Goal: Task Accomplishment & Management: Manage account settings

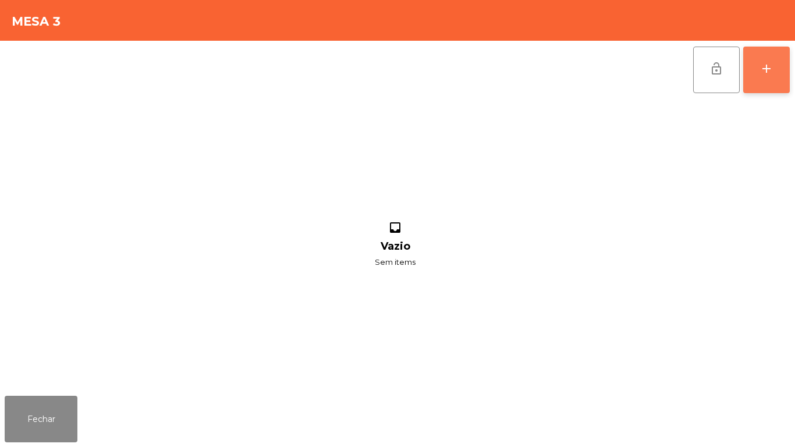
click at [766, 76] on button "add" at bounding box center [766, 70] width 47 height 47
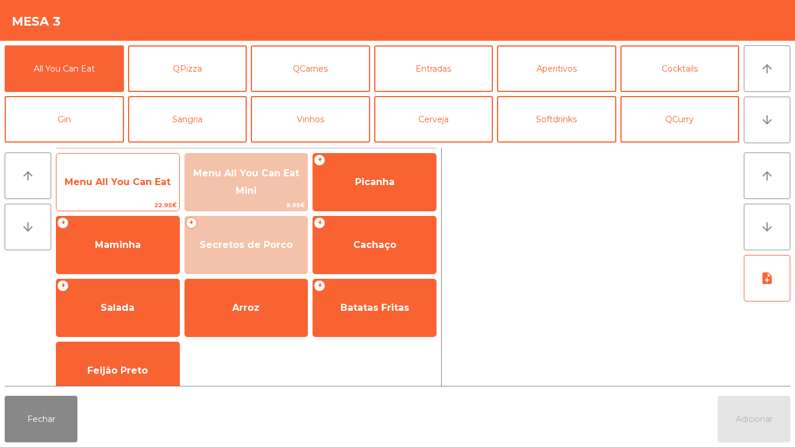
click at [126, 181] on span "Menu All You Can Eat" at bounding box center [118, 181] width 106 height 11
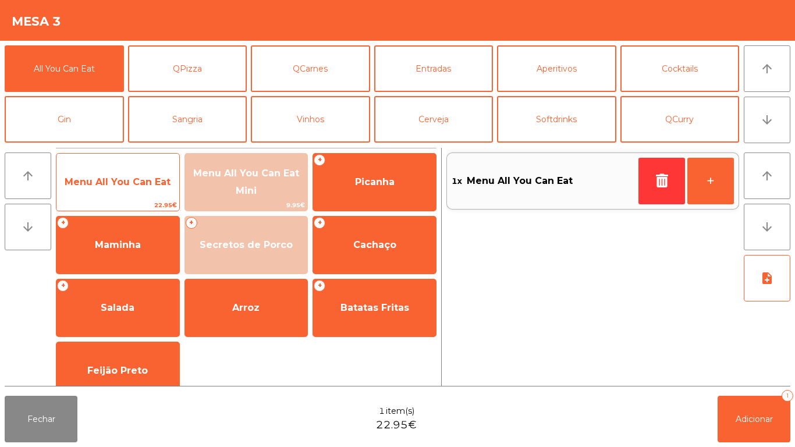
click at [127, 184] on span "Menu All You Can Eat" at bounding box center [118, 181] width 106 height 11
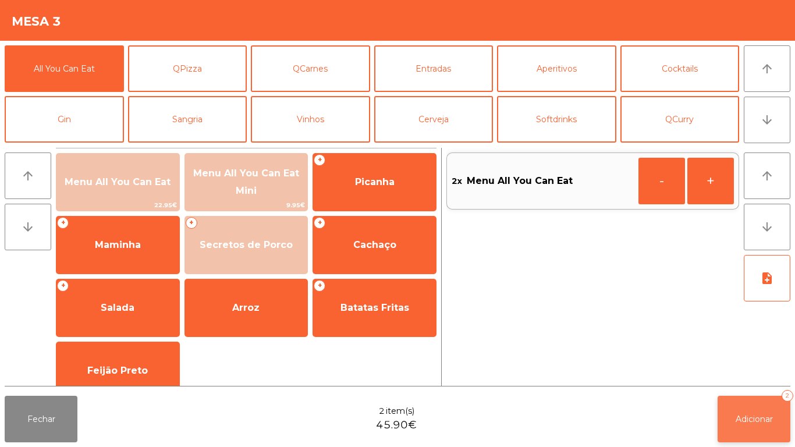
click at [729, 411] on button "Adicionar 2" at bounding box center [753, 419] width 73 height 47
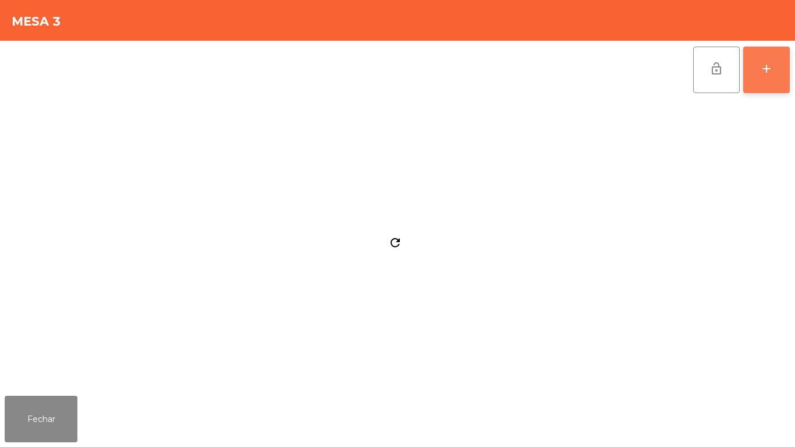
click at [764, 73] on div "add" at bounding box center [766, 69] width 14 height 14
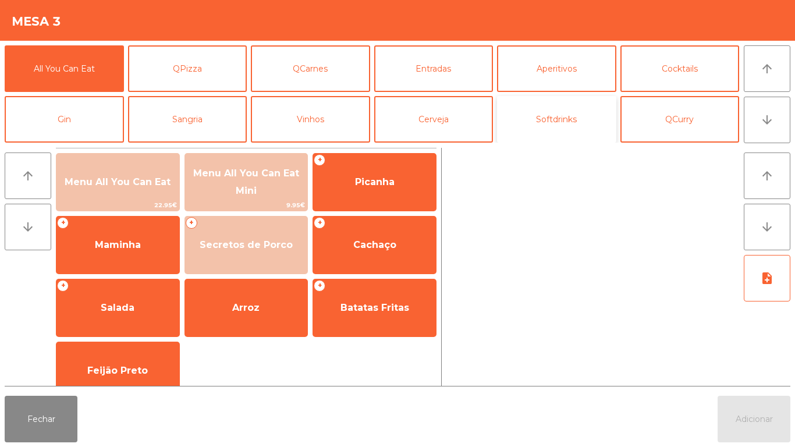
click at [555, 140] on button "Softdrinks" at bounding box center [556, 119] width 119 height 47
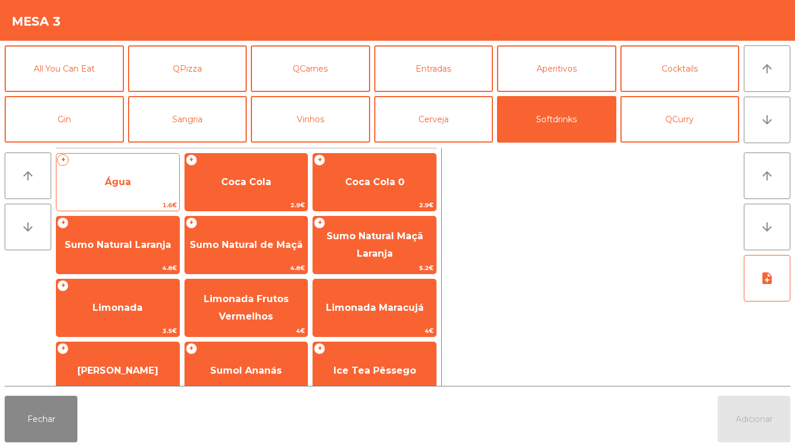
click at [125, 189] on span "Água" at bounding box center [117, 181] width 123 height 31
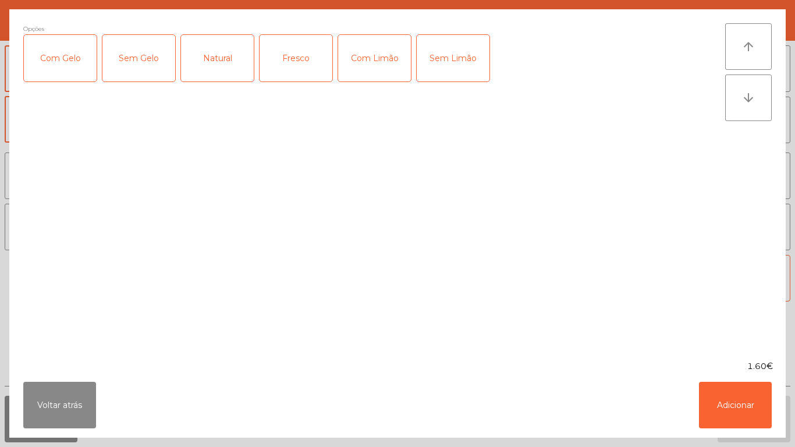
click at [226, 67] on div "Natural" at bounding box center [217, 58] width 73 height 47
click at [720, 403] on button "Adicionar" at bounding box center [735, 405] width 73 height 47
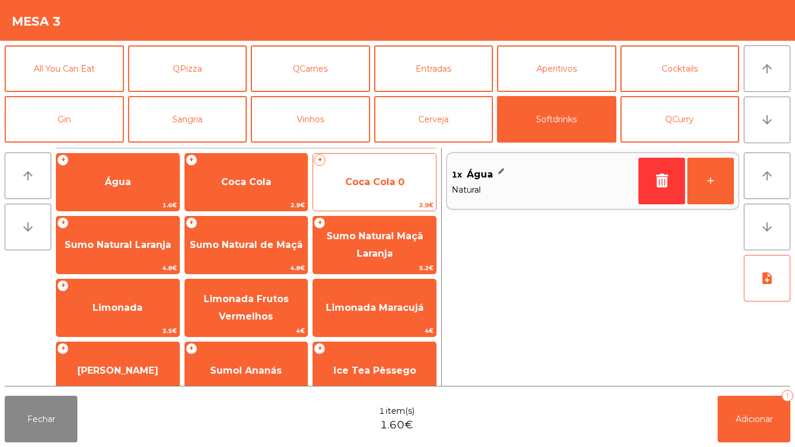
click at [360, 180] on span "Coca Cola 0" at bounding box center [374, 181] width 59 height 11
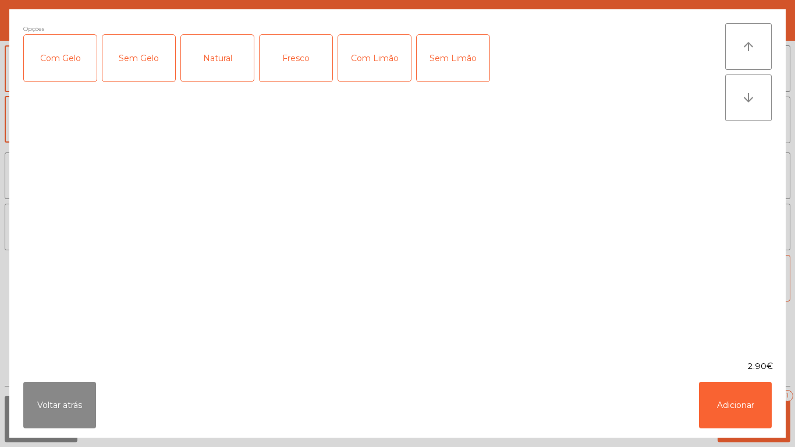
click at [61, 73] on div "Com Gelo" at bounding box center [60, 58] width 73 height 47
click at [379, 67] on div "Com Limão" at bounding box center [374, 58] width 73 height 47
click at [715, 406] on button "Adicionar" at bounding box center [735, 405] width 73 height 47
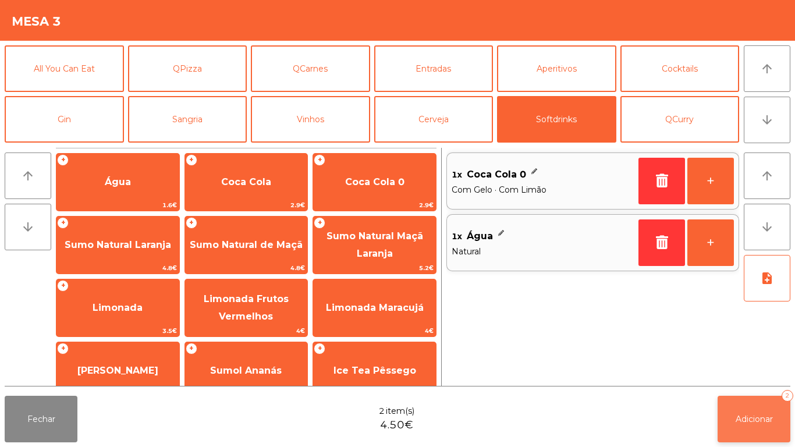
click at [720, 431] on button "Adicionar 2" at bounding box center [753, 419] width 73 height 47
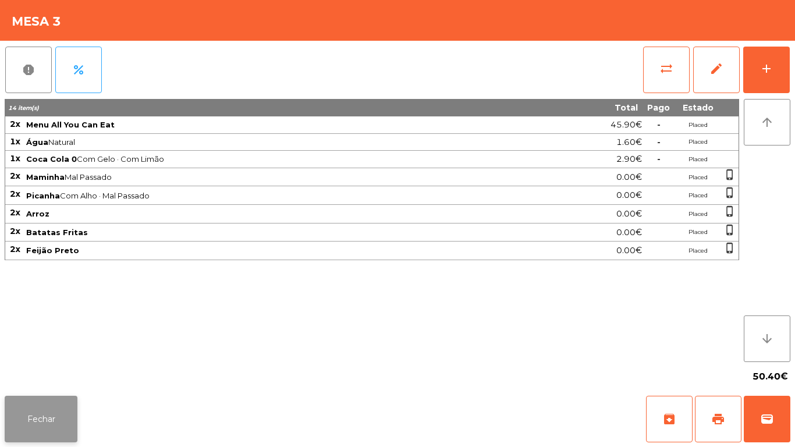
click at [26, 399] on button "Fechar" at bounding box center [41, 419] width 73 height 47
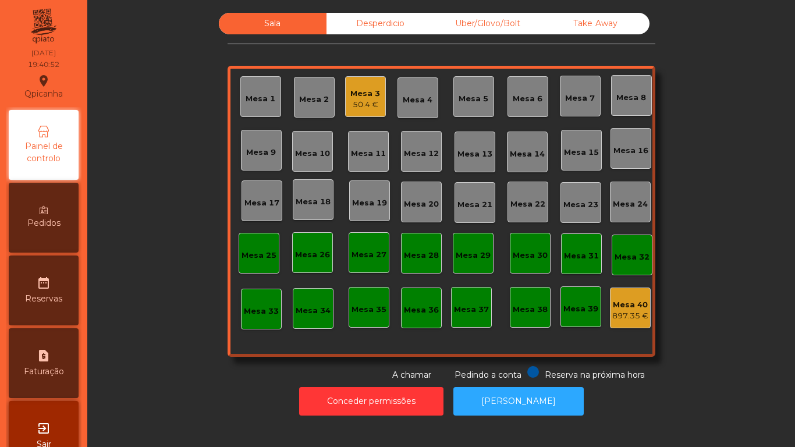
click at [257, 98] on div "Mesa 1" at bounding box center [261, 99] width 30 height 12
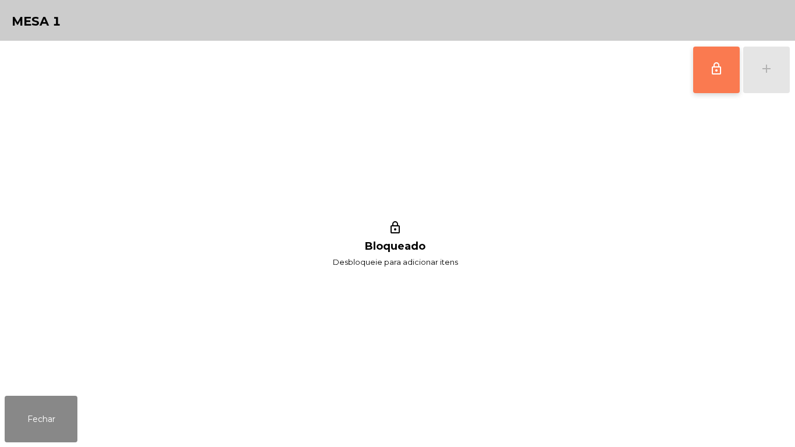
click at [706, 81] on button "lock_outline" at bounding box center [716, 70] width 47 height 47
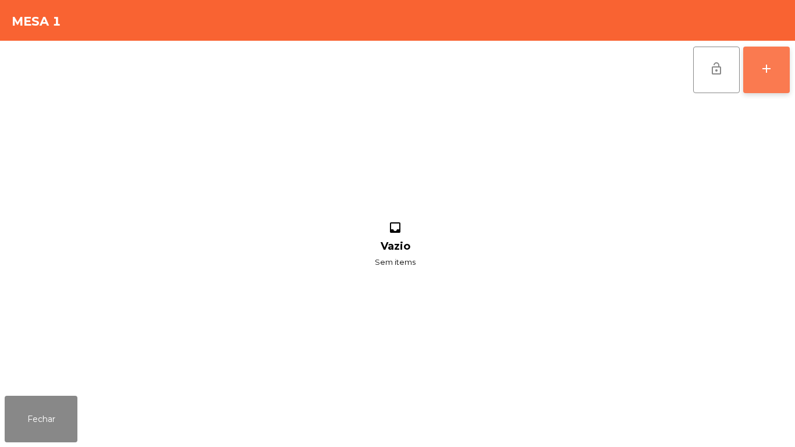
click at [765, 77] on button "add" at bounding box center [766, 70] width 47 height 47
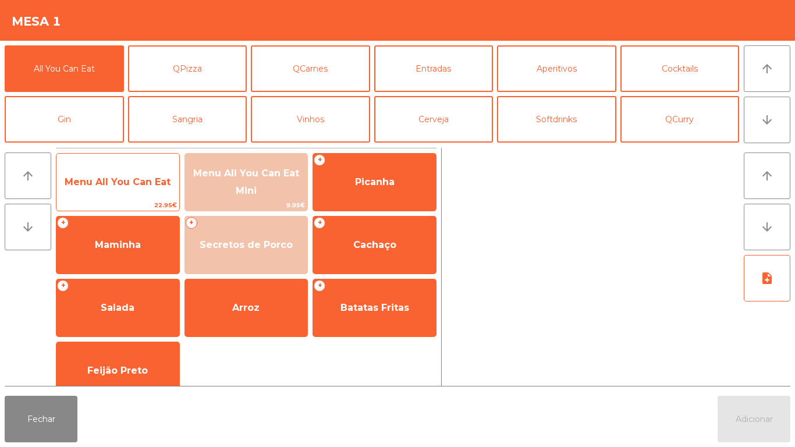
click at [111, 189] on span "Menu All You Can Eat" at bounding box center [117, 181] width 123 height 31
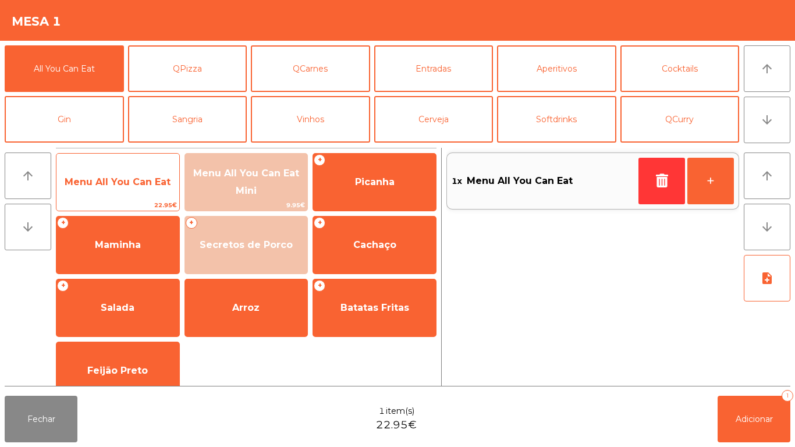
click at [110, 184] on span "Menu All You Can Eat" at bounding box center [118, 181] width 106 height 11
click at [111, 184] on span "Menu All You Can Eat" at bounding box center [118, 181] width 106 height 11
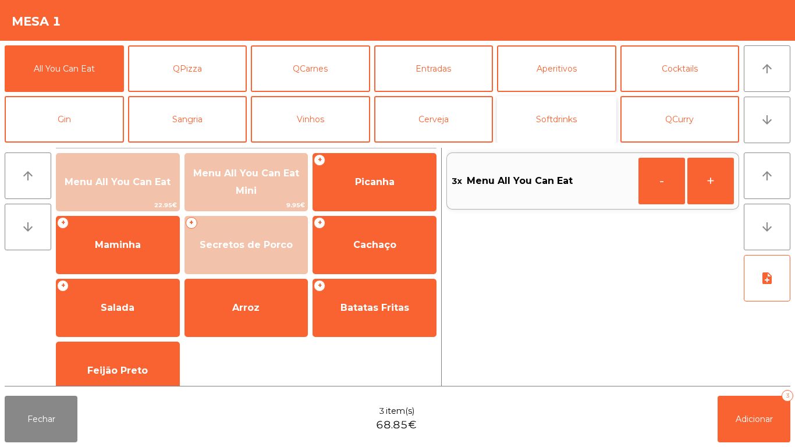
click at [559, 141] on button "Softdrinks" at bounding box center [556, 119] width 119 height 47
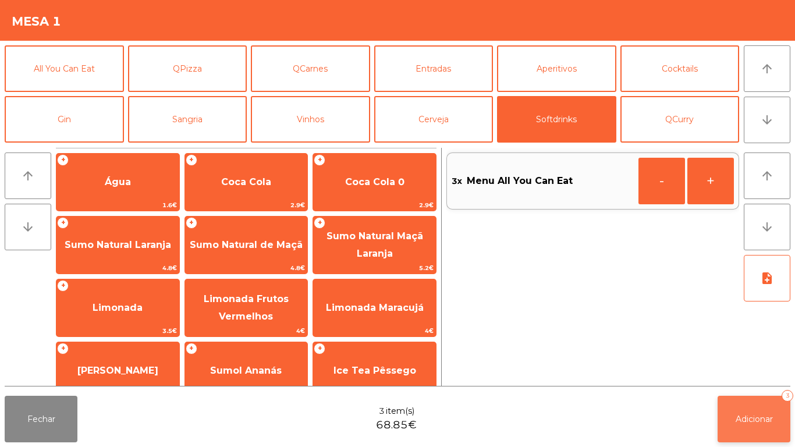
click at [736, 411] on button "Adicionar 3" at bounding box center [753, 419] width 73 height 47
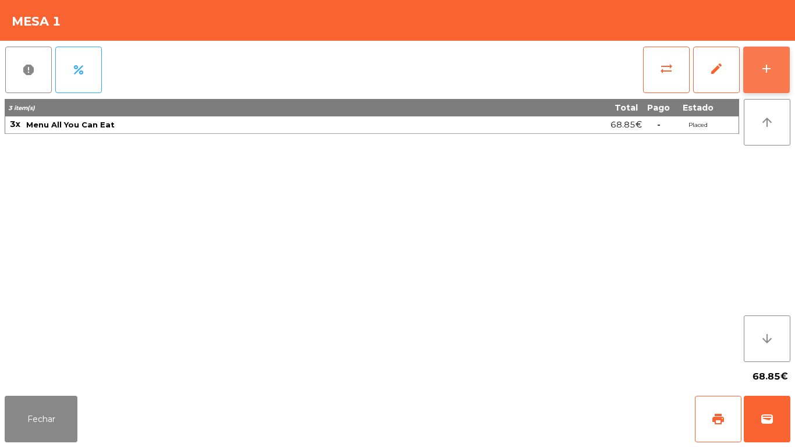
click at [758, 76] on button "add" at bounding box center [766, 70] width 47 height 47
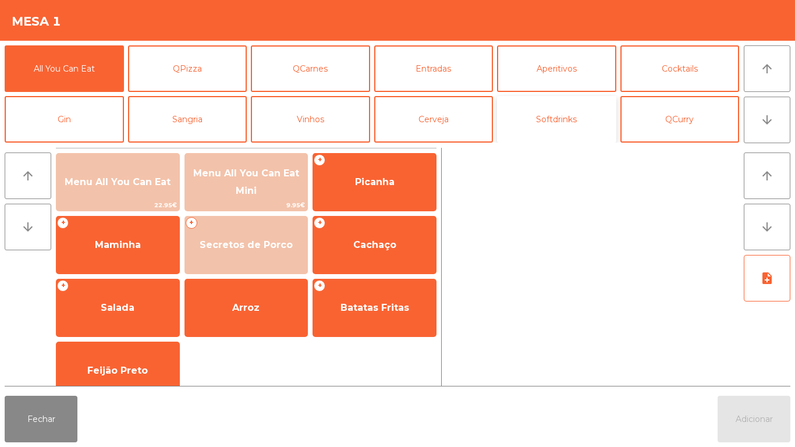
click at [557, 130] on button "Softdrinks" at bounding box center [556, 119] width 119 height 47
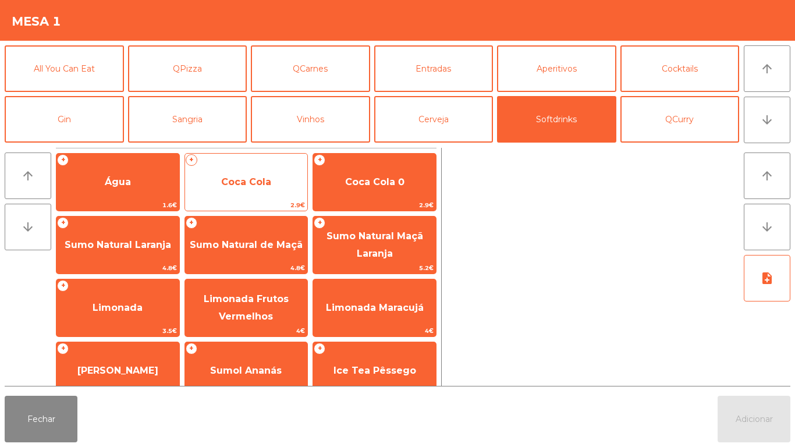
click at [257, 182] on span "Coca Cola" at bounding box center [246, 181] width 50 height 11
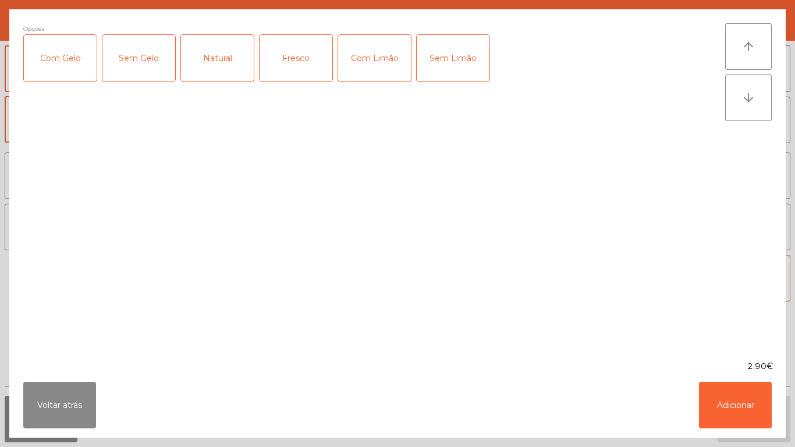
click at [57, 65] on div "Com Gelo" at bounding box center [60, 58] width 73 height 47
click at [736, 397] on button "Adicionar" at bounding box center [735, 405] width 73 height 47
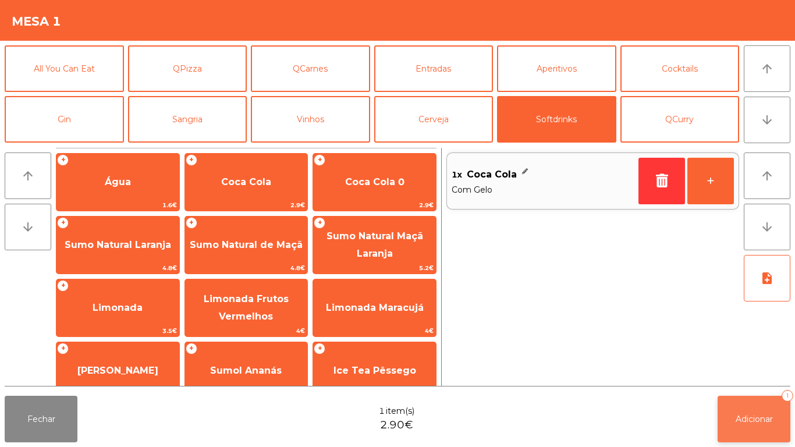
click at [747, 410] on button "Adicionar 1" at bounding box center [753, 419] width 73 height 47
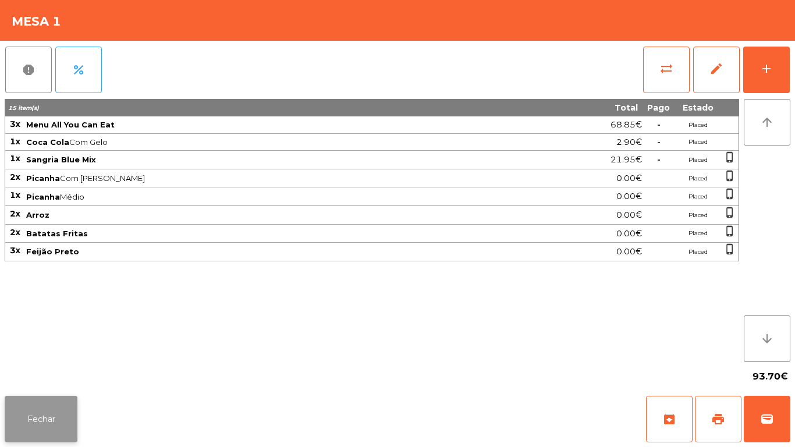
click at [54, 420] on button "Fechar" at bounding box center [41, 419] width 73 height 47
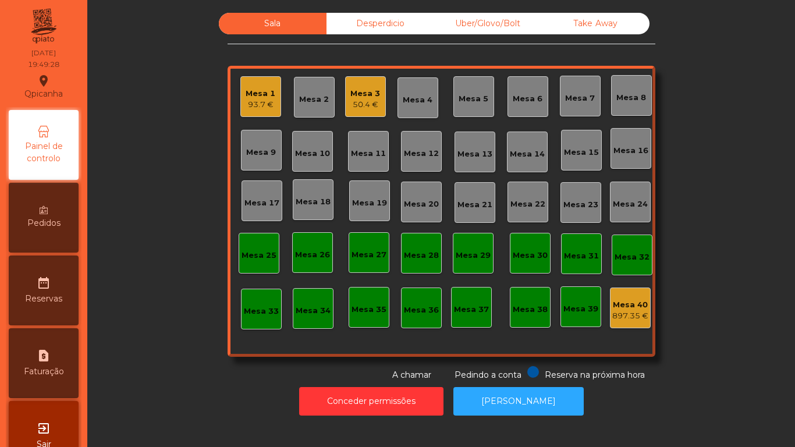
click at [54, 223] on span "Pedidos" at bounding box center [43, 223] width 33 height 12
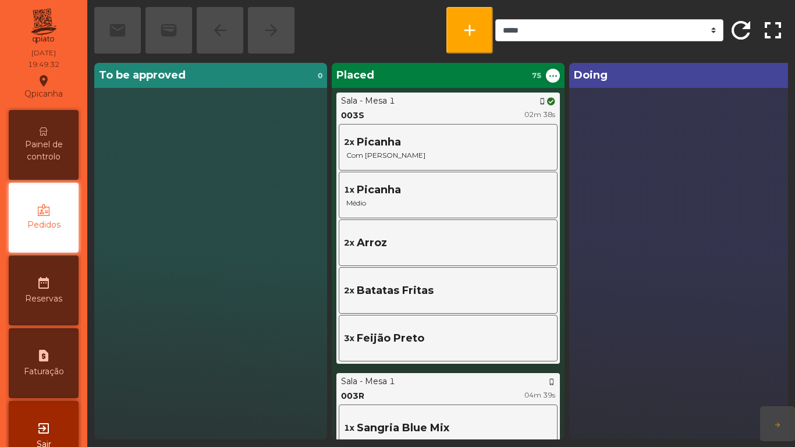
click at [48, 149] on span "Painel de controlo" at bounding box center [44, 150] width 64 height 24
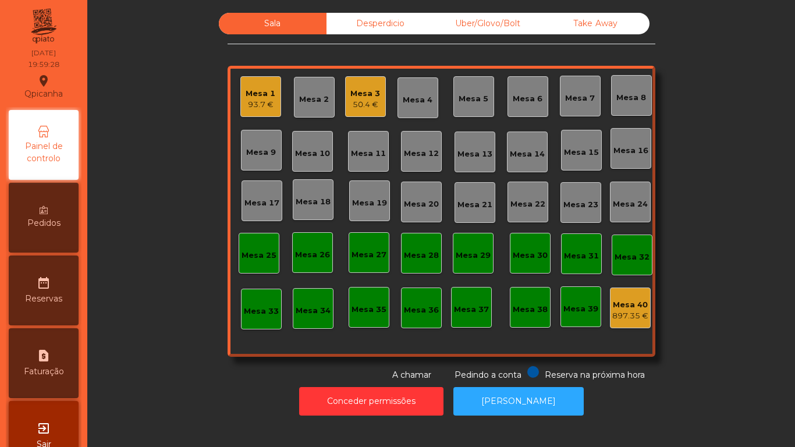
click at [264, 99] on div "93.7 €" at bounding box center [261, 105] width 30 height 12
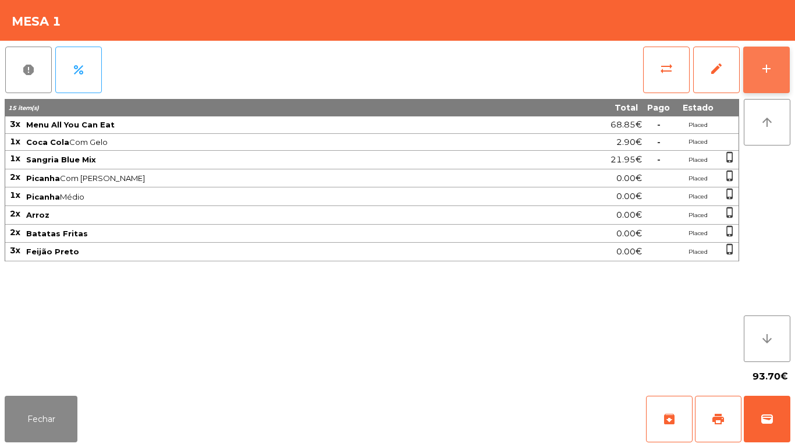
click at [764, 72] on div "add" at bounding box center [766, 69] width 14 height 14
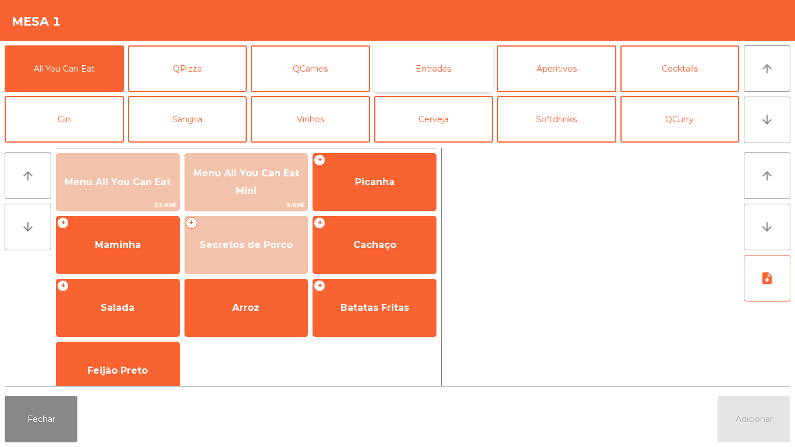
click at [440, 67] on button "Entradas" at bounding box center [433, 68] width 119 height 47
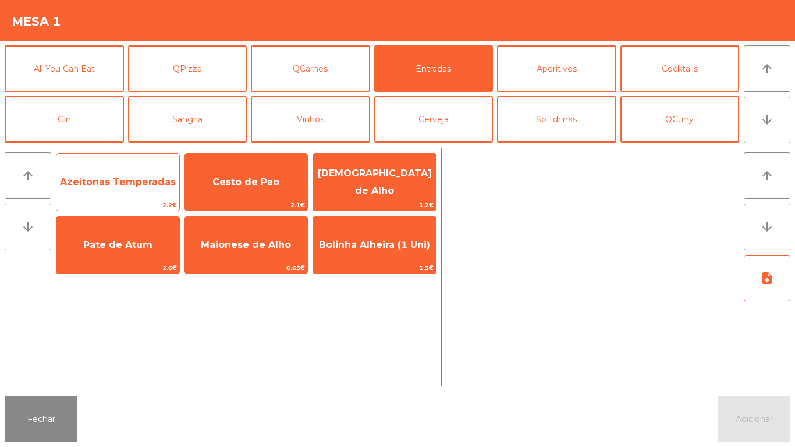
click at [123, 186] on span "Azeitonas Temperadas" at bounding box center [118, 181] width 116 height 11
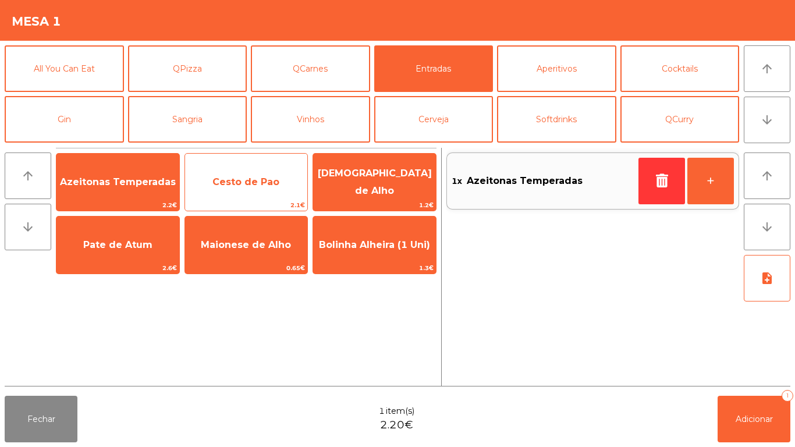
click at [247, 184] on span "Cesto de Pao" at bounding box center [245, 181] width 67 height 11
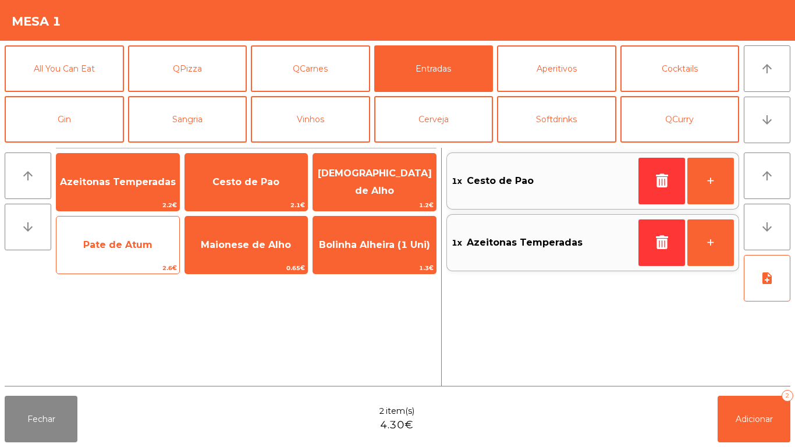
click at [133, 256] on span "Pate de Atum" at bounding box center [117, 244] width 123 height 31
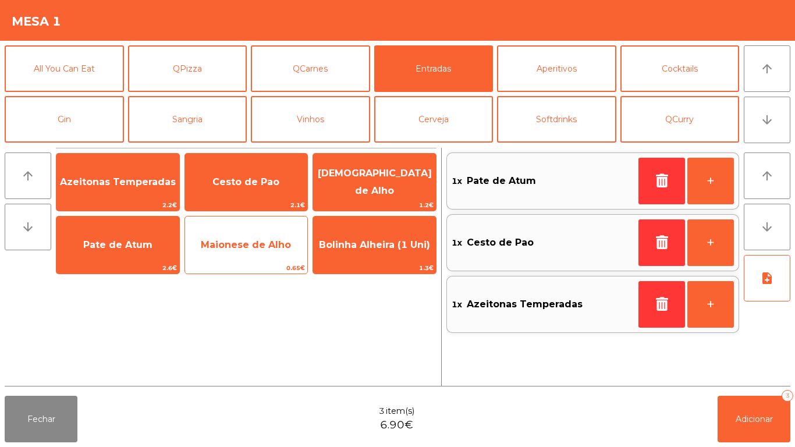
click at [258, 248] on span "Maionese de Alho" at bounding box center [246, 244] width 90 height 11
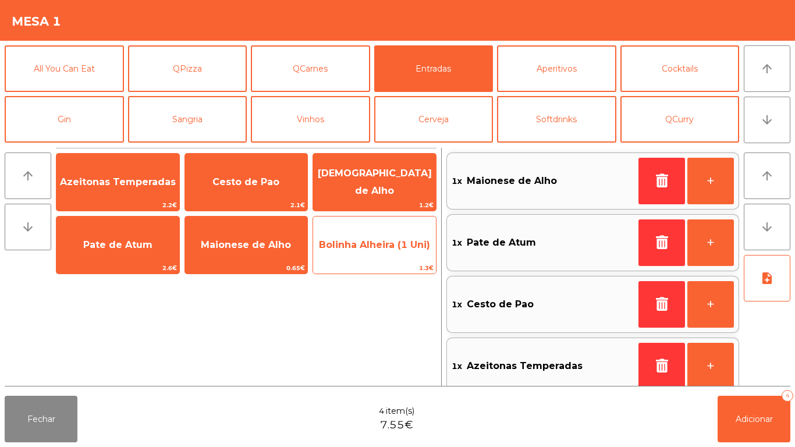
click at [370, 248] on span "Bolinha Alheira (1 Uni)" at bounding box center [374, 244] width 111 height 11
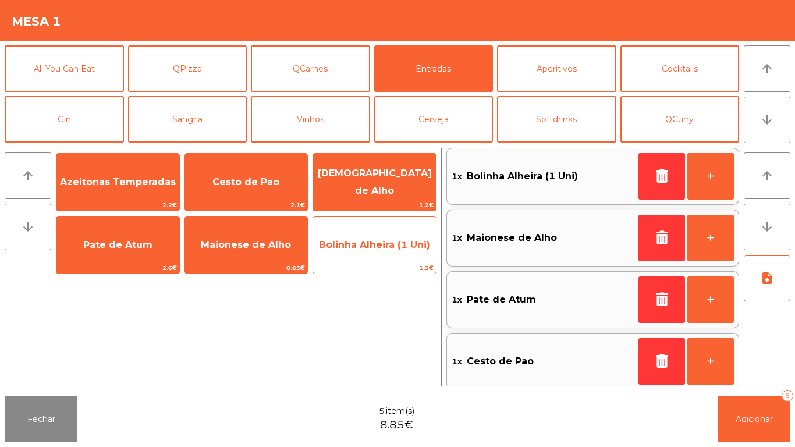
click at [378, 250] on span "Bolinha Alheira (1 Uni)" at bounding box center [374, 244] width 123 height 31
click at [378, 247] on span "Bolinha Alheira (1 Uni)" at bounding box center [374, 244] width 111 height 11
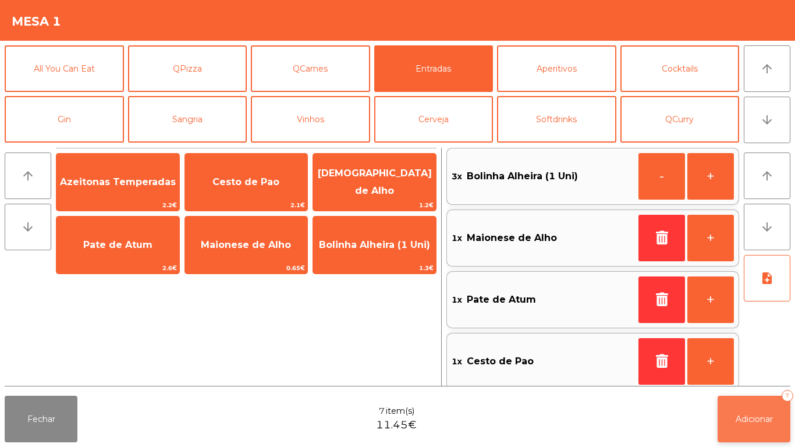
click at [741, 405] on button "Adicionar 7" at bounding box center [753, 419] width 73 height 47
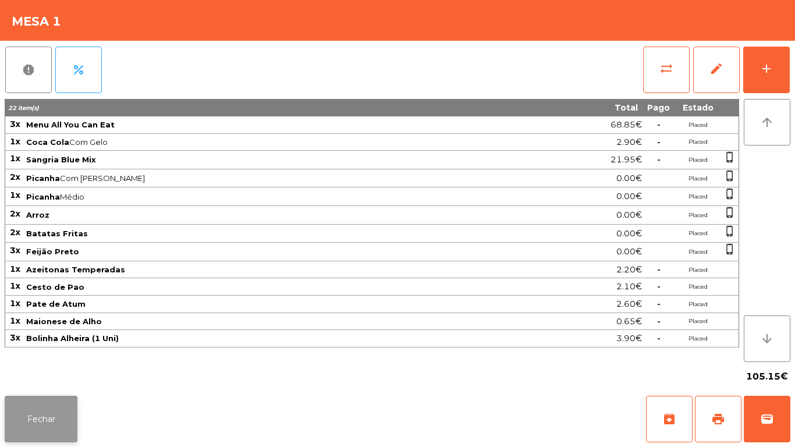
click at [48, 413] on button "Fechar" at bounding box center [41, 419] width 73 height 47
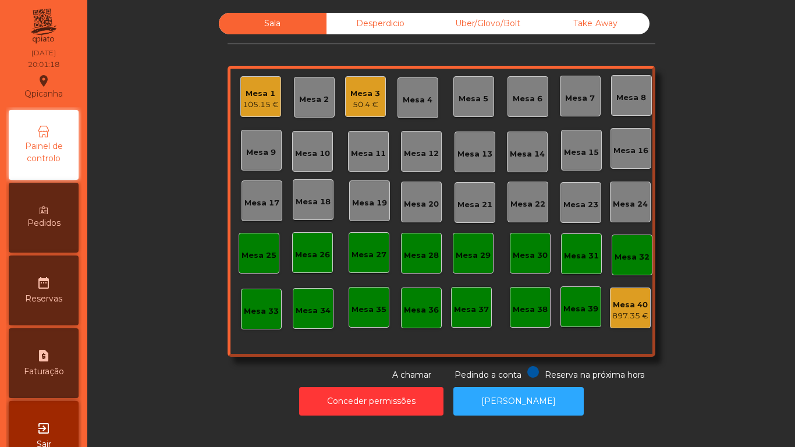
click at [327, 107] on div "Mesa 2" at bounding box center [314, 97] width 41 height 41
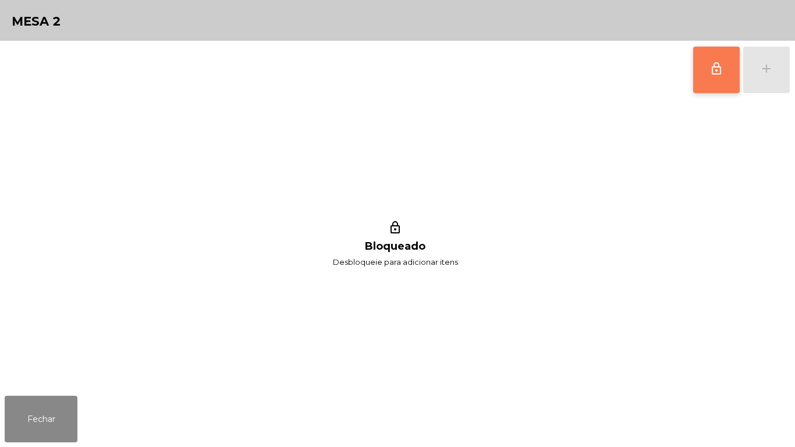
click at [723, 88] on button "lock_outline" at bounding box center [716, 70] width 47 height 47
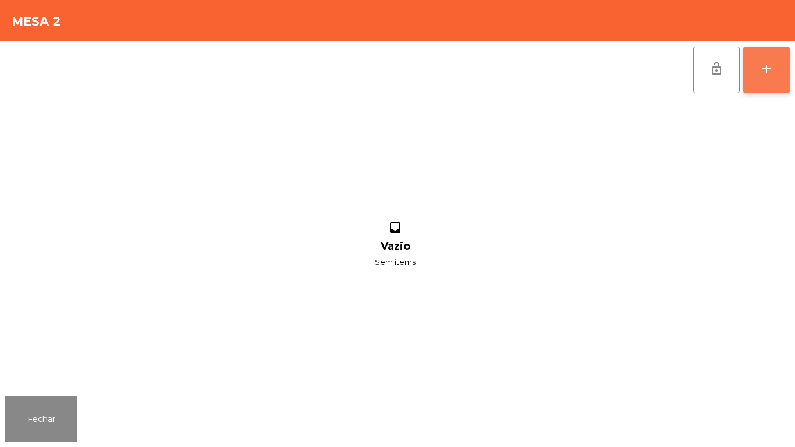
click at [757, 81] on button "add" at bounding box center [766, 70] width 47 height 47
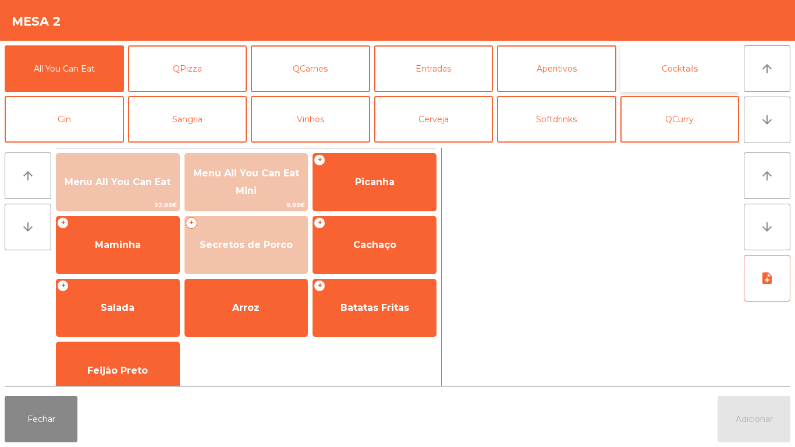
click at [668, 81] on button "Cocktails" at bounding box center [679, 68] width 119 height 47
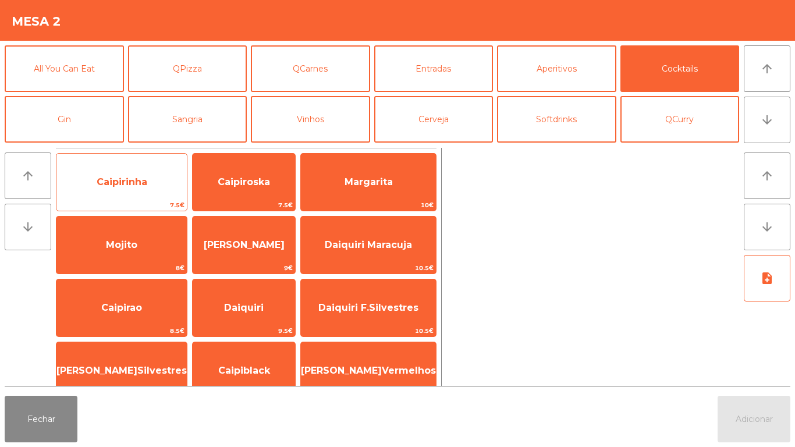
click at [140, 181] on span "Caipirinha" at bounding box center [122, 181] width 51 height 11
click at [144, 173] on span "Caipirinha" at bounding box center [121, 181] width 130 height 31
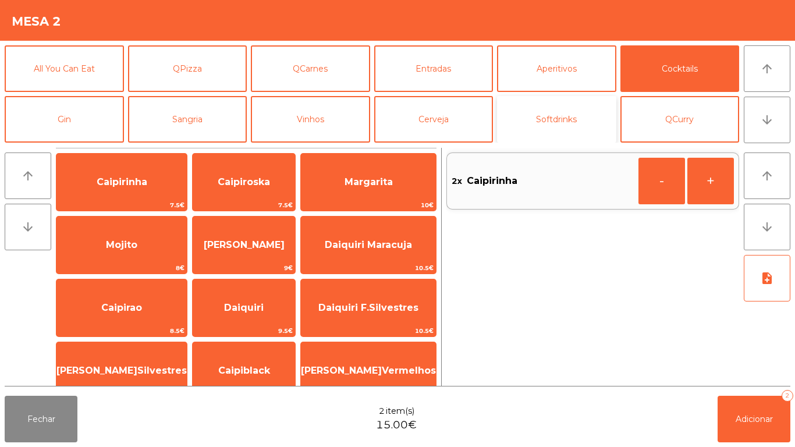
click at [556, 122] on button "Softdrinks" at bounding box center [556, 119] width 119 height 47
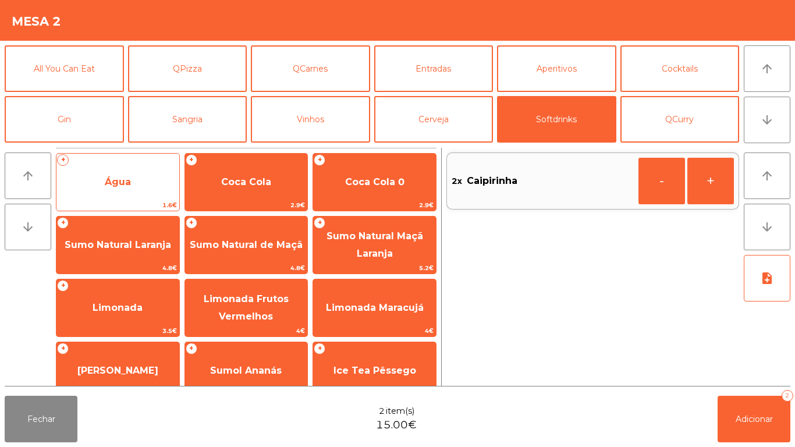
click at [138, 180] on span "Água" at bounding box center [117, 181] width 123 height 31
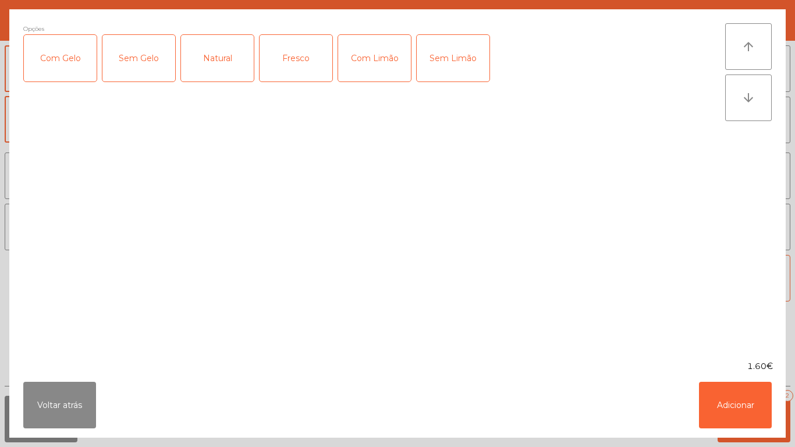
click at [293, 56] on div "Fresco" at bounding box center [296, 58] width 73 height 47
click at [748, 400] on button "Adicionar" at bounding box center [735, 405] width 73 height 47
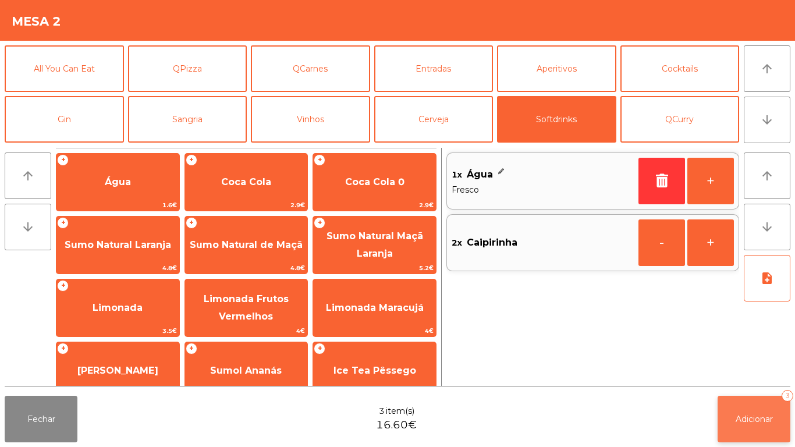
click at [766, 418] on span "Adicionar" at bounding box center [754, 419] width 37 height 10
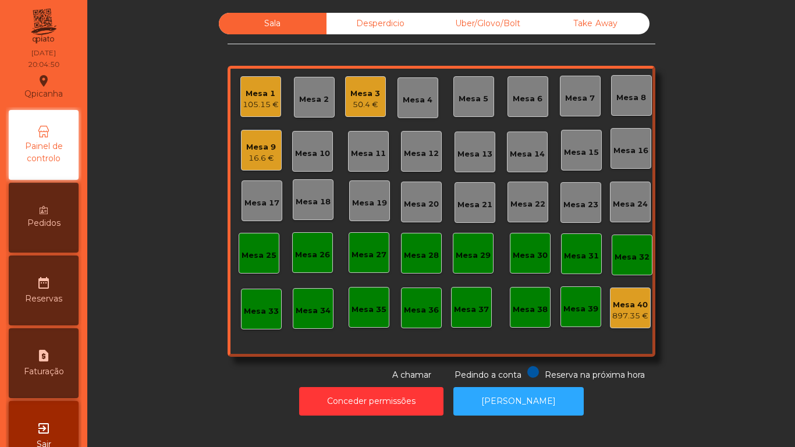
click at [250, 154] on div "16.6 €" at bounding box center [261, 158] width 30 height 12
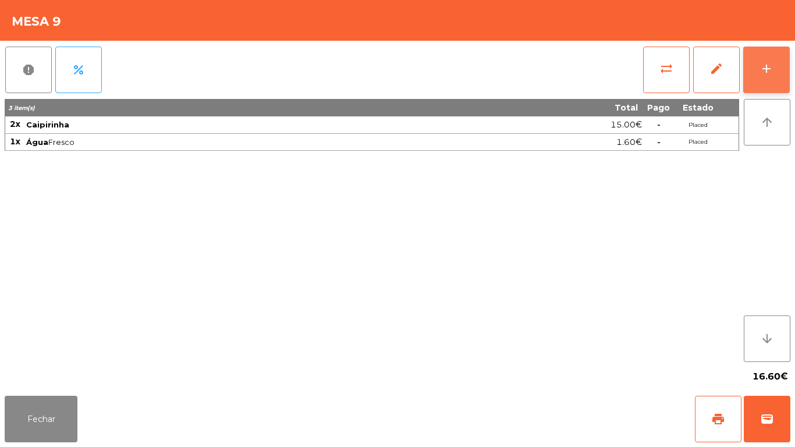
click at [780, 72] on button "add" at bounding box center [766, 70] width 47 height 47
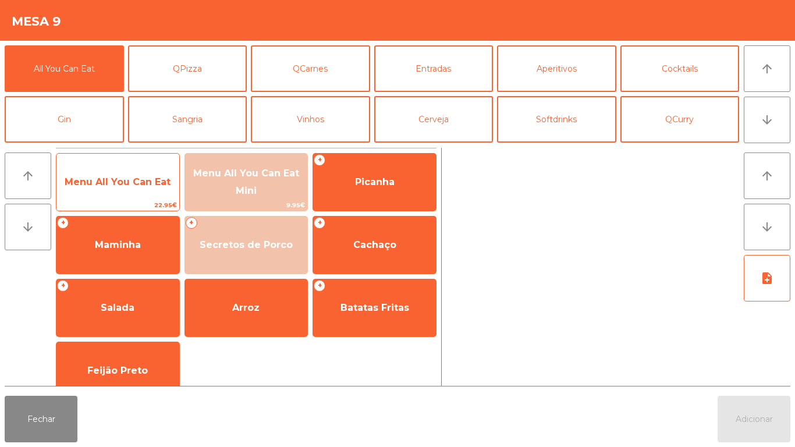
click at [102, 182] on span "Menu All You Can Eat" at bounding box center [118, 181] width 106 height 11
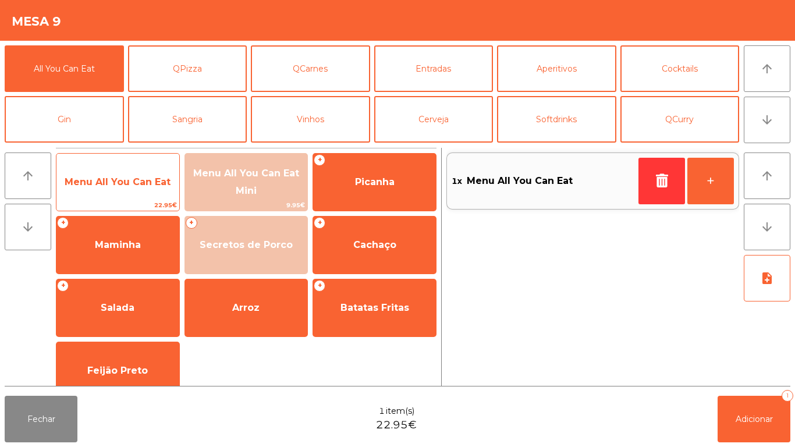
click at [112, 185] on span "Menu All You Can Eat" at bounding box center [118, 181] width 106 height 11
click at [108, 186] on span "Menu All You Can Eat" at bounding box center [118, 181] width 106 height 11
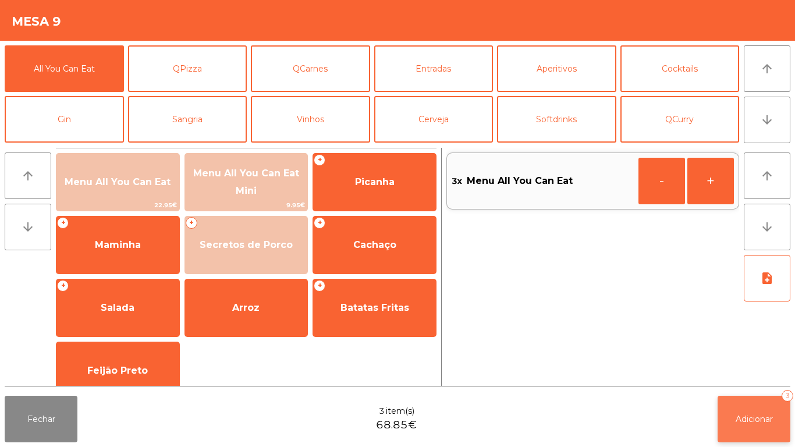
click at [738, 431] on button "Adicionar 3" at bounding box center [753, 419] width 73 height 47
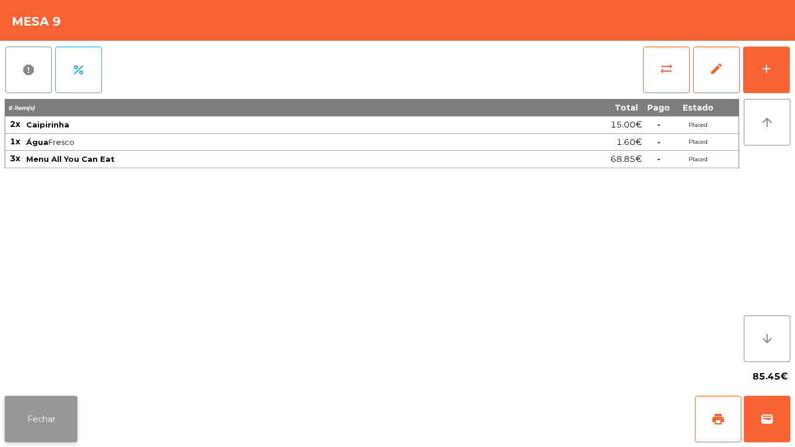
click at [41, 405] on button "Fechar" at bounding box center [41, 419] width 73 height 47
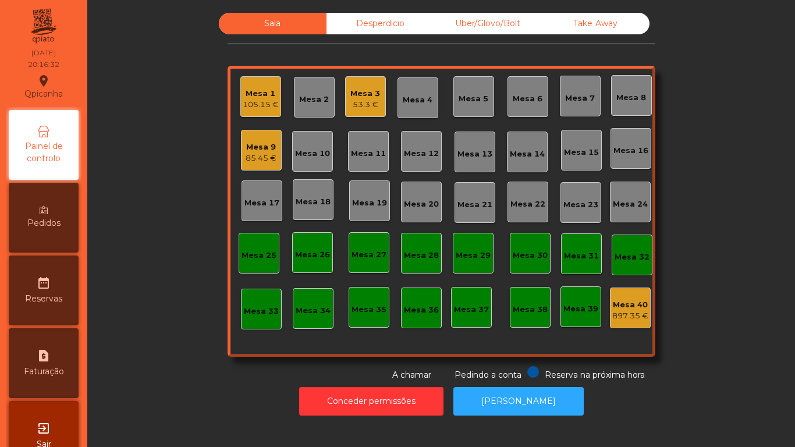
click at [310, 88] on div "Mesa 2" at bounding box center [314, 97] width 41 height 41
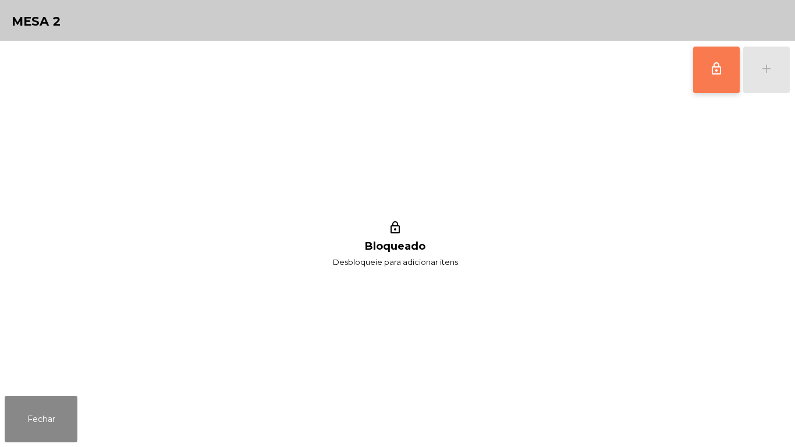
click at [714, 77] on button "lock_outline" at bounding box center [716, 70] width 47 height 47
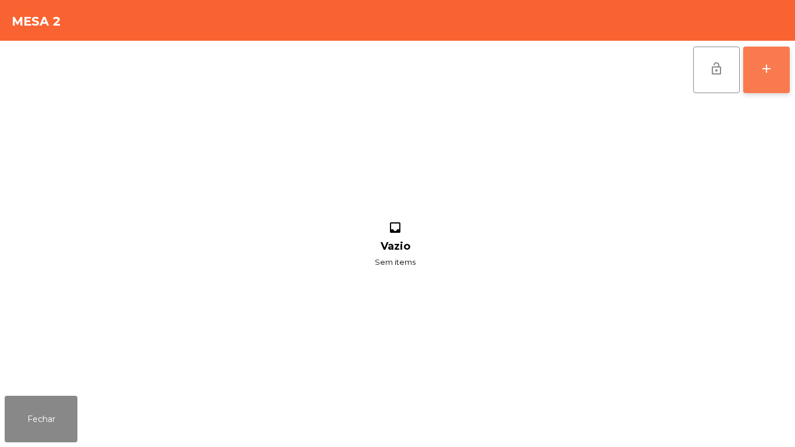
click at [763, 75] on div "add" at bounding box center [766, 69] width 14 height 14
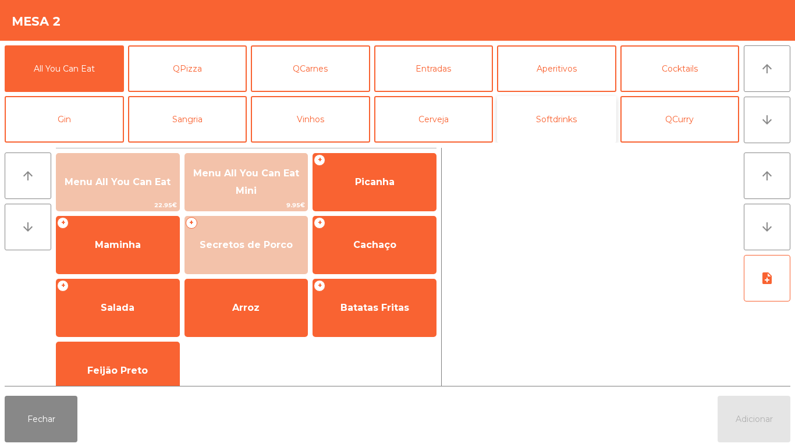
click at [576, 124] on button "Softdrinks" at bounding box center [556, 119] width 119 height 47
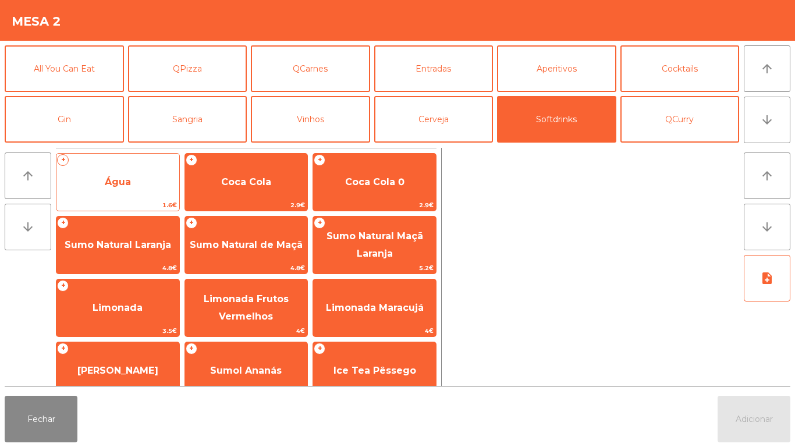
click at [148, 186] on span "Água" at bounding box center [117, 181] width 123 height 31
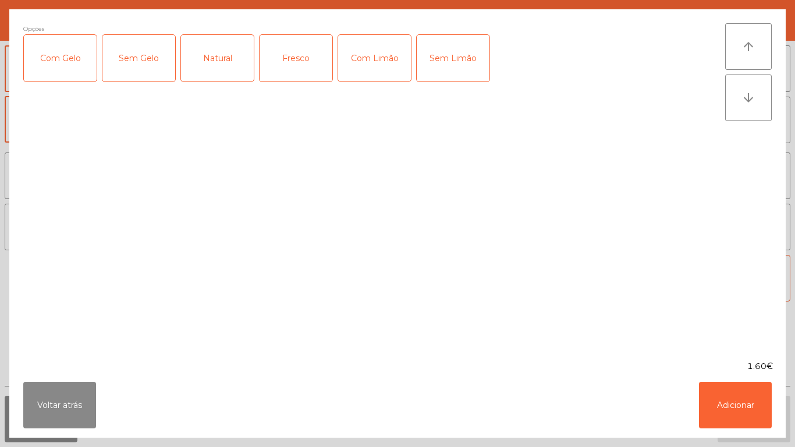
click at [297, 62] on div "Fresco" at bounding box center [296, 58] width 73 height 47
click at [725, 410] on button "Adicionar" at bounding box center [735, 405] width 73 height 47
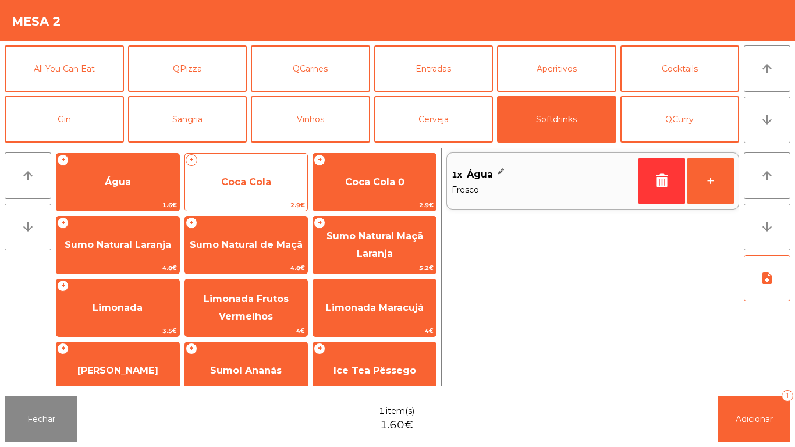
click at [273, 184] on span "Coca Cola" at bounding box center [246, 181] width 123 height 31
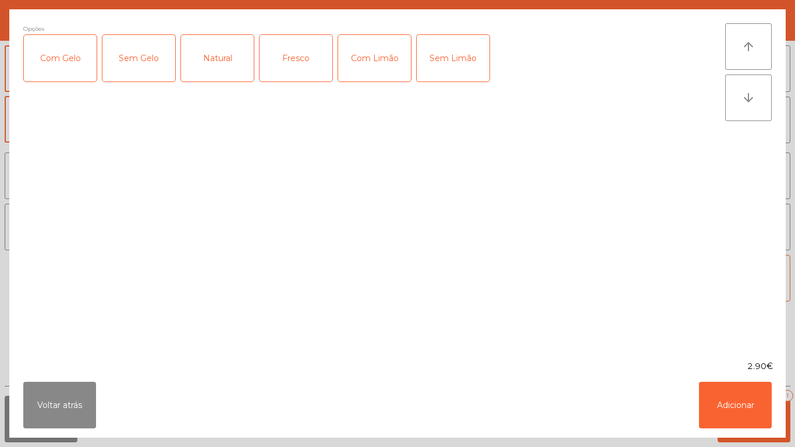
click at [69, 72] on div "Com Gelo" at bounding box center [60, 58] width 73 height 47
click at [393, 59] on div "Com Limão" at bounding box center [374, 58] width 73 height 47
click at [737, 397] on button "Adicionar" at bounding box center [735, 405] width 73 height 47
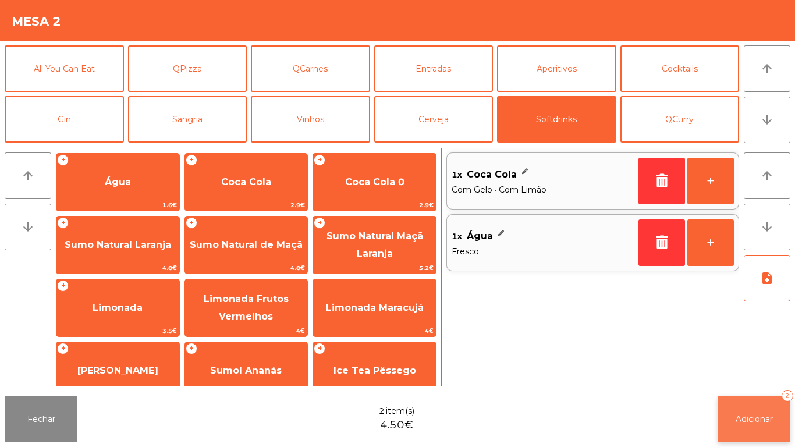
click at [768, 419] on span "Adicionar" at bounding box center [754, 419] width 37 height 10
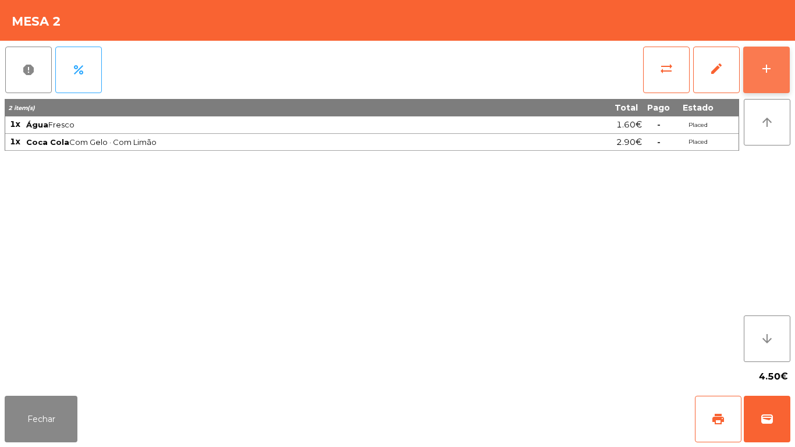
click at [768, 72] on div "add" at bounding box center [766, 69] width 14 height 14
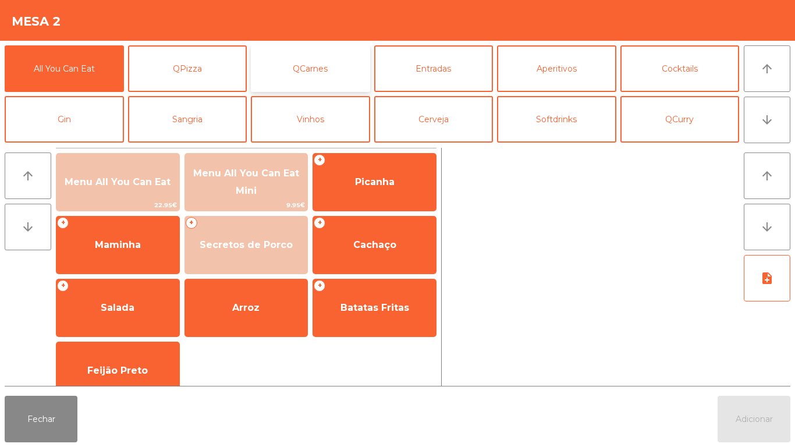
click at [317, 74] on button "QCarnes" at bounding box center [310, 68] width 119 height 47
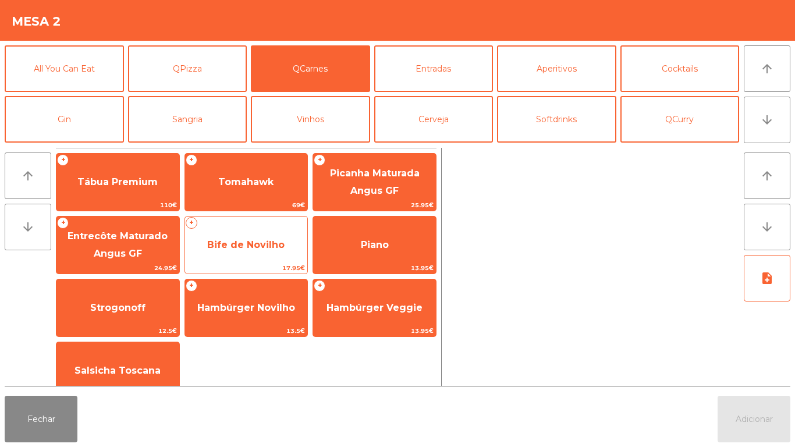
click at [238, 238] on span "Bife de Novilho" at bounding box center [246, 244] width 123 height 31
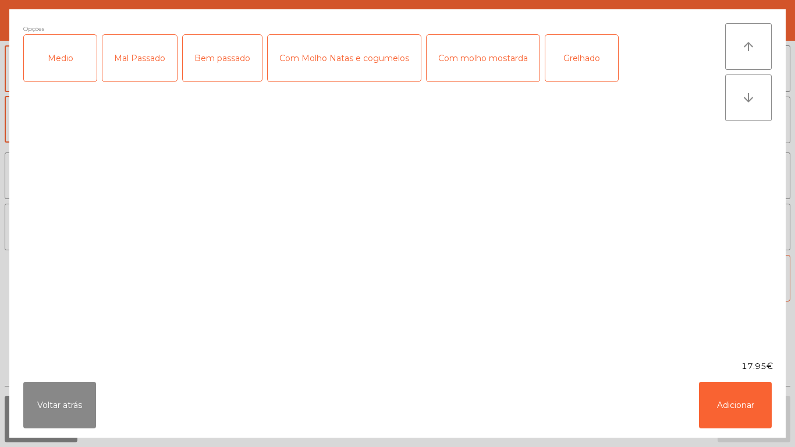
click at [72, 67] on div "Medio" at bounding box center [60, 58] width 73 height 47
click at [474, 67] on div "Com molho mostarda" at bounding box center [483, 58] width 113 height 47
click at [710, 402] on button "Adicionar" at bounding box center [735, 405] width 73 height 47
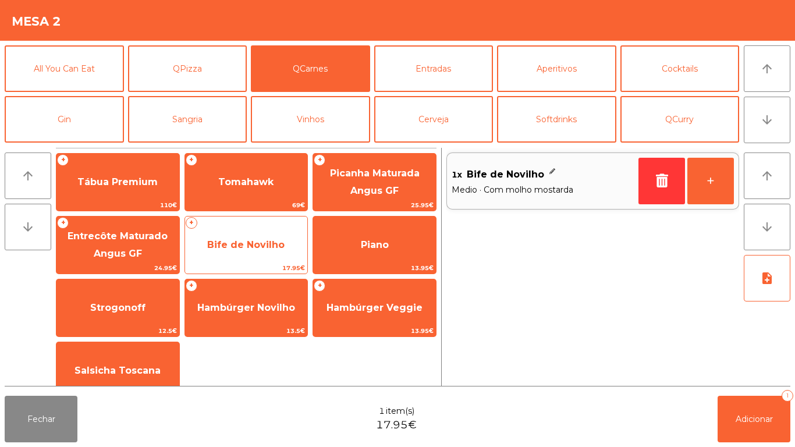
click at [247, 240] on span "Bife de Novilho" at bounding box center [245, 244] width 77 height 11
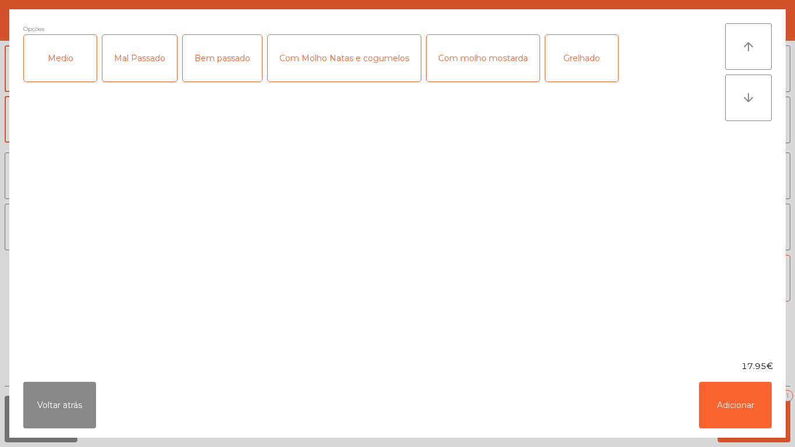
click at [228, 68] on div "Bem passado" at bounding box center [222, 58] width 79 height 47
click at [480, 68] on div "Com molho mostarda" at bounding box center [483, 58] width 113 height 47
click at [709, 398] on button "Adicionar" at bounding box center [735, 405] width 73 height 47
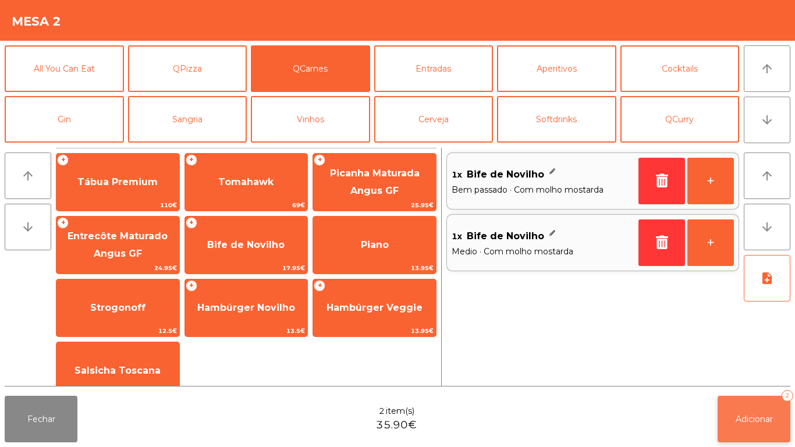
click at [717, 416] on button "Adicionar 2" at bounding box center [753, 419] width 73 height 47
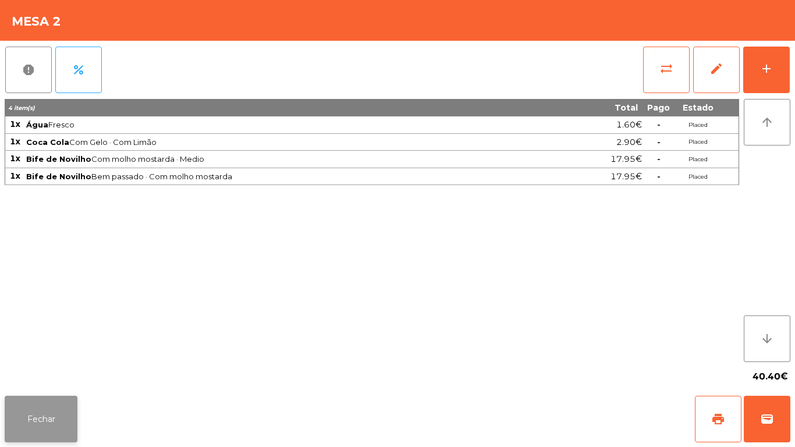
click at [41, 408] on button "Fechar" at bounding box center [41, 419] width 73 height 47
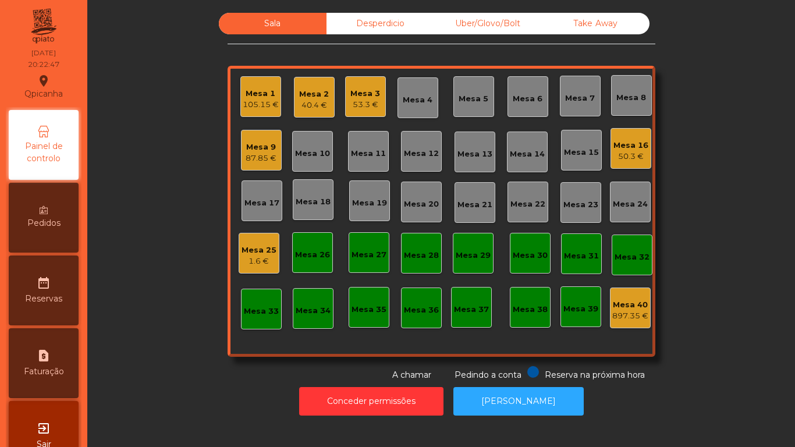
click at [58, 221] on span "Pedidos" at bounding box center [43, 223] width 33 height 12
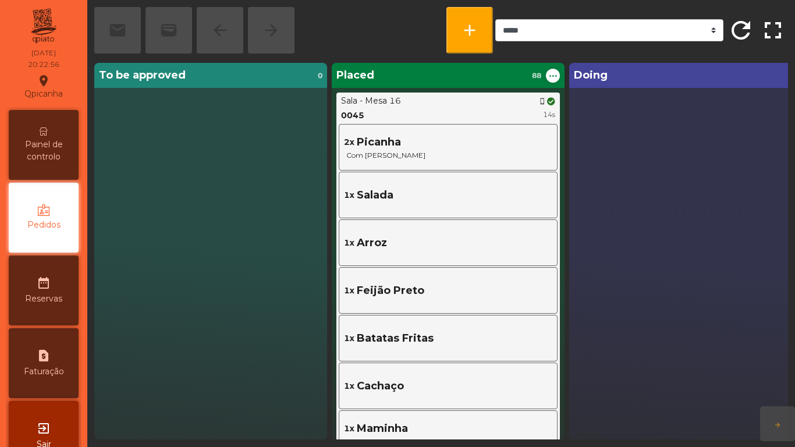
click at [58, 146] on span "Painel de controlo" at bounding box center [44, 150] width 64 height 24
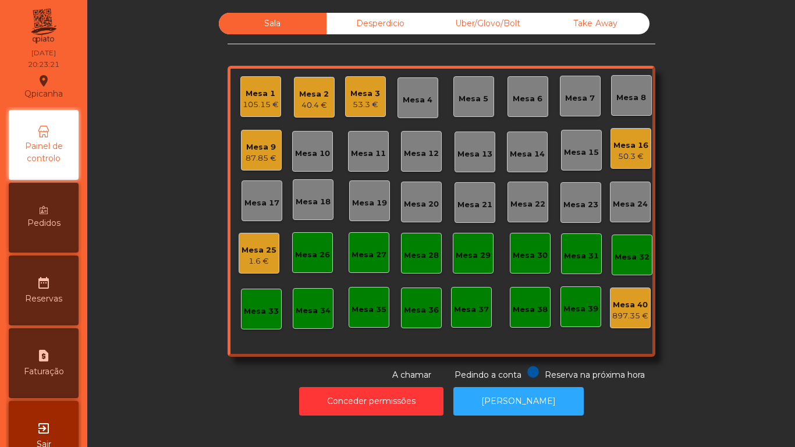
click at [264, 157] on div "87.85 €" at bounding box center [261, 158] width 31 height 12
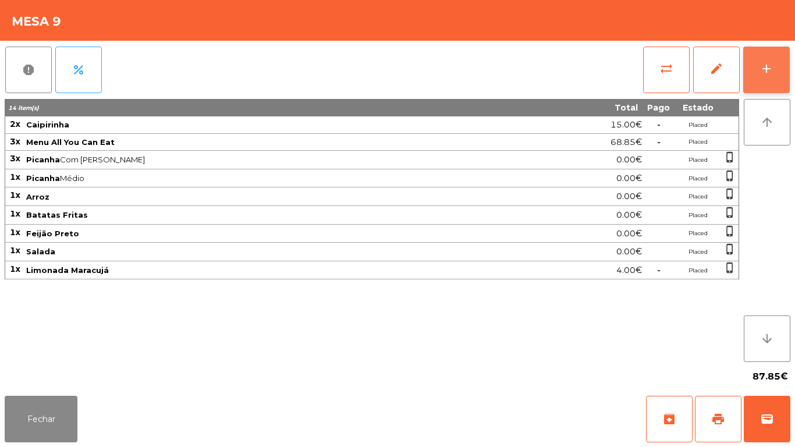
click at [767, 83] on button "add" at bounding box center [766, 70] width 47 height 47
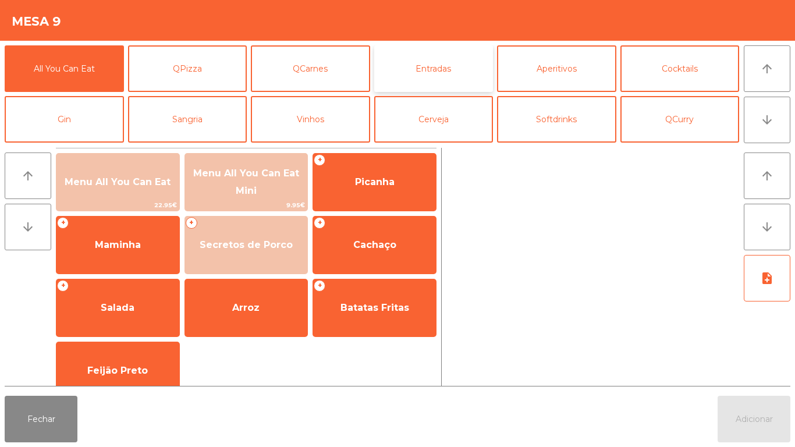
click at [432, 71] on button "Entradas" at bounding box center [433, 68] width 119 height 47
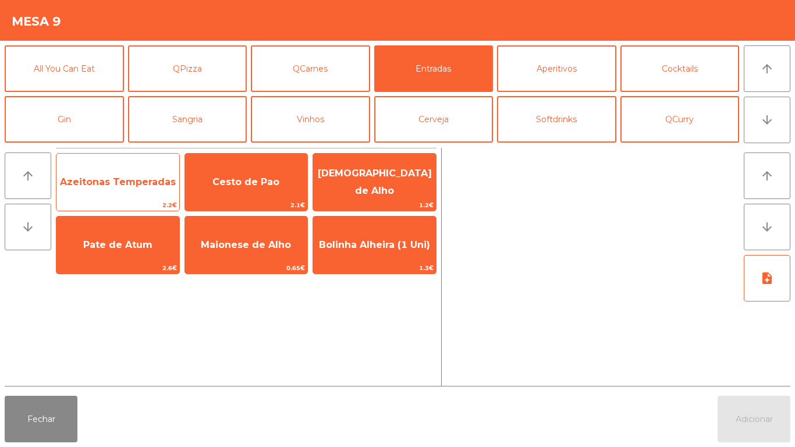
click at [116, 183] on span "Azeitonas Temperadas" at bounding box center [118, 181] width 116 height 11
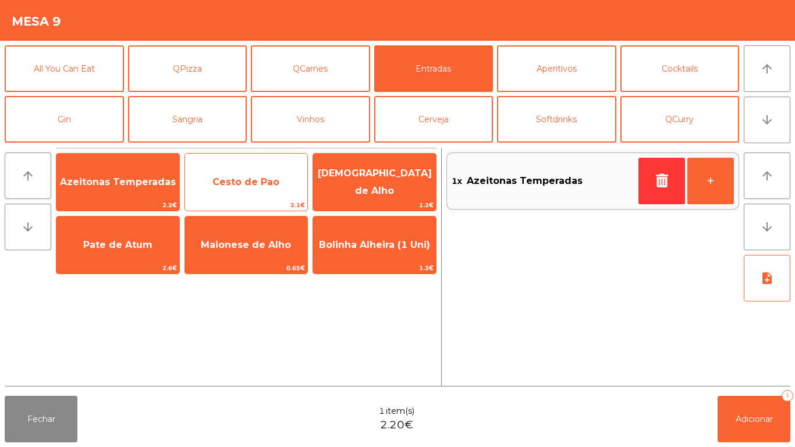
click at [249, 182] on span "Cesto de Pao" at bounding box center [245, 181] width 67 height 11
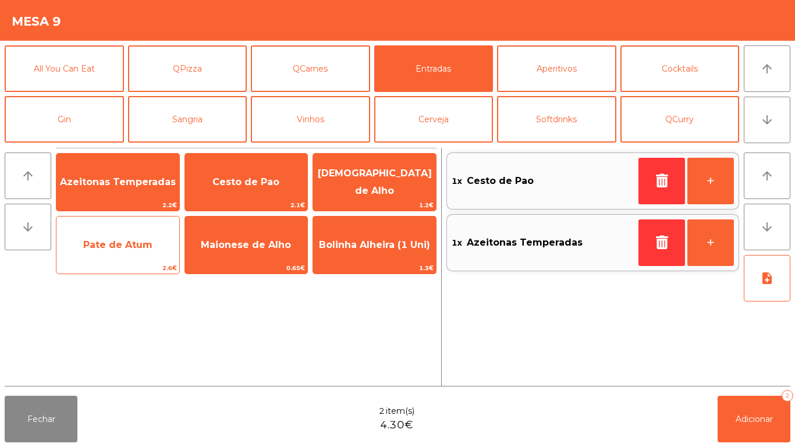
click at [120, 255] on span "Pate de Atum" at bounding box center [117, 244] width 123 height 31
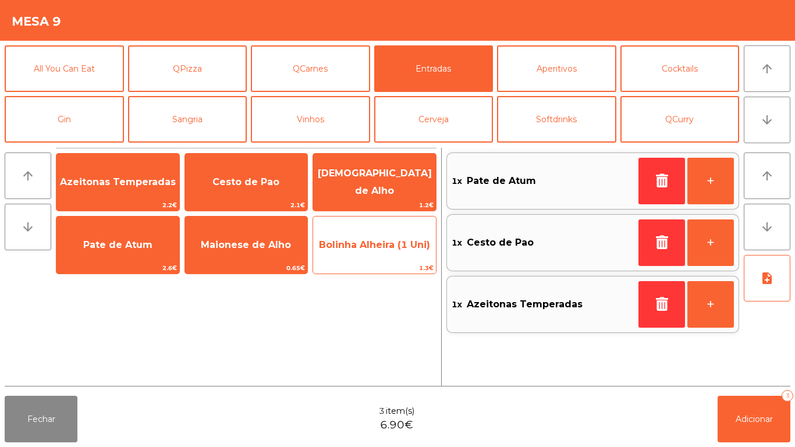
click at [368, 252] on span "Bolinha Alheira (1 Uni)" at bounding box center [374, 244] width 123 height 31
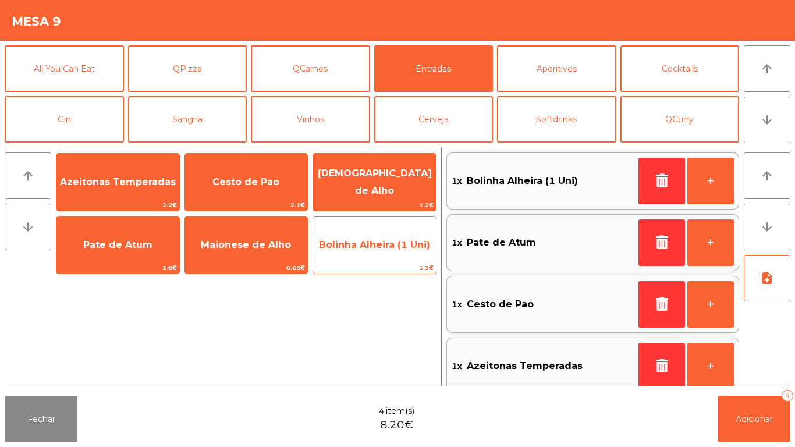
click at [365, 248] on span "Bolinha Alheira (1 Uni)" at bounding box center [374, 244] width 111 height 11
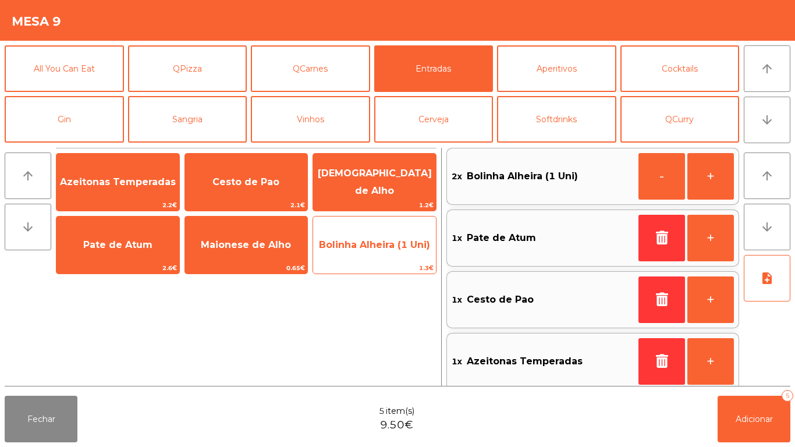
click at [365, 250] on span "Bolinha Alheira (1 Uni)" at bounding box center [374, 244] width 123 height 31
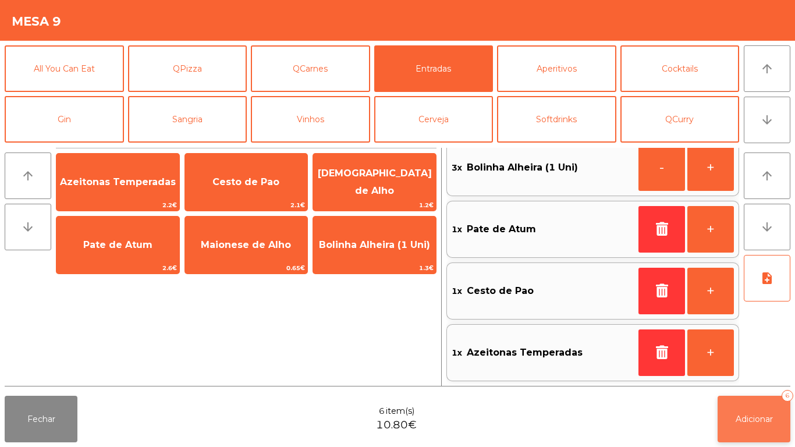
click at [751, 421] on span "Adicionar" at bounding box center [754, 419] width 37 height 10
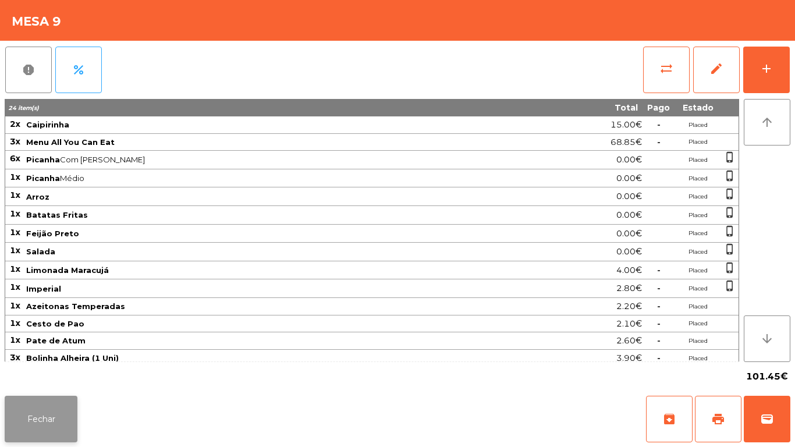
click at [26, 396] on button "Fechar" at bounding box center [41, 419] width 73 height 47
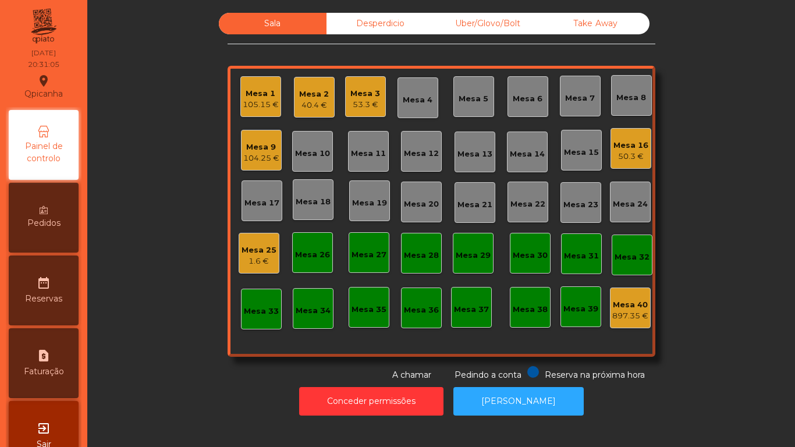
click at [364, 102] on div "53.3 €" at bounding box center [365, 105] width 30 height 12
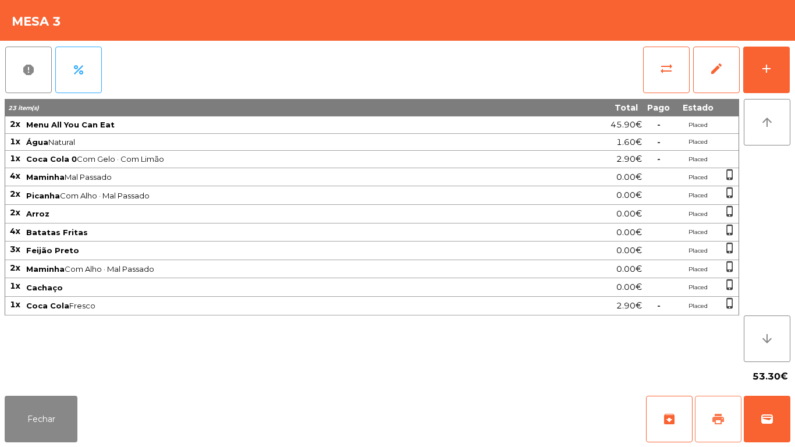
click at [715, 425] on span "print" at bounding box center [718, 419] width 14 height 14
click at [41, 409] on button "Fechar" at bounding box center [41, 419] width 73 height 47
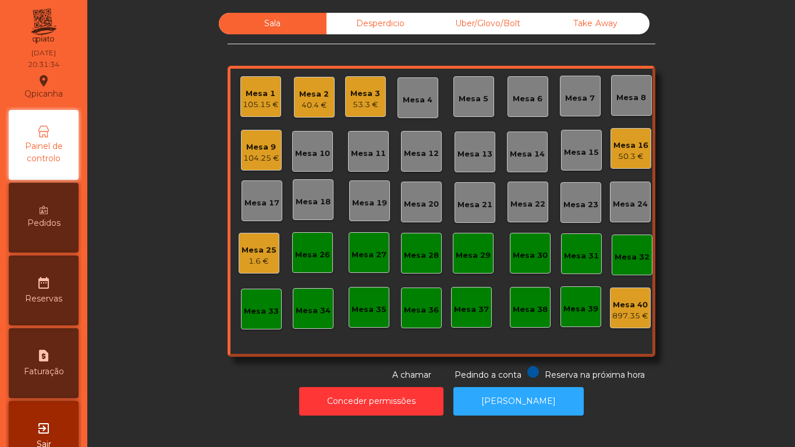
click at [372, 204] on div "Mesa 19" at bounding box center [369, 203] width 35 height 12
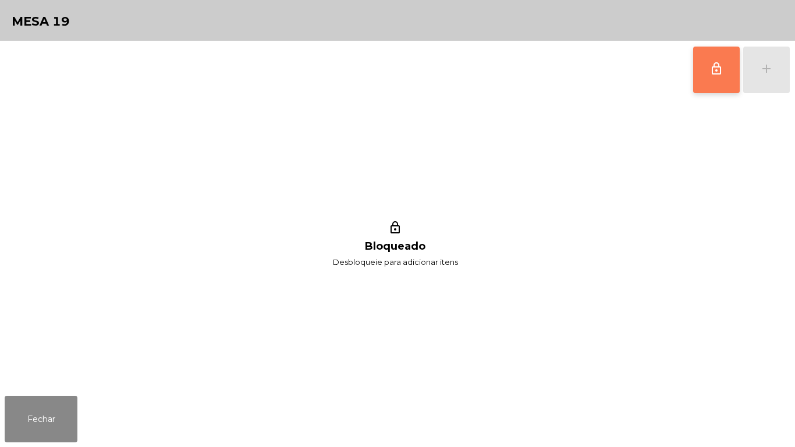
click at [699, 68] on button "lock_outline" at bounding box center [716, 70] width 47 height 47
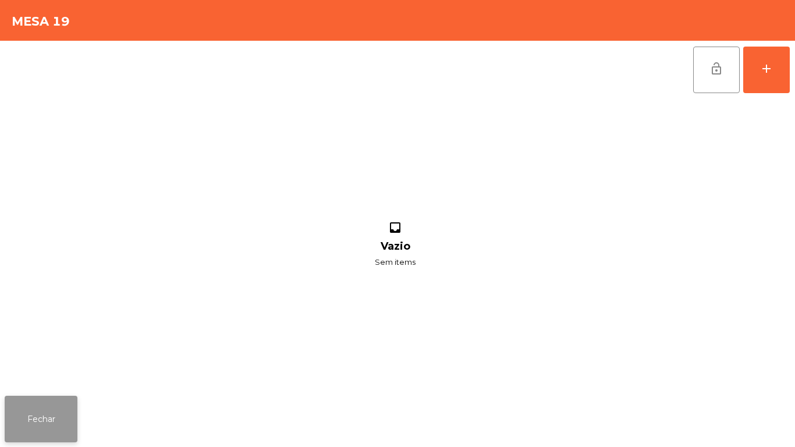
click at [51, 412] on button "Fechar" at bounding box center [41, 419] width 73 height 47
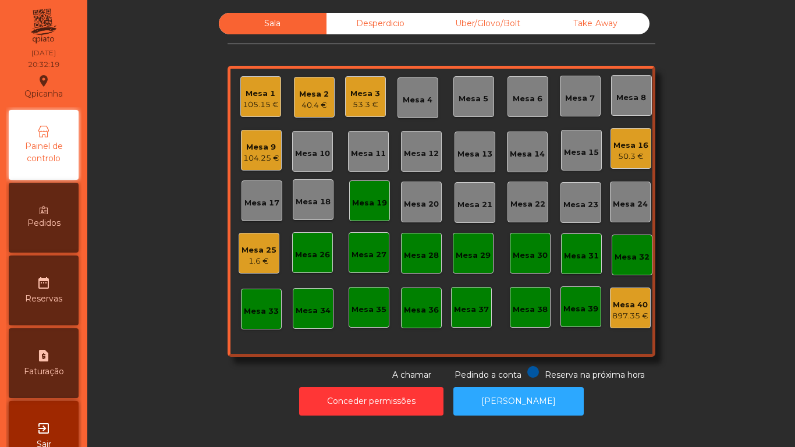
click at [626, 156] on div "50.3 €" at bounding box center [630, 157] width 35 height 12
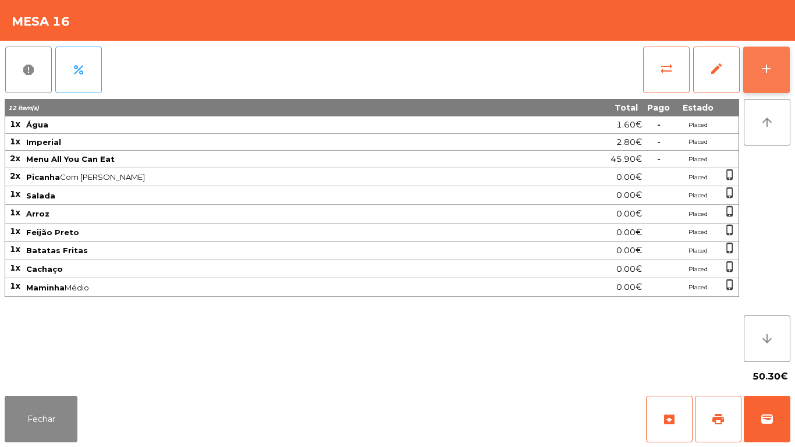
click at [772, 73] on div "add" at bounding box center [766, 69] width 14 height 14
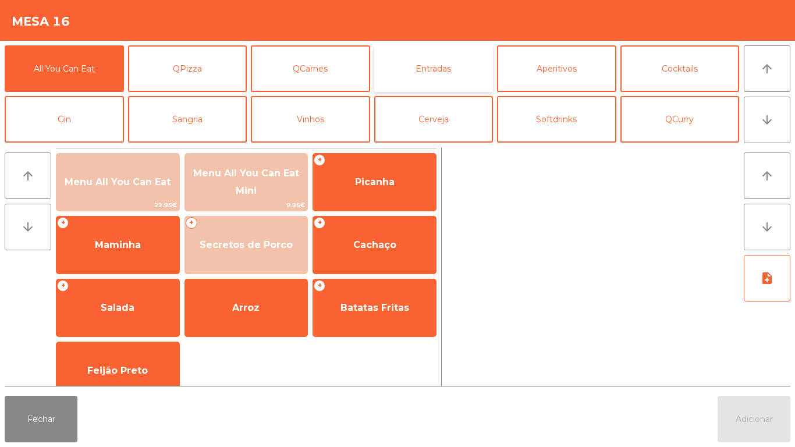
click at [432, 72] on button "Entradas" at bounding box center [433, 68] width 119 height 47
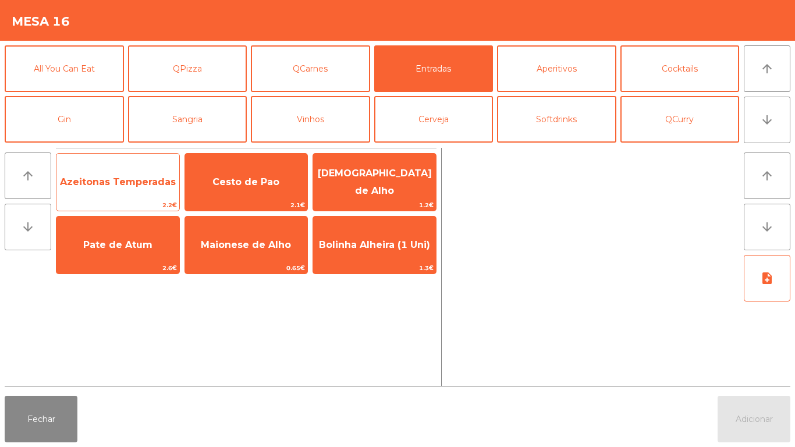
click at [134, 193] on span "Azeitonas Temperadas" at bounding box center [117, 181] width 123 height 31
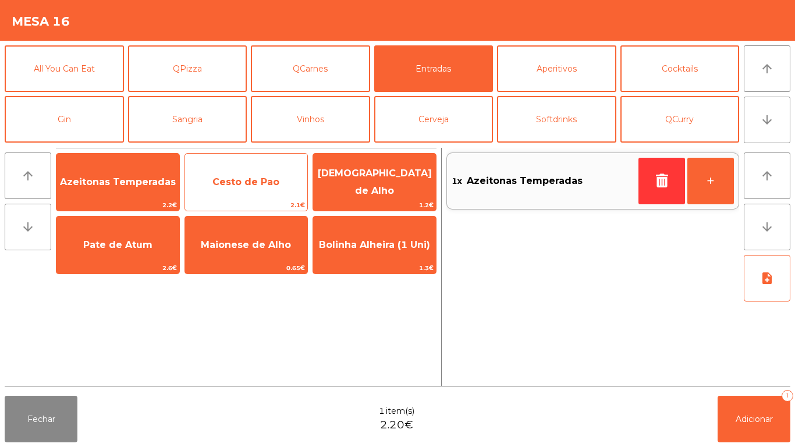
click at [250, 184] on span "Cesto de Pao" at bounding box center [245, 181] width 67 height 11
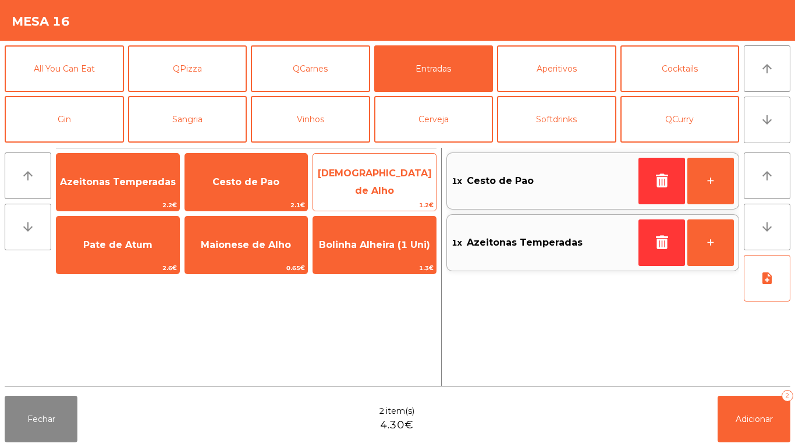
click at [376, 189] on span "[DEMOGRAPHIC_DATA] de Alho" at bounding box center [374, 182] width 123 height 49
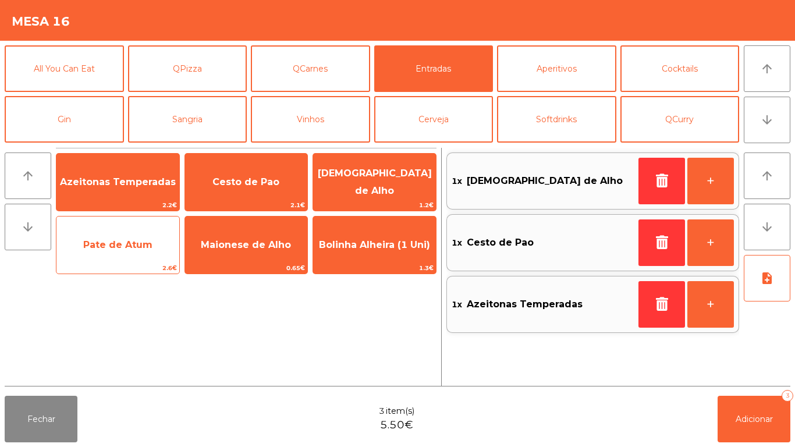
click at [129, 250] on span "Pate de Atum" at bounding box center [117, 244] width 123 height 31
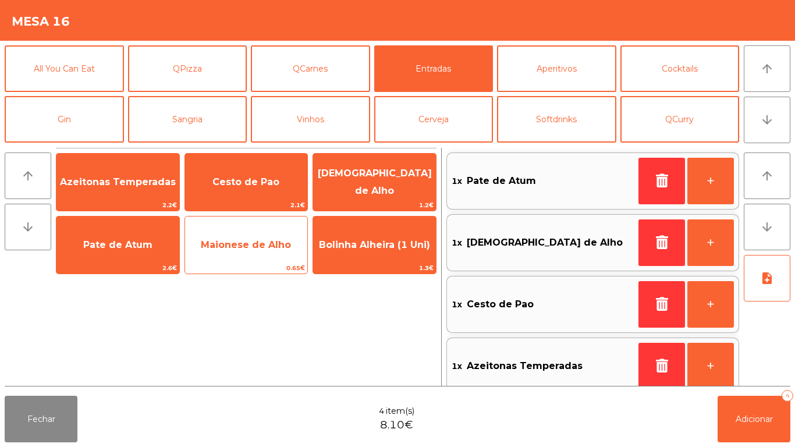
click at [258, 255] on span "Maionese de Alho" at bounding box center [246, 244] width 123 height 31
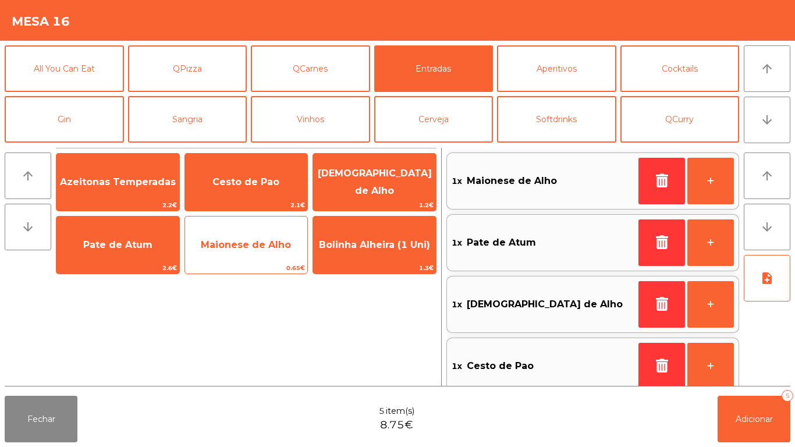
scroll to position [5, 0]
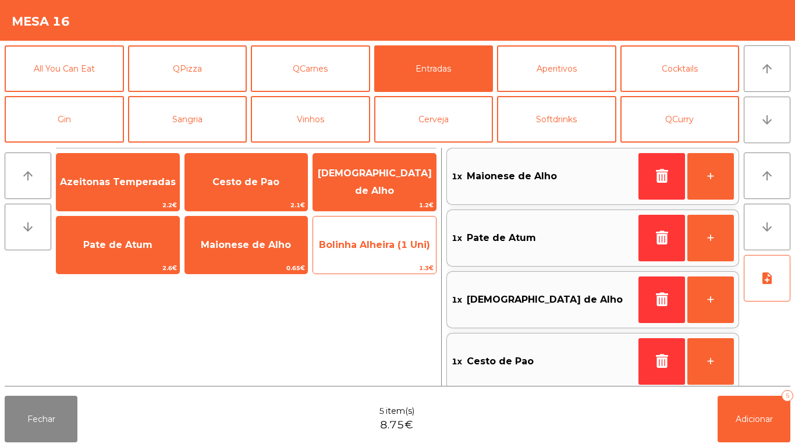
click at [382, 257] on span "Bolinha Alheira (1 Uni)" at bounding box center [374, 244] width 123 height 31
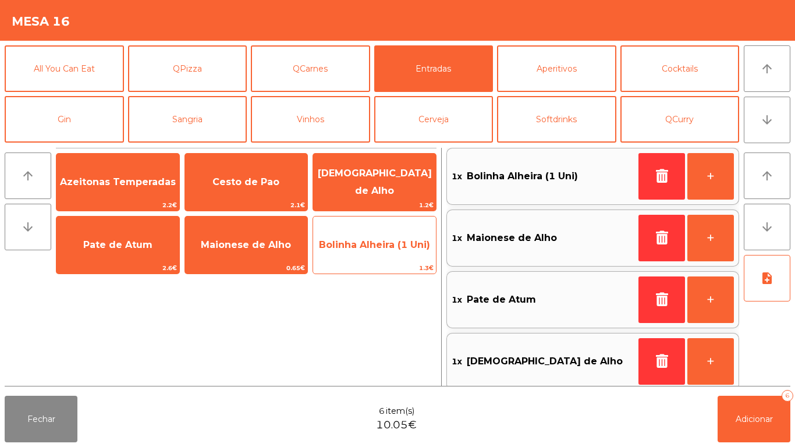
click at [389, 257] on span "Bolinha Alheira (1 Uni)" at bounding box center [374, 244] width 123 height 31
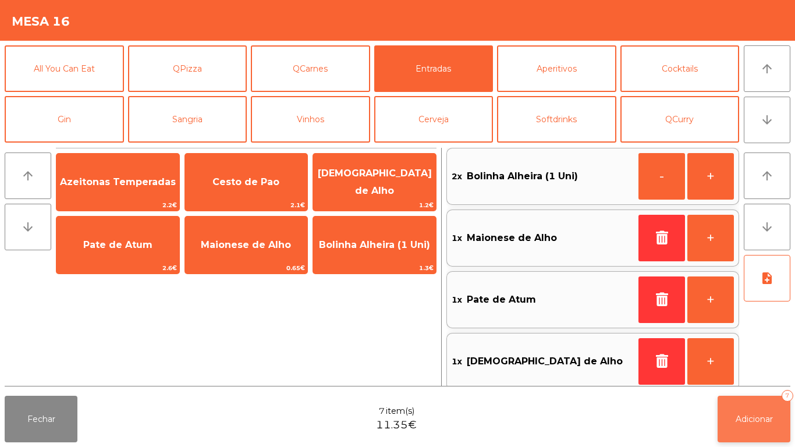
click at [755, 424] on span "Adicionar" at bounding box center [754, 419] width 37 height 10
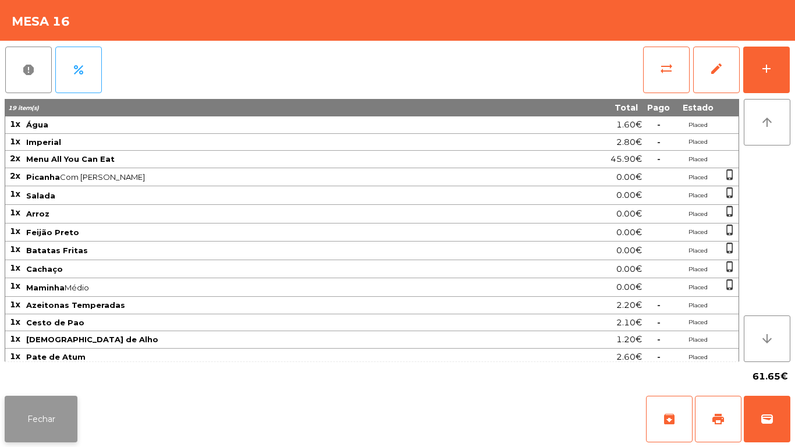
click at [54, 411] on button "Fechar" at bounding box center [41, 419] width 73 height 47
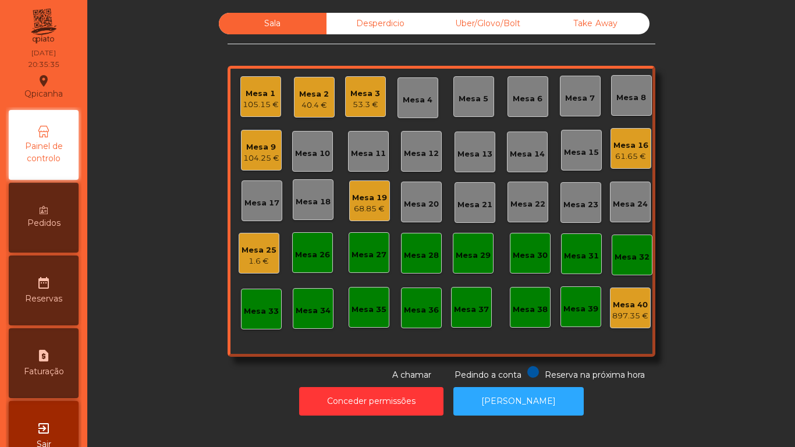
click at [318, 87] on div "Mesa 2 40.4 €" at bounding box center [314, 97] width 30 height 27
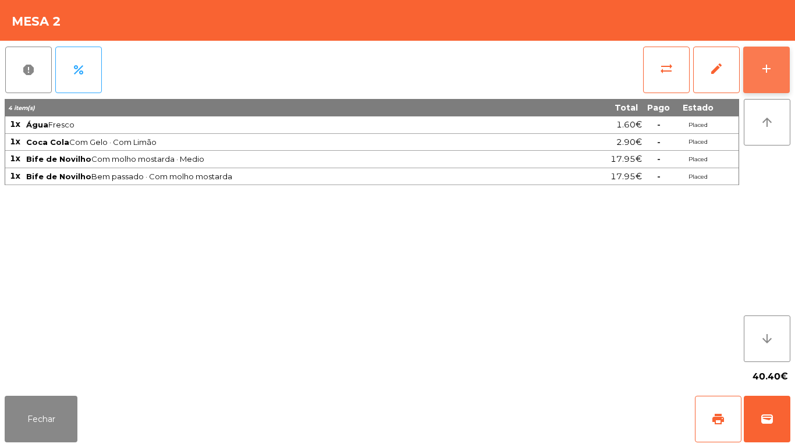
click at [752, 59] on button "add" at bounding box center [766, 70] width 47 height 47
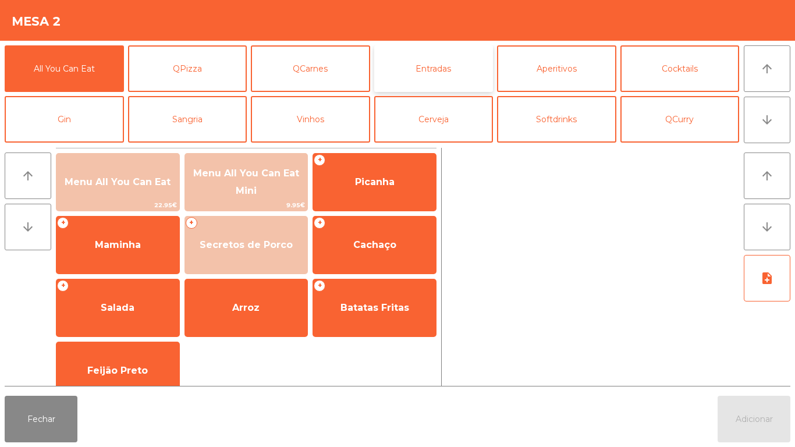
click at [440, 69] on button "Entradas" at bounding box center [433, 68] width 119 height 47
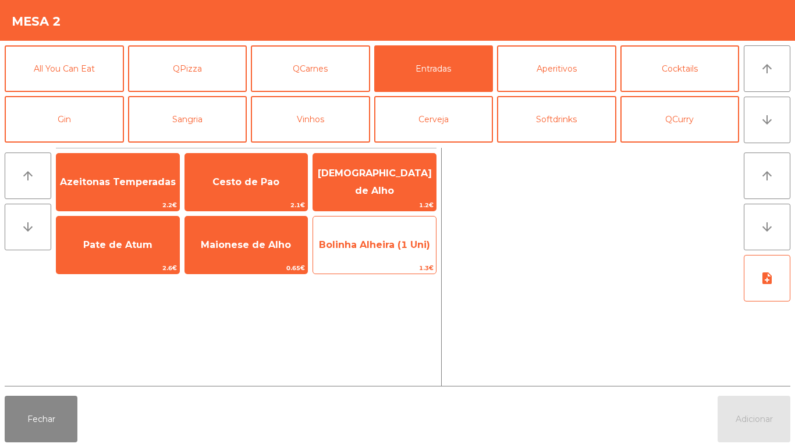
click at [353, 265] on span "1.3€" at bounding box center [374, 267] width 123 height 11
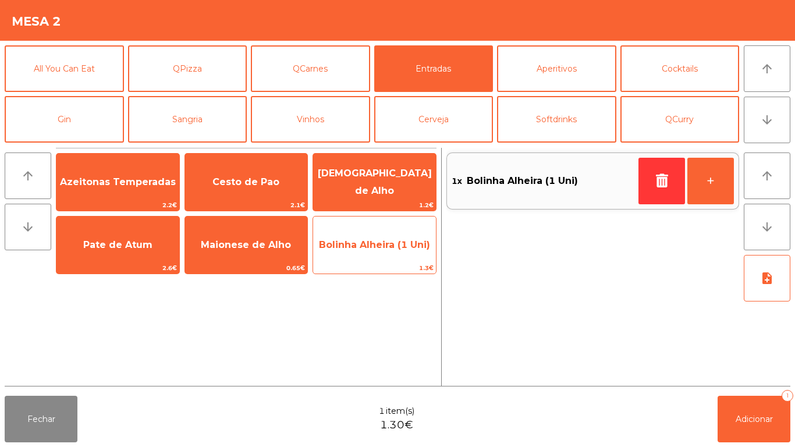
click at [378, 252] on span "Bolinha Alheira (1 Uni)" at bounding box center [374, 244] width 123 height 31
click at [382, 246] on span "Bolinha Alheira (1 Uni)" at bounding box center [374, 244] width 111 height 11
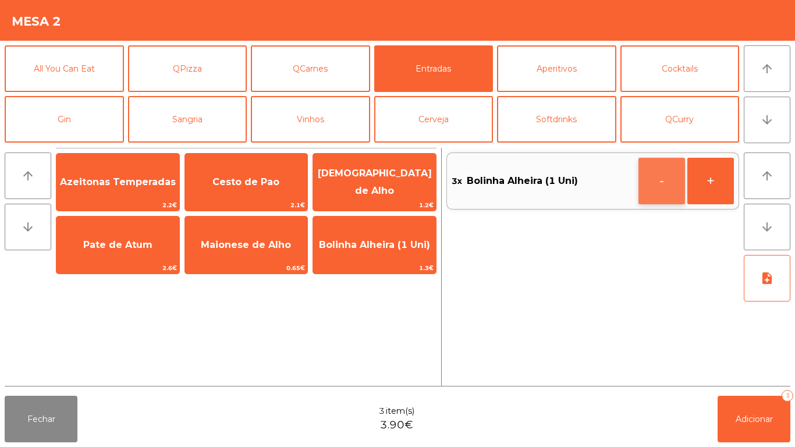
click at [649, 186] on button "-" at bounding box center [661, 181] width 47 height 47
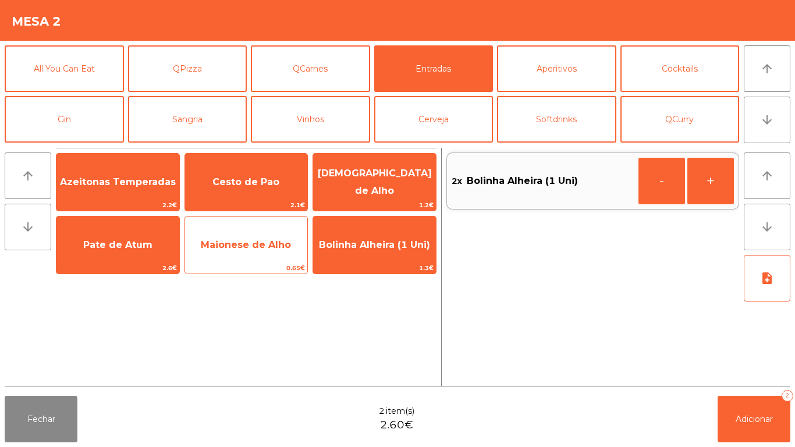
click at [252, 242] on span "Maionese de Alho" at bounding box center [246, 244] width 90 height 11
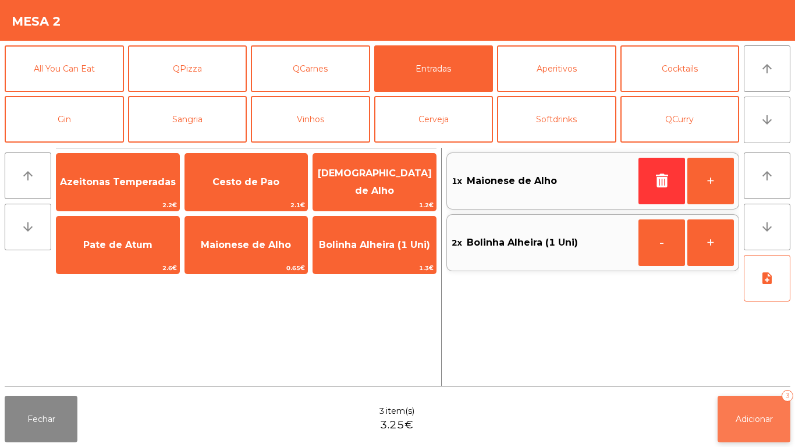
click at [738, 414] on span "Adicionar" at bounding box center [754, 419] width 37 height 10
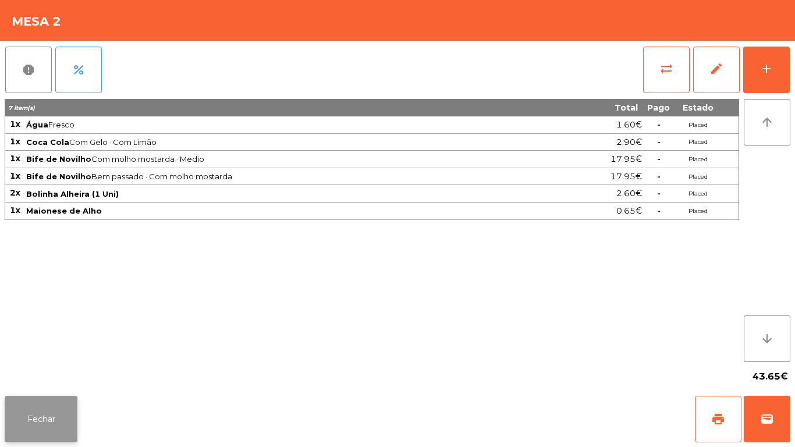
click at [55, 419] on button "Fechar" at bounding box center [41, 419] width 73 height 47
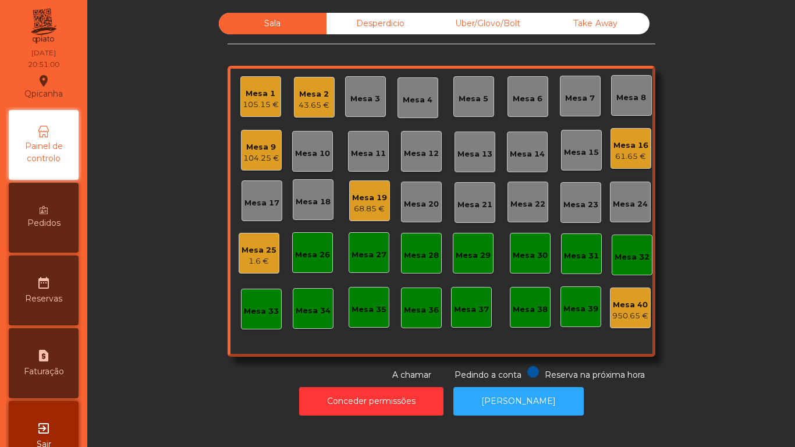
click at [257, 108] on div "105.15 €" at bounding box center [261, 105] width 36 height 12
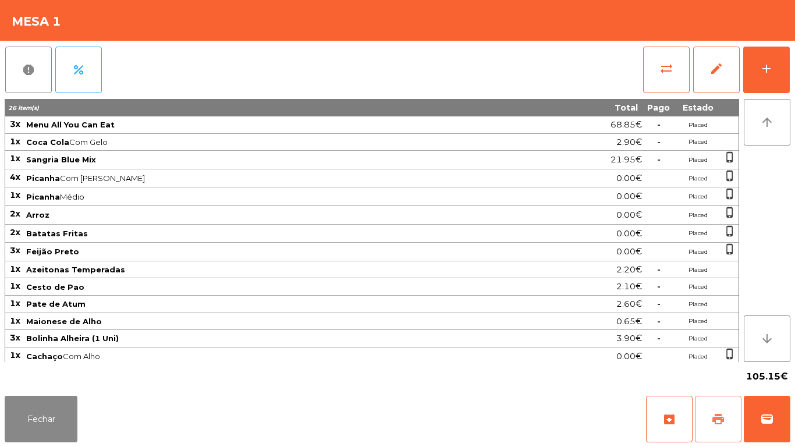
click at [723, 420] on span "print" at bounding box center [718, 419] width 14 height 14
click at [44, 424] on button "Fechar" at bounding box center [41, 419] width 73 height 47
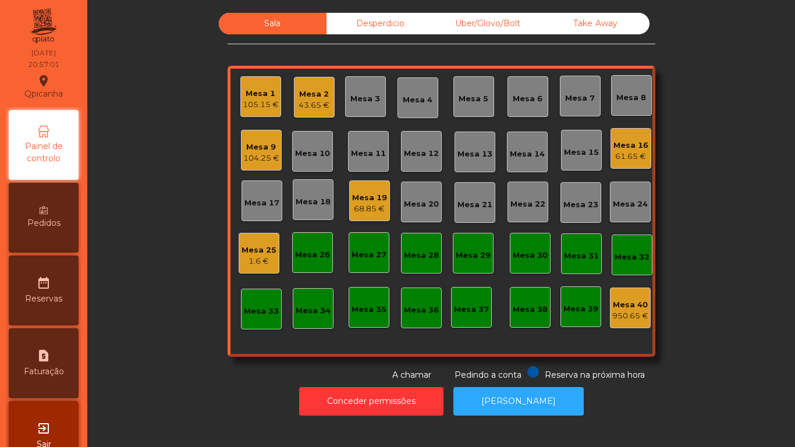
click at [357, 148] on div "Mesa 11" at bounding box center [368, 154] width 35 height 12
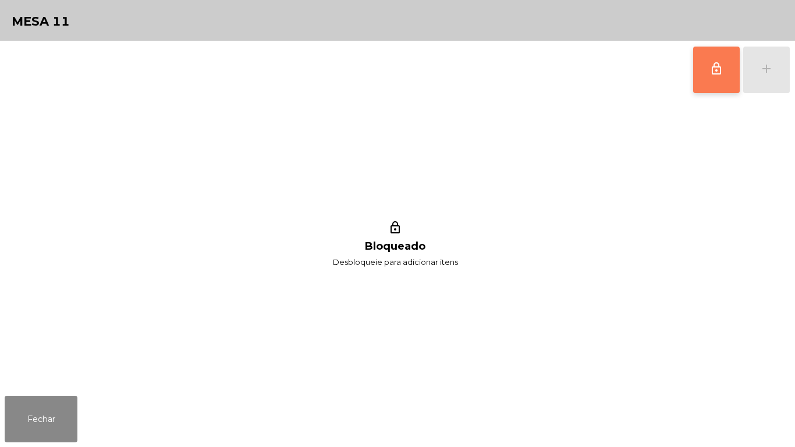
click at [704, 73] on button "lock_outline" at bounding box center [716, 70] width 47 height 47
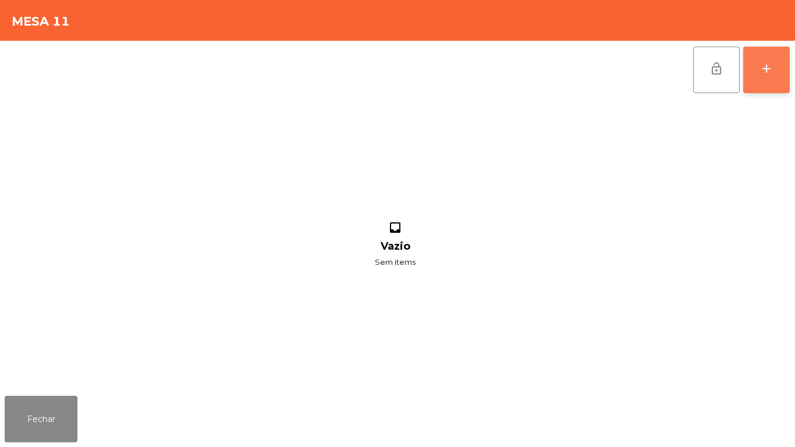
click at [758, 73] on button "add" at bounding box center [766, 70] width 47 height 47
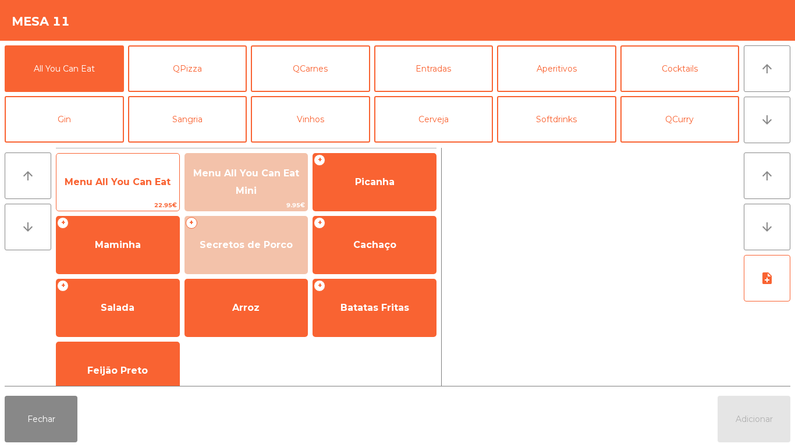
click at [135, 176] on span "Menu All You Can Eat" at bounding box center [118, 181] width 106 height 11
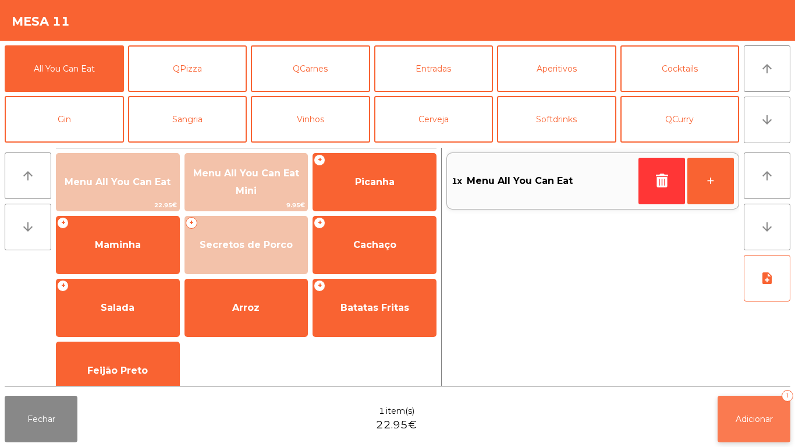
click at [752, 420] on span "Adicionar" at bounding box center [754, 419] width 37 height 10
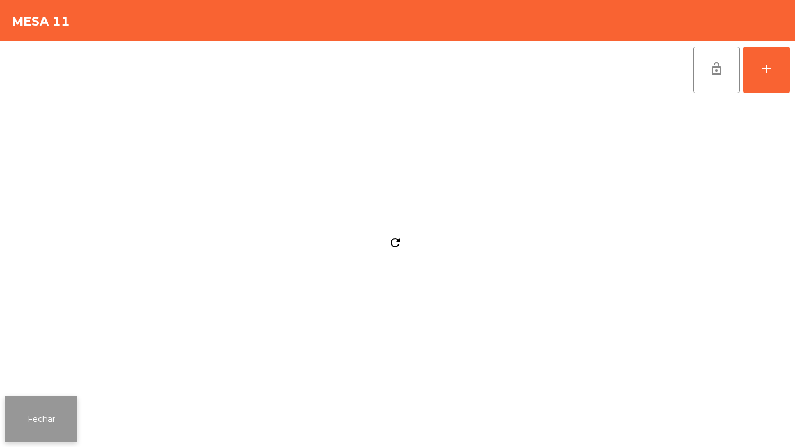
click at [52, 408] on button "Fechar" at bounding box center [41, 419] width 73 height 47
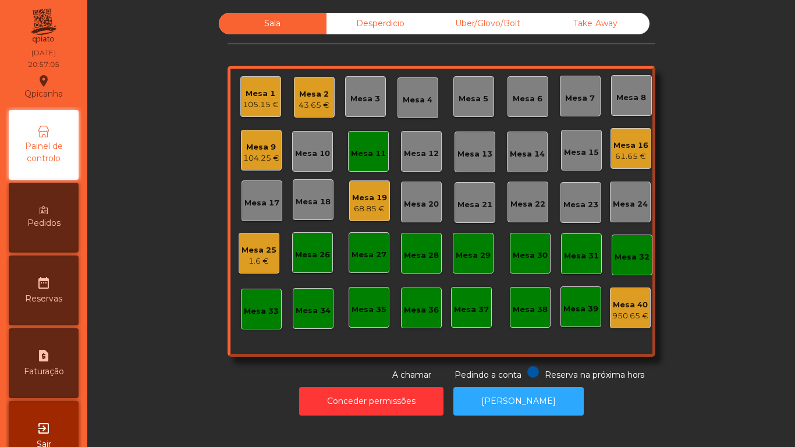
click at [470, 101] on div "Mesa 5" at bounding box center [474, 99] width 30 height 12
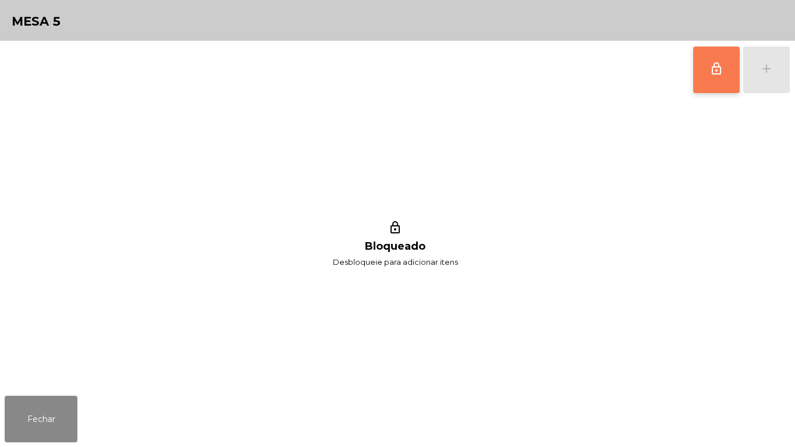
click at [716, 69] on span "lock_outline" at bounding box center [716, 69] width 14 height 14
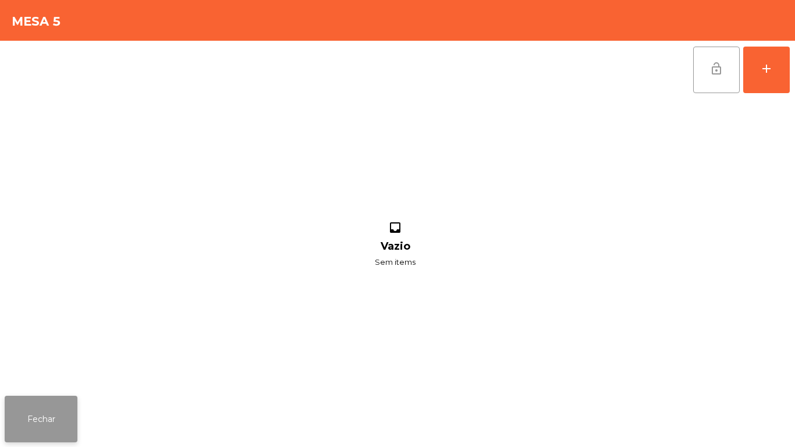
click at [48, 399] on button "Fechar" at bounding box center [41, 419] width 73 height 47
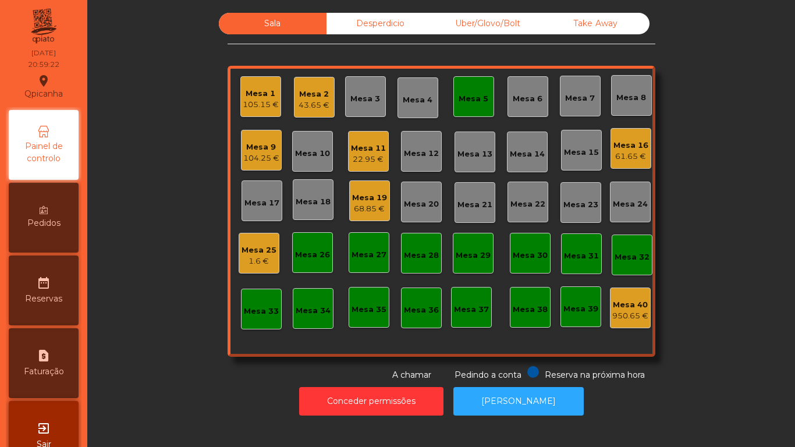
click at [471, 101] on div "Mesa 5" at bounding box center [474, 99] width 30 height 12
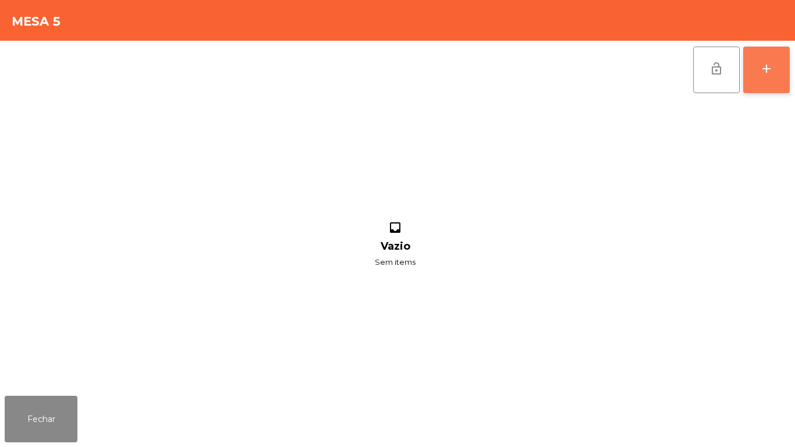
click at [759, 70] on div "add" at bounding box center [766, 69] width 14 height 14
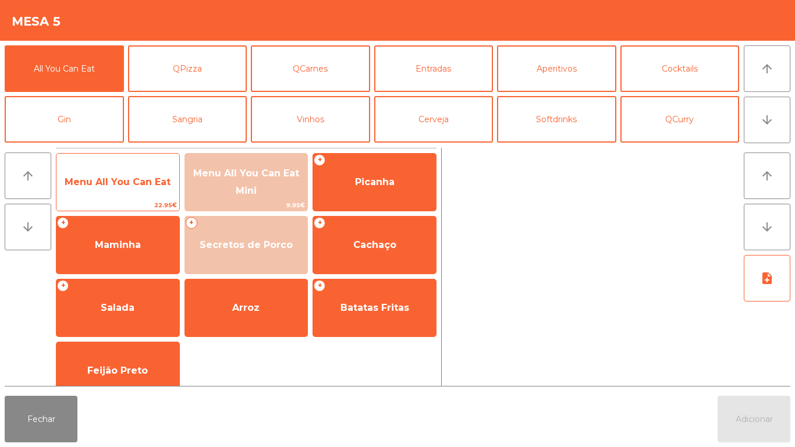
click at [140, 180] on span "Menu All You Can Eat" at bounding box center [118, 181] width 106 height 11
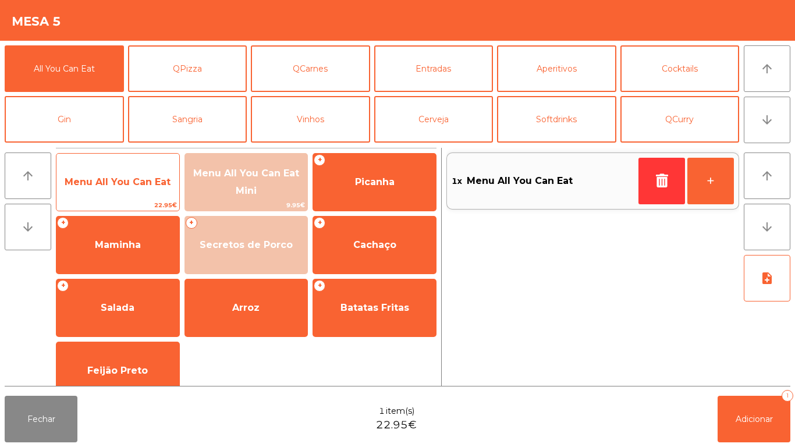
click at [146, 169] on span "Menu All You Can Eat" at bounding box center [117, 181] width 123 height 31
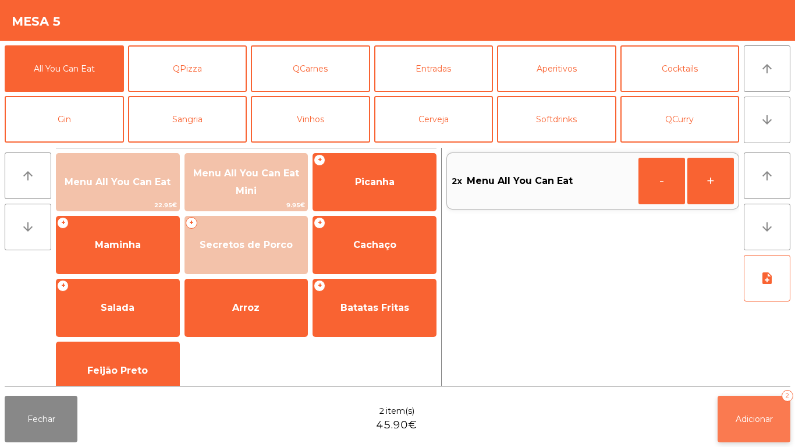
click at [783, 420] on button "Adicionar 2" at bounding box center [753, 419] width 73 height 47
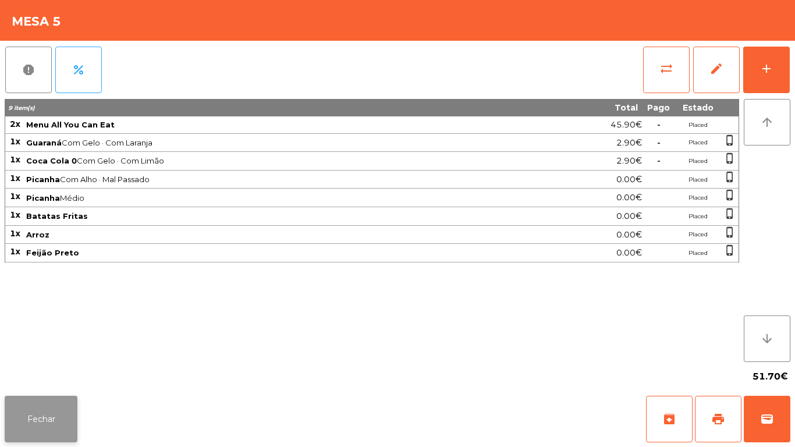
click at [35, 407] on button "Fechar" at bounding box center [41, 419] width 73 height 47
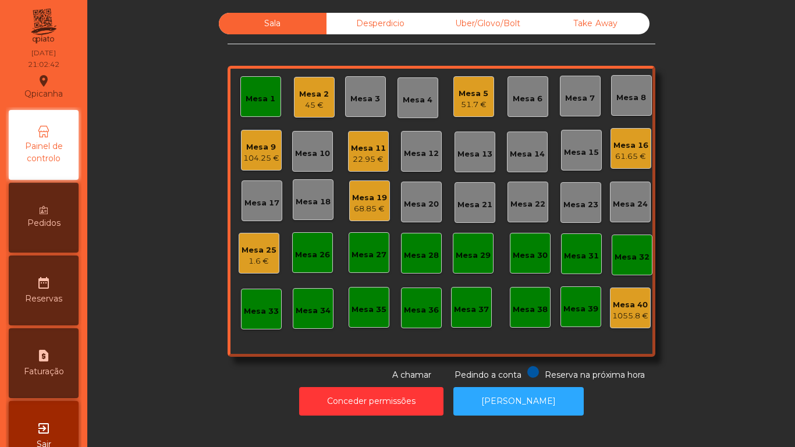
click at [254, 155] on div "104.25 €" at bounding box center [261, 158] width 36 height 12
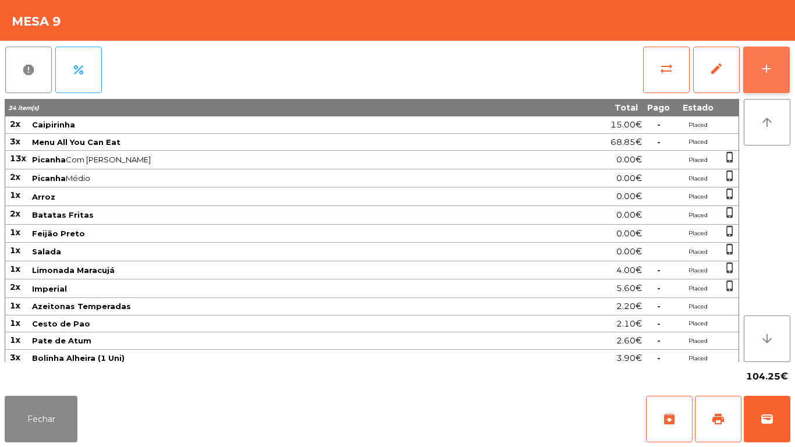
click at [765, 67] on div "add" at bounding box center [766, 69] width 14 height 14
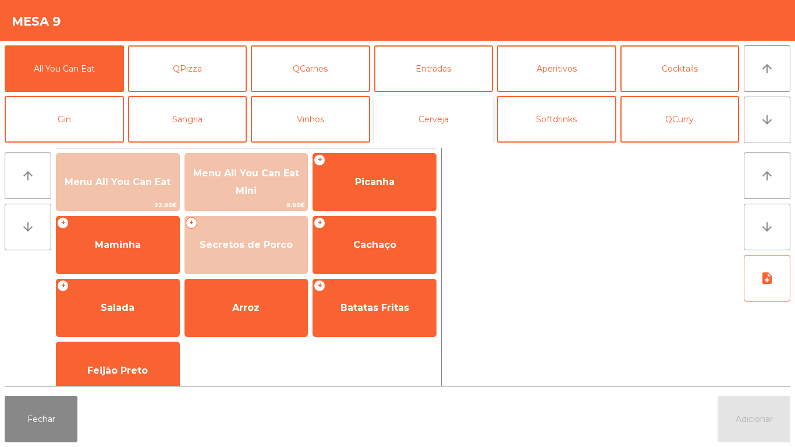
click at [414, 121] on button "Cerveja" at bounding box center [433, 119] width 119 height 47
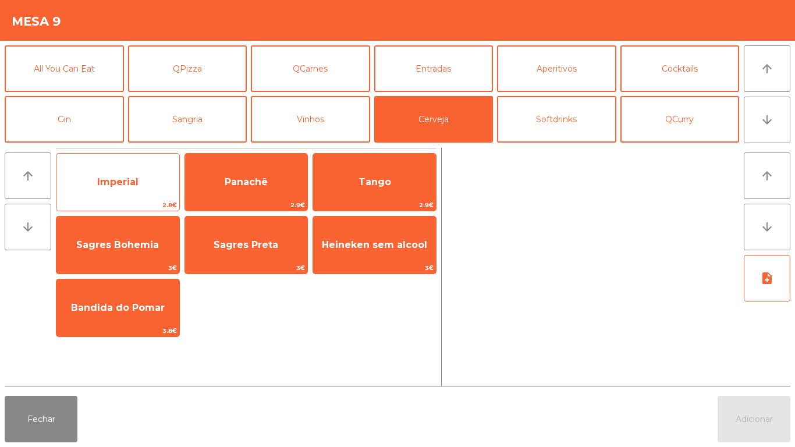
click at [132, 189] on span "Imperial" at bounding box center [117, 181] width 123 height 31
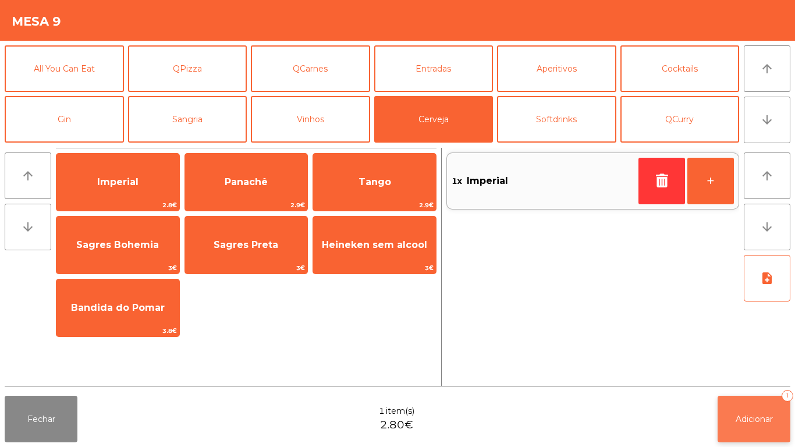
click at [746, 407] on button "Adicionar 1" at bounding box center [753, 419] width 73 height 47
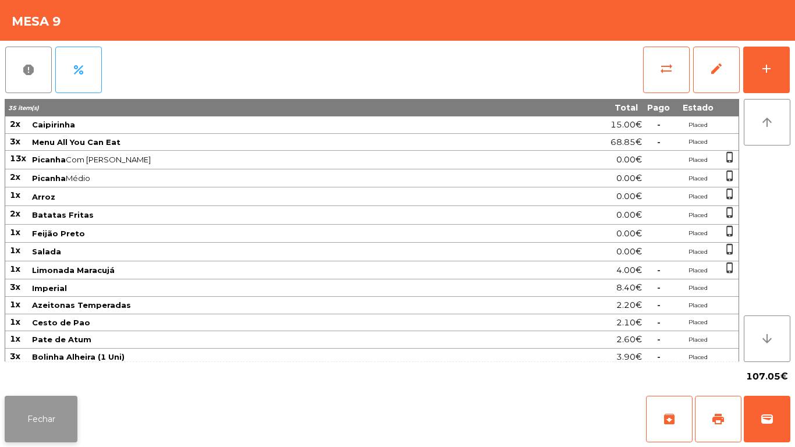
click at [30, 410] on button "Fechar" at bounding box center [41, 419] width 73 height 47
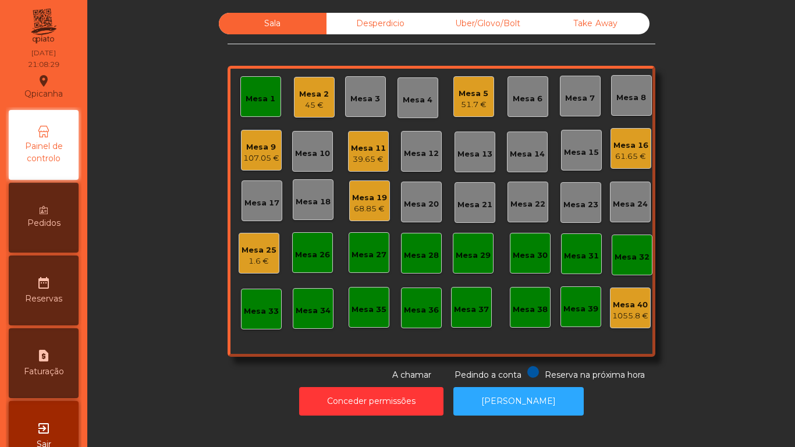
click at [532, 94] on div "Mesa 6" at bounding box center [528, 99] width 30 height 12
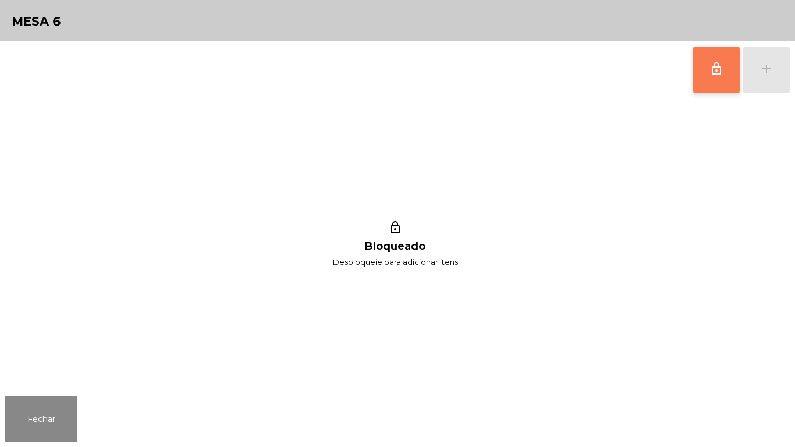
click at [716, 79] on button "lock_outline" at bounding box center [716, 70] width 47 height 47
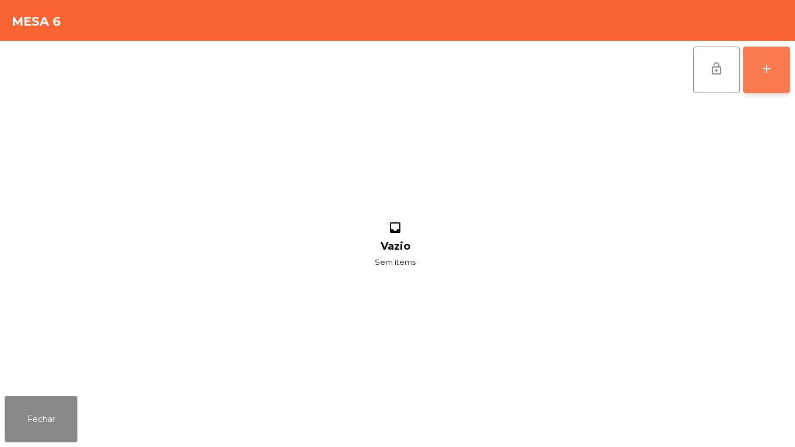
click at [765, 77] on button "add" at bounding box center [766, 70] width 47 height 47
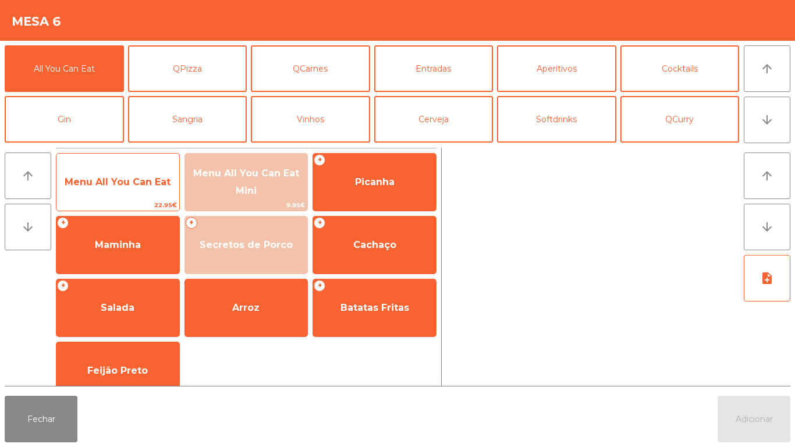
click at [111, 179] on span "Menu All You Can Eat" at bounding box center [118, 181] width 106 height 11
click at [109, 191] on span "Menu All You Can Eat" at bounding box center [117, 181] width 123 height 31
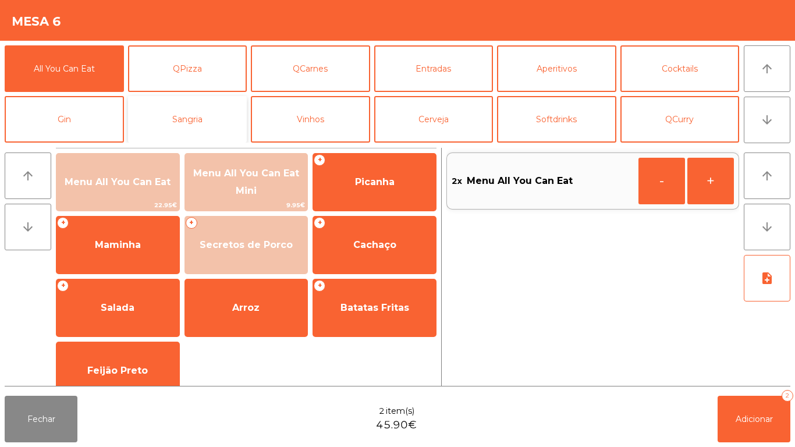
click at [198, 119] on button "Sangria" at bounding box center [187, 119] width 119 height 47
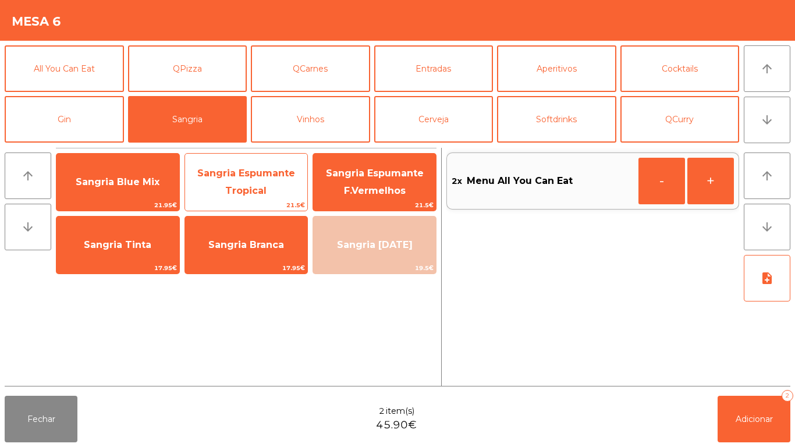
click at [241, 185] on span "Sangria Espumante Tropical" at bounding box center [246, 182] width 98 height 29
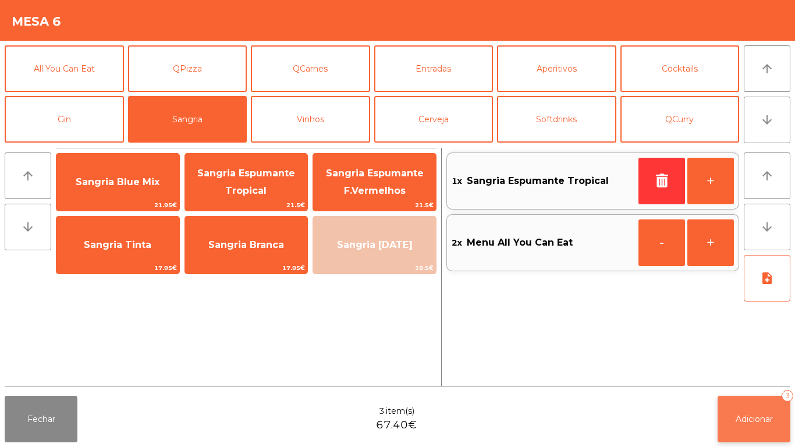
click at [740, 407] on button "Adicionar 3" at bounding box center [753, 419] width 73 height 47
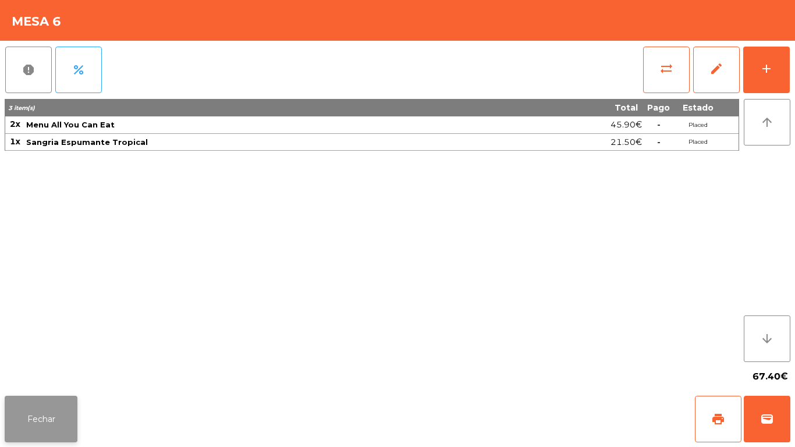
click at [47, 408] on button "Fechar" at bounding box center [41, 419] width 73 height 47
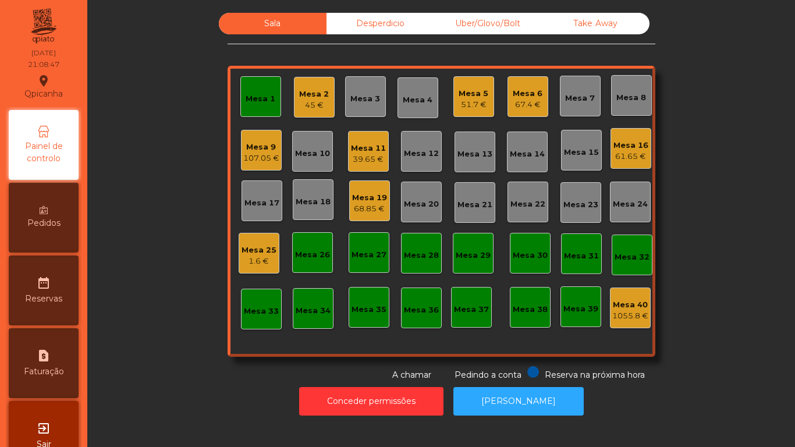
click at [54, 403] on div "exit_to_app Sair" at bounding box center [44, 436] width 70 height 70
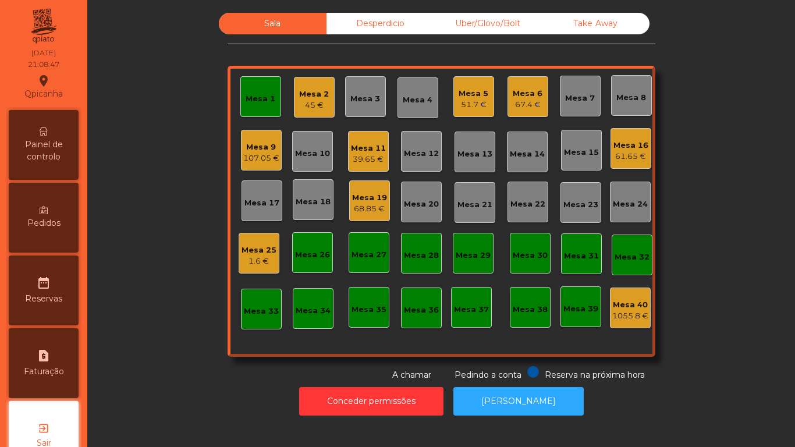
scroll to position [33, 0]
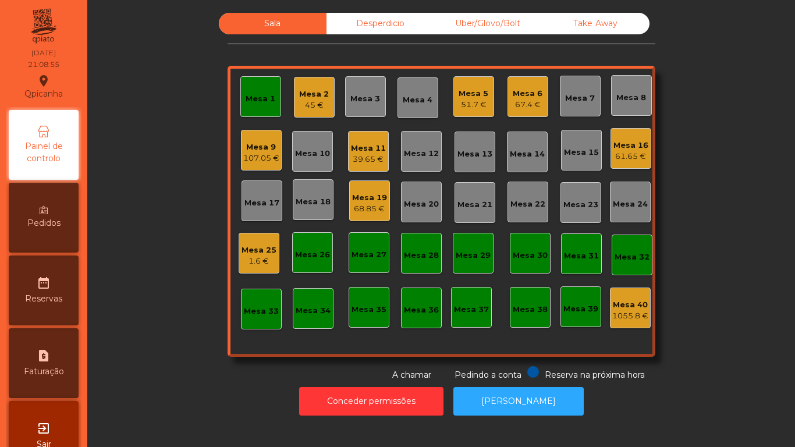
click at [54, 151] on span "Painel de controlo" at bounding box center [44, 152] width 64 height 24
click at [378, 157] on div "39.65 €" at bounding box center [368, 160] width 35 height 12
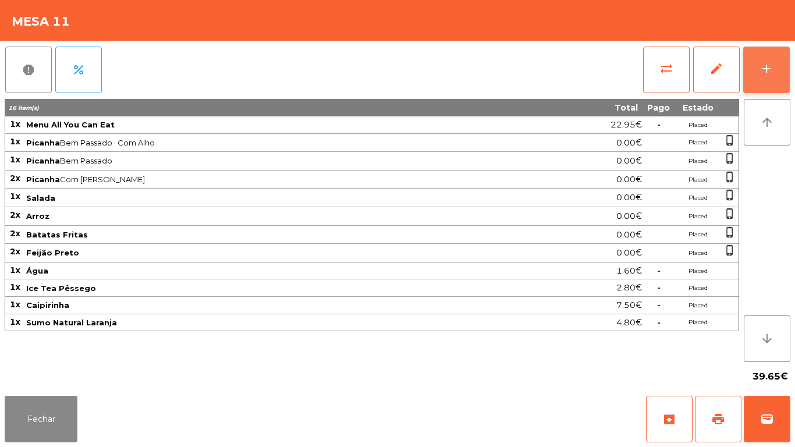
click at [767, 77] on button "add" at bounding box center [766, 70] width 47 height 47
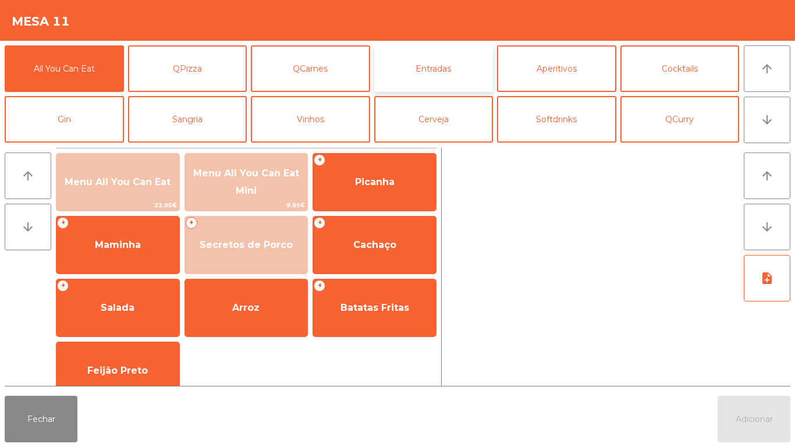
click at [434, 79] on button "Entradas" at bounding box center [433, 68] width 119 height 47
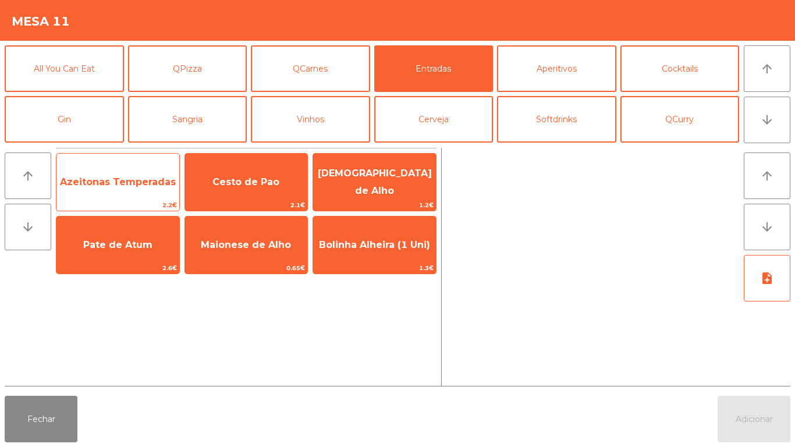
click at [127, 184] on span "Azeitonas Temperadas" at bounding box center [118, 181] width 116 height 11
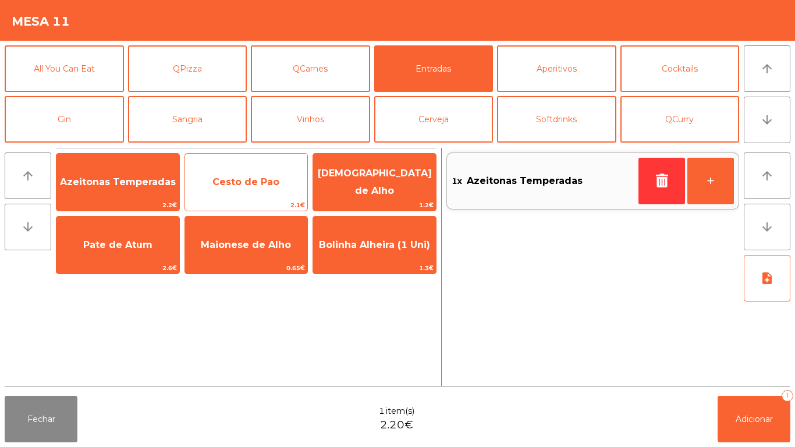
click at [247, 184] on span "Cesto de Pao" at bounding box center [245, 181] width 67 height 11
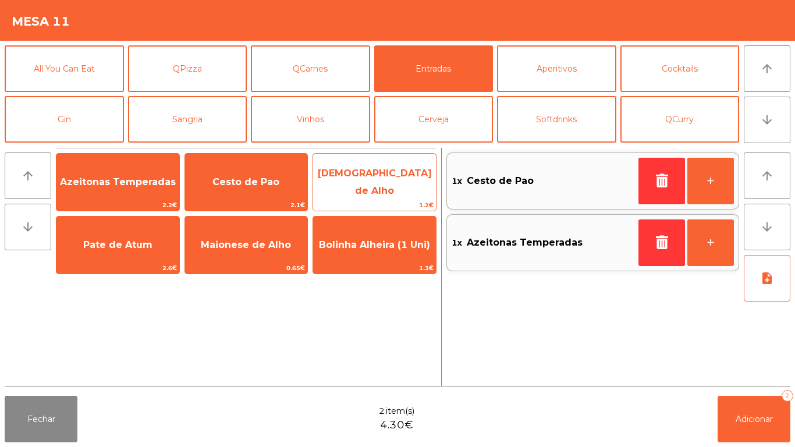
click at [369, 191] on span "[DEMOGRAPHIC_DATA] de Alho" at bounding box center [374, 182] width 123 height 49
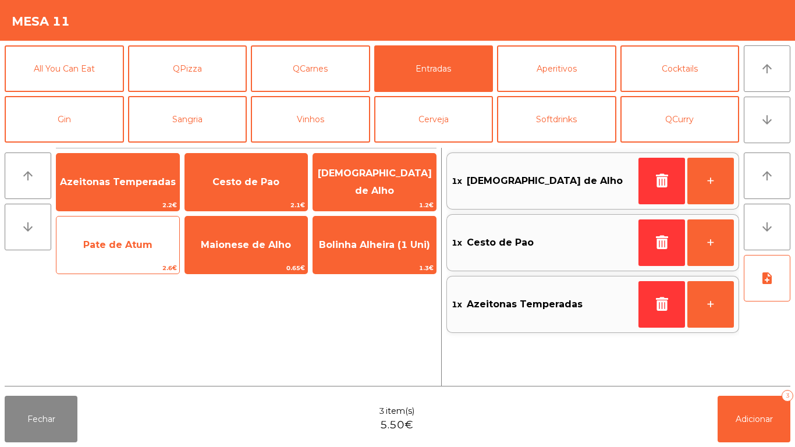
click at [118, 246] on span "Pate de Atum" at bounding box center [117, 244] width 69 height 11
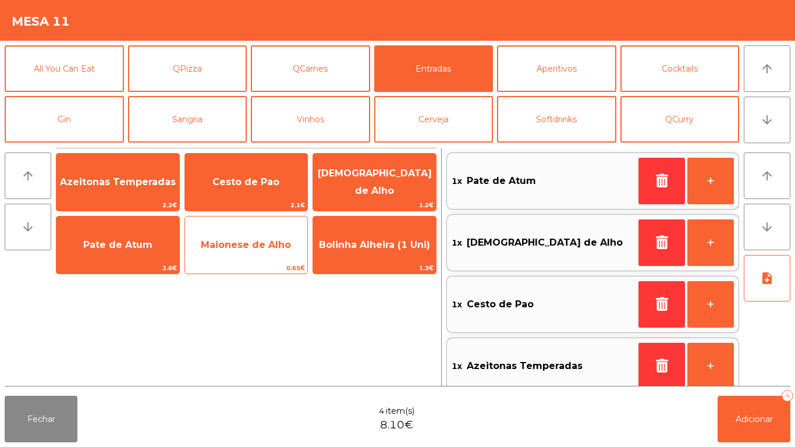
click at [258, 250] on span "Maionese de Alho" at bounding box center [246, 244] width 123 height 31
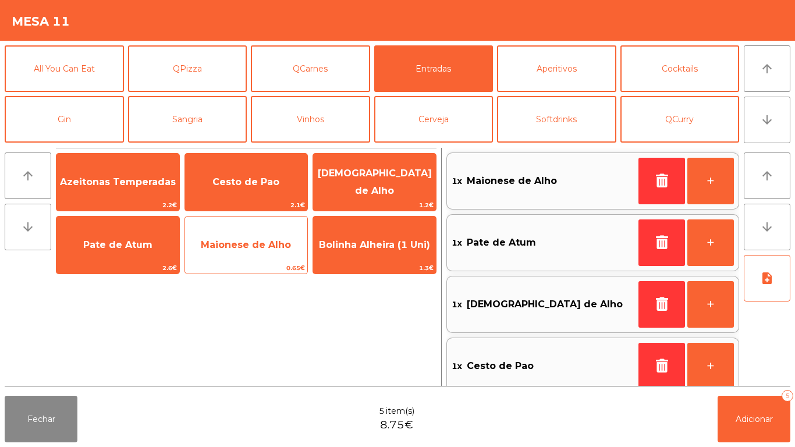
scroll to position [5, 0]
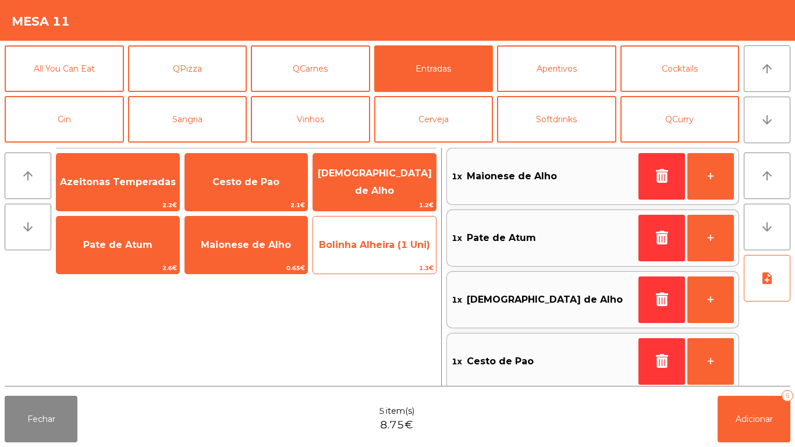
click at [382, 253] on span "Bolinha Alheira (1 Uni)" at bounding box center [374, 244] width 123 height 31
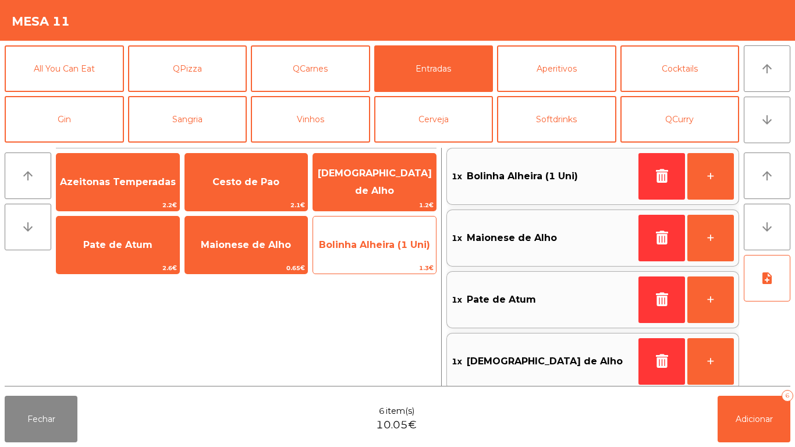
click at [381, 252] on span "Bolinha Alheira (1 Uni)" at bounding box center [374, 244] width 123 height 31
click at [383, 250] on span "Bolinha Alheira (1 Uni)" at bounding box center [374, 244] width 123 height 31
click at [393, 242] on span "Bolinha Alheira (1 Uni)" at bounding box center [374, 244] width 111 height 11
click at [396, 243] on span "Bolinha Alheira (1 Uni)" at bounding box center [374, 244] width 111 height 11
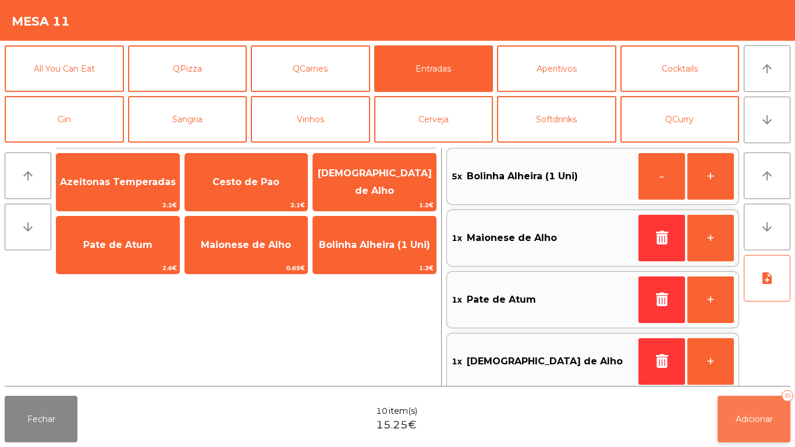
click at [760, 432] on button "Adicionar 10" at bounding box center [753, 419] width 73 height 47
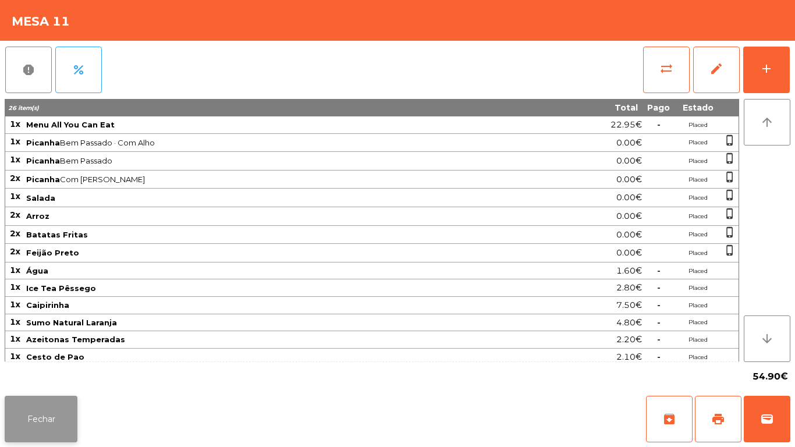
click at [51, 400] on button "Fechar" at bounding box center [41, 419] width 73 height 47
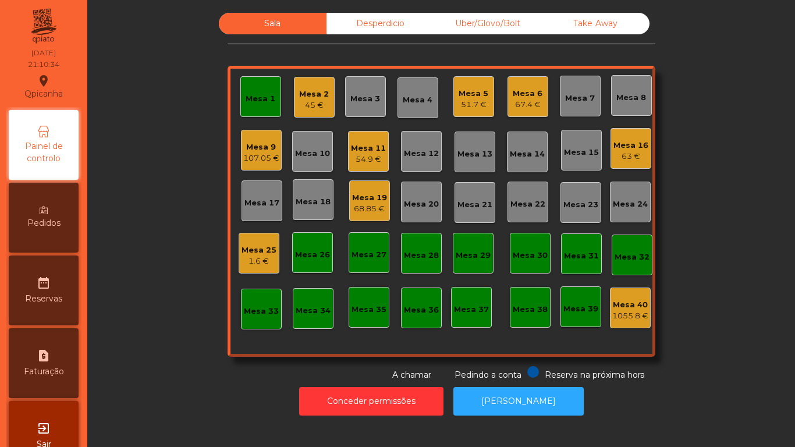
click at [528, 94] on div "Mesa 6" at bounding box center [528, 94] width 30 height 12
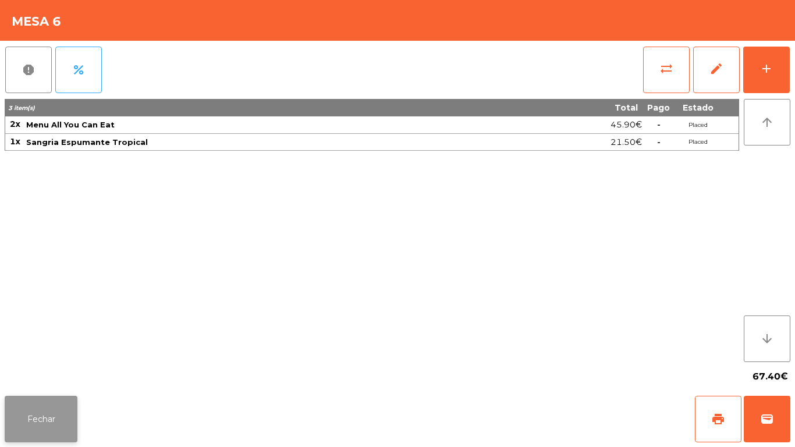
click at [45, 406] on button "Fechar" at bounding box center [41, 419] width 73 height 47
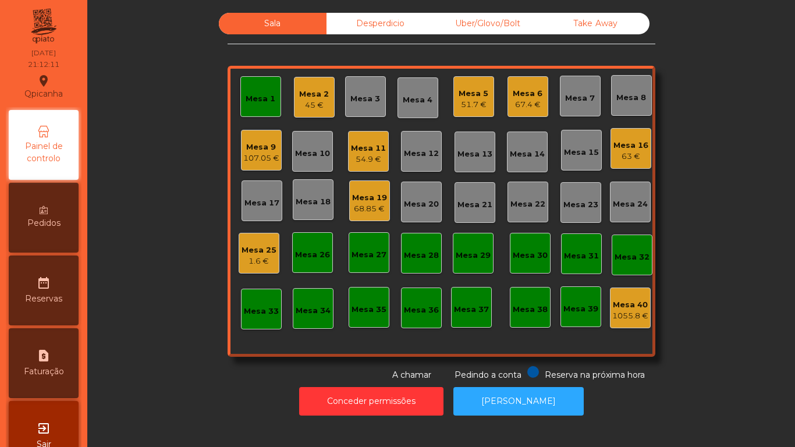
click at [258, 158] on div "107.05 €" at bounding box center [261, 158] width 36 height 12
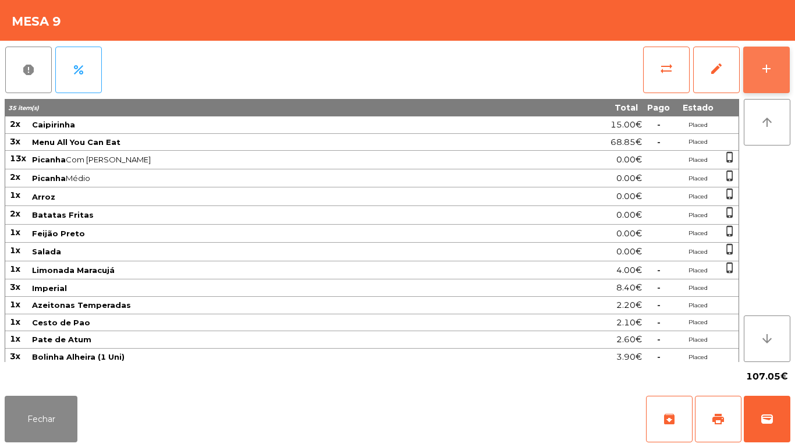
click at [765, 75] on div "add" at bounding box center [766, 69] width 14 height 14
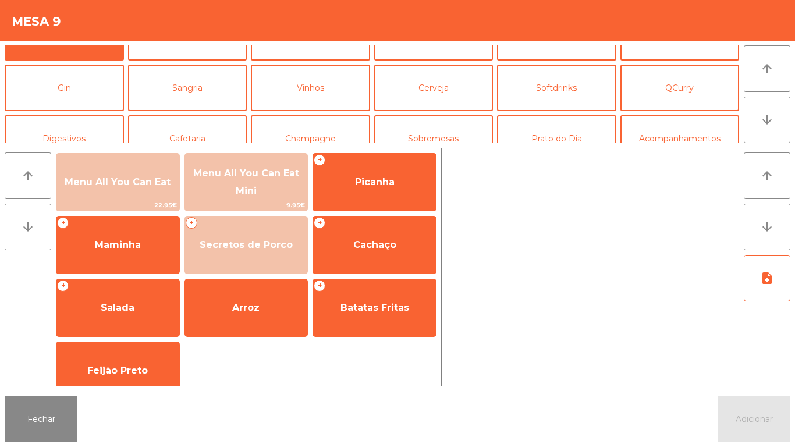
scroll to position [43, 0]
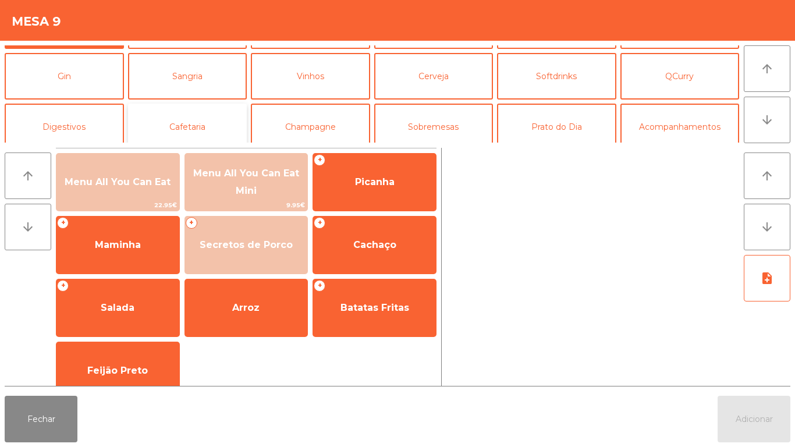
click at [196, 126] on button "Cafetaria" at bounding box center [187, 127] width 119 height 47
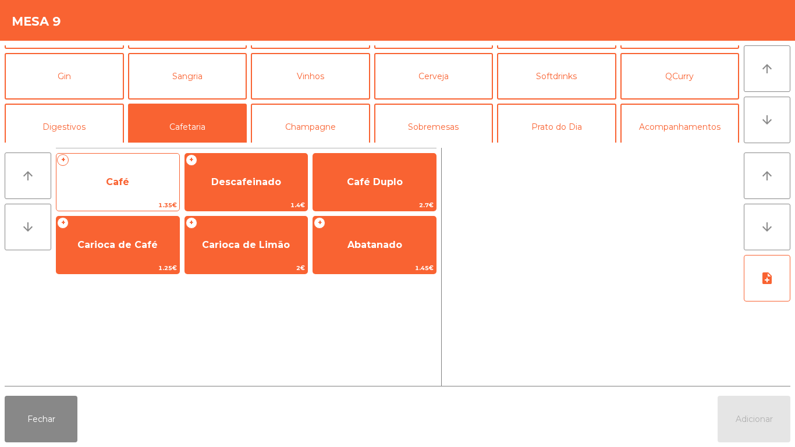
click at [120, 189] on span "Café" at bounding box center [117, 181] width 123 height 31
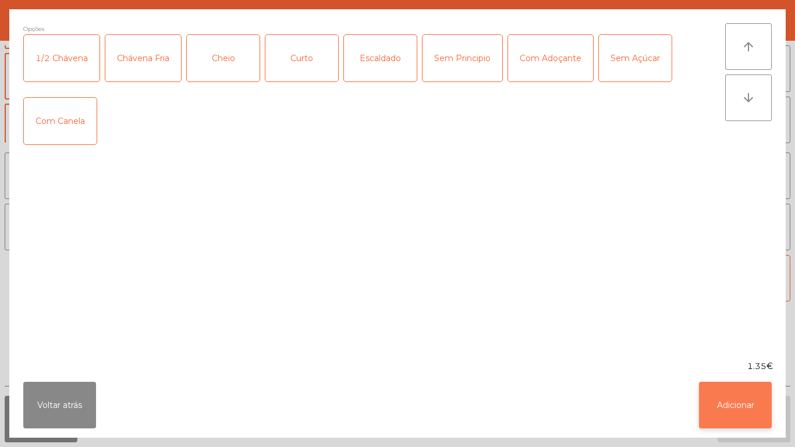
click at [719, 402] on button "Adicionar" at bounding box center [735, 405] width 73 height 47
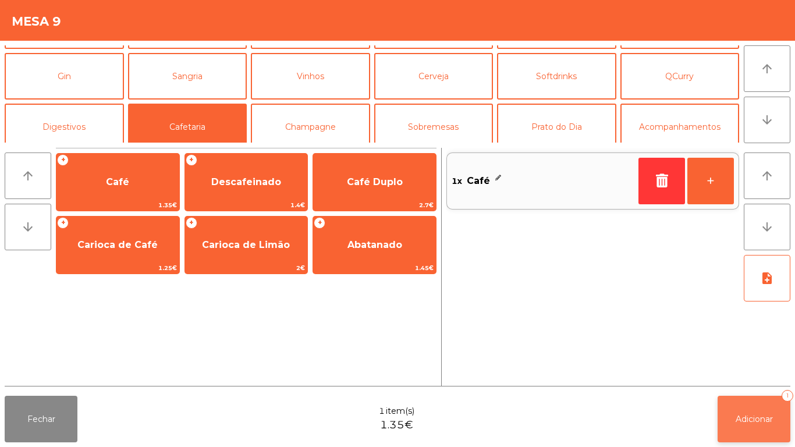
click at [724, 400] on button "Adicionar 1" at bounding box center [753, 419] width 73 height 47
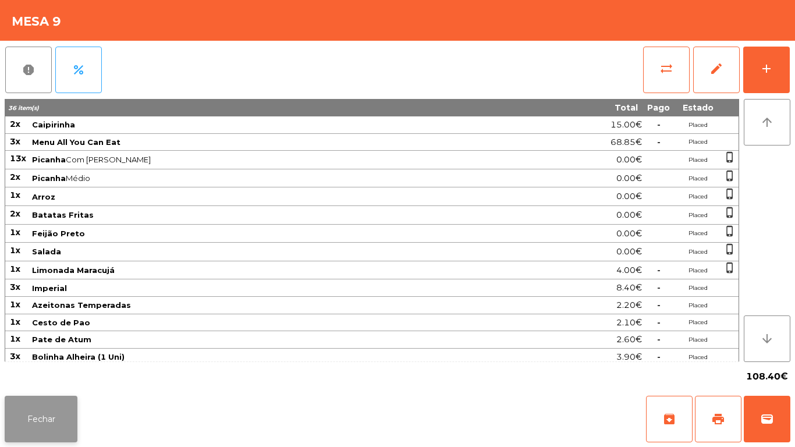
click at [41, 413] on button "Fechar" at bounding box center [41, 419] width 73 height 47
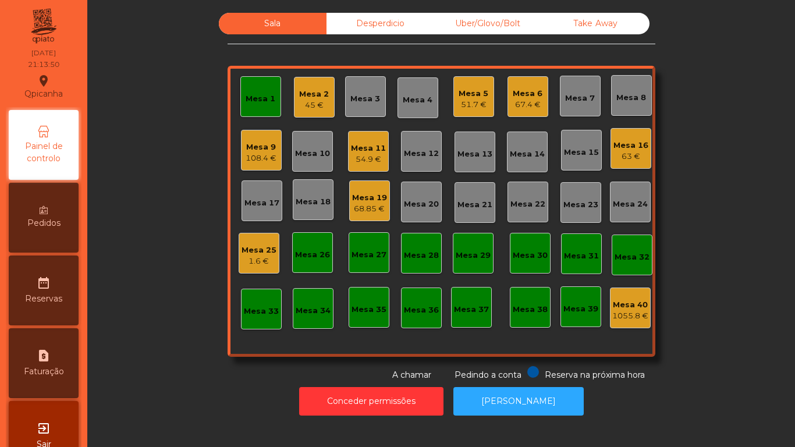
click at [527, 99] on div "67.4 €" at bounding box center [528, 105] width 30 height 12
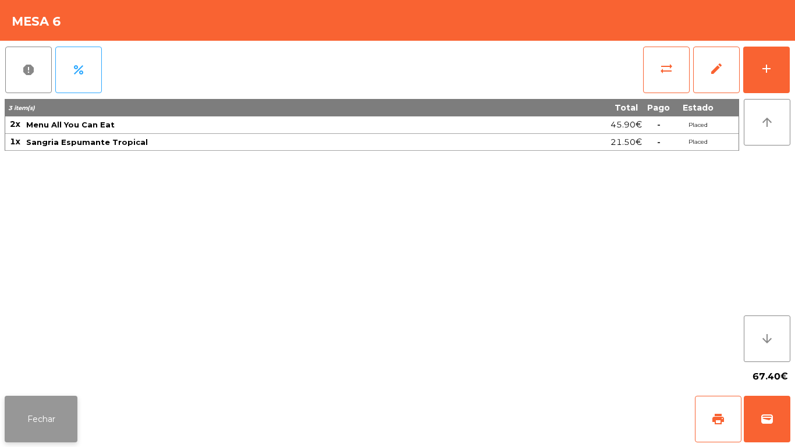
click at [59, 400] on button "Fechar" at bounding box center [41, 419] width 73 height 47
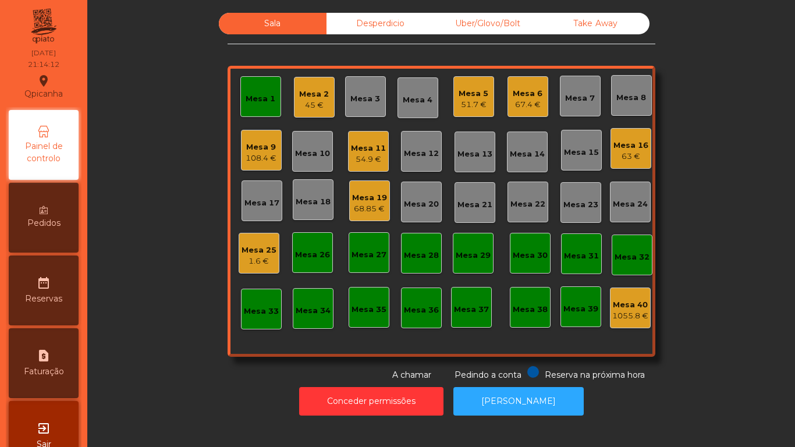
click at [530, 102] on div "67.4 €" at bounding box center [528, 105] width 30 height 12
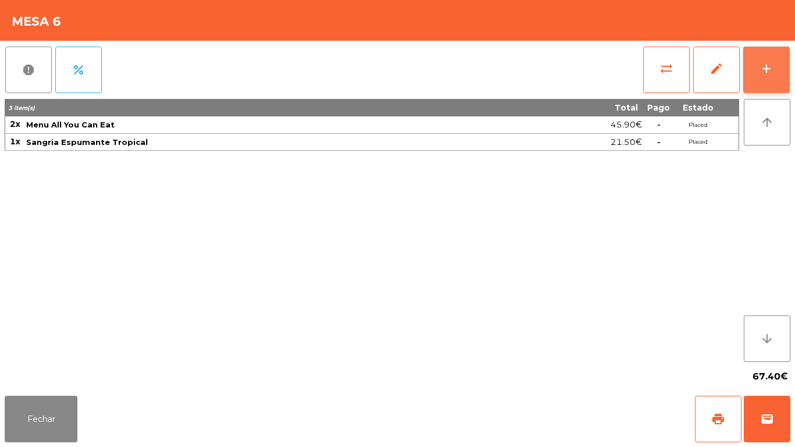
click at [766, 76] on button "add" at bounding box center [766, 70] width 47 height 47
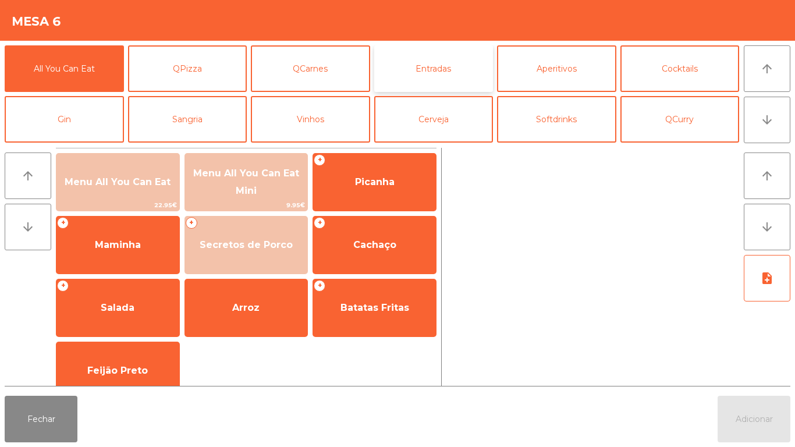
click at [431, 83] on button "Entradas" at bounding box center [433, 68] width 119 height 47
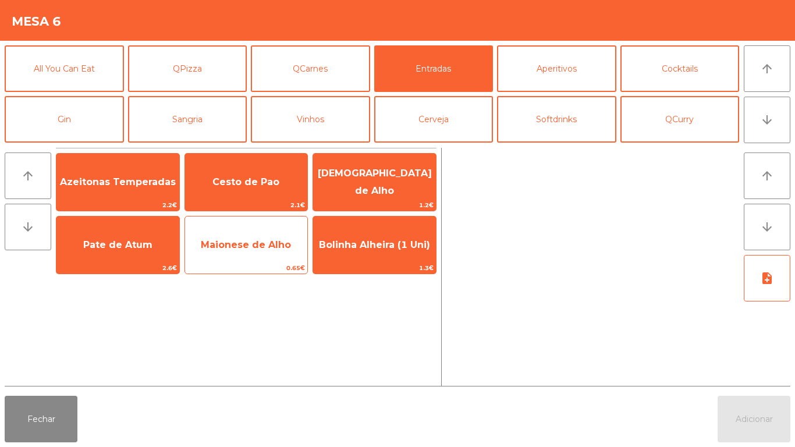
click at [254, 245] on span "Maionese de Alho" at bounding box center [246, 244] width 90 height 11
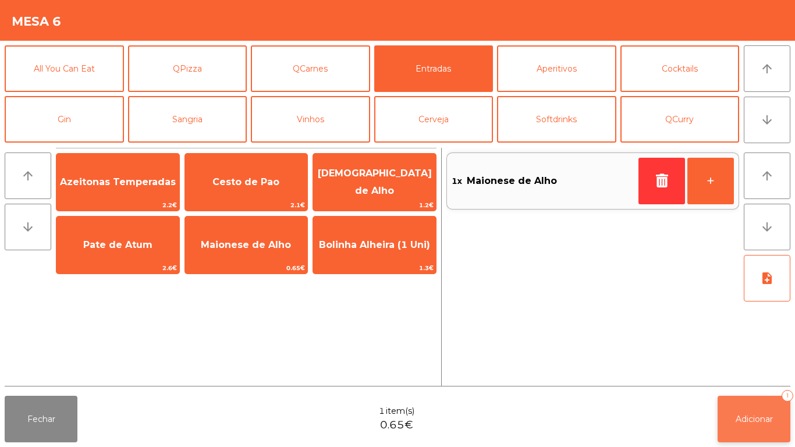
click at [743, 417] on span "Adicionar" at bounding box center [754, 419] width 37 height 10
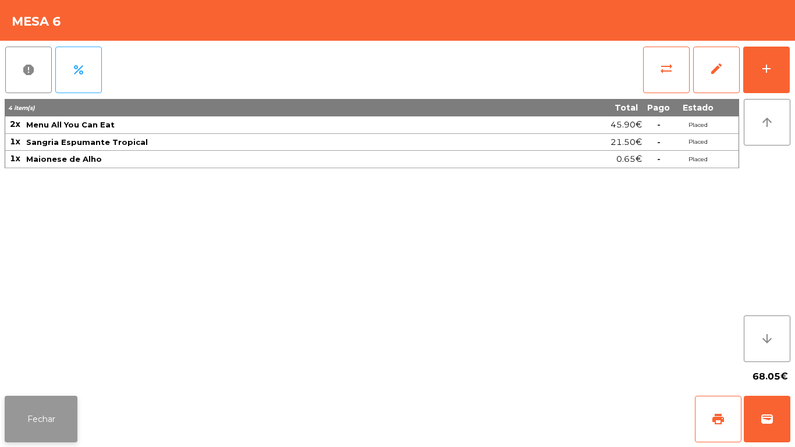
click at [46, 410] on button "Fechar" at bounding box center [41, 419] width 73 height 47
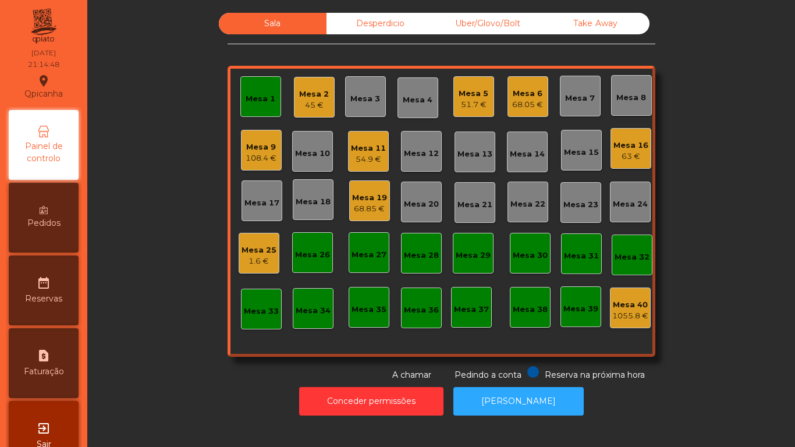
click at [517, 101] on div "68.05 €" at bounding box center [527, 105] width 31 height 12
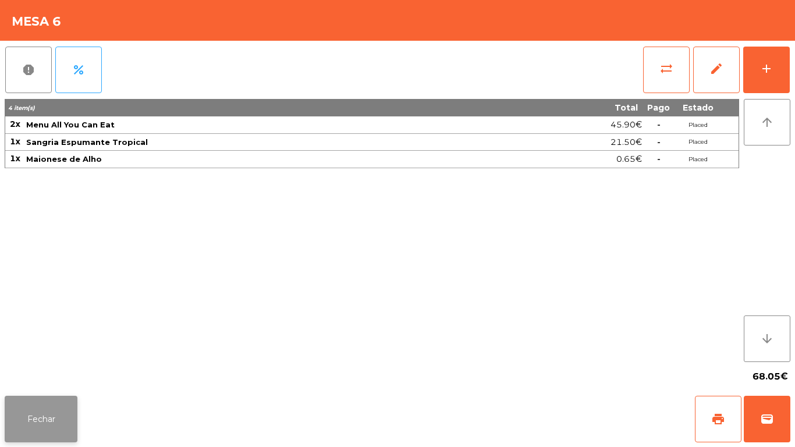
click at [51, 417] on button "Fechar" at bounding box center [41, 419] width 73 height 47
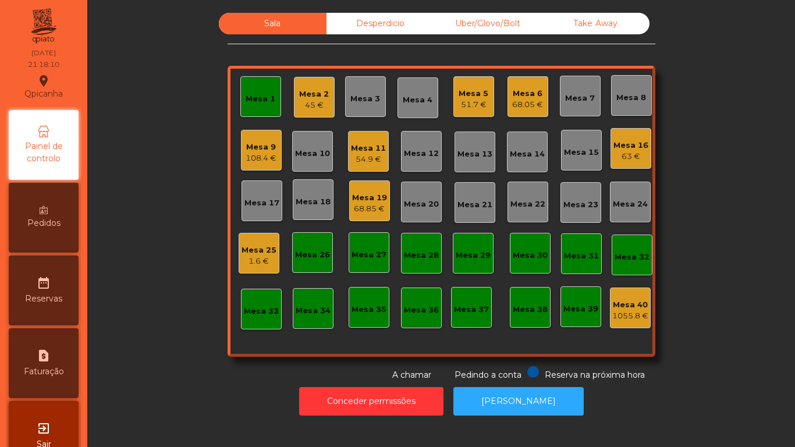
click at [257, 161] on div "108.4 €" at bounding box center [261, 158] width 31 height 12
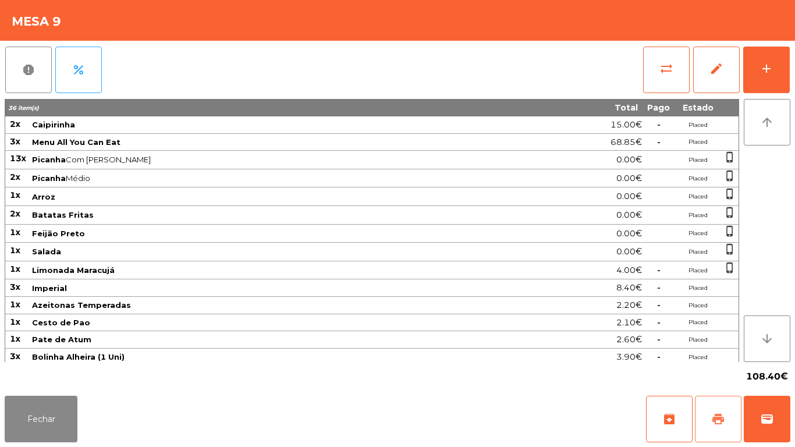
click at [708, 410] on button "print" at bounding box center [718, 419] width 47 height 47
click at [27, 411] on button "Fechar" at bounding box center [41, 419] width 73 height 47
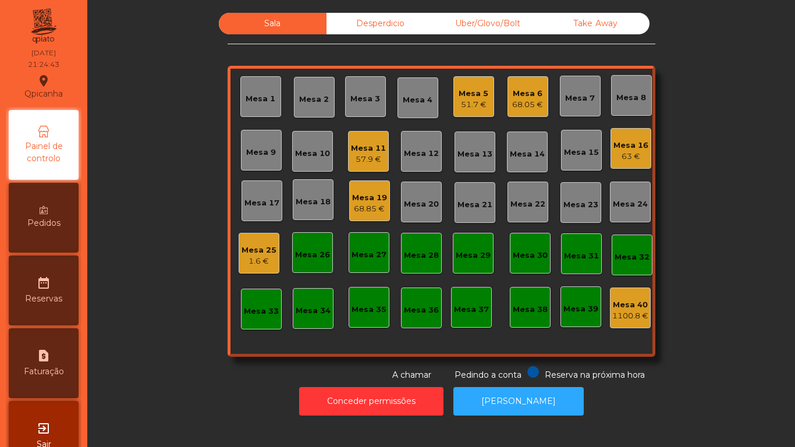
click at [378, 207] on div "68.85 €" at bounding box center [369, 209] width 35 height 12
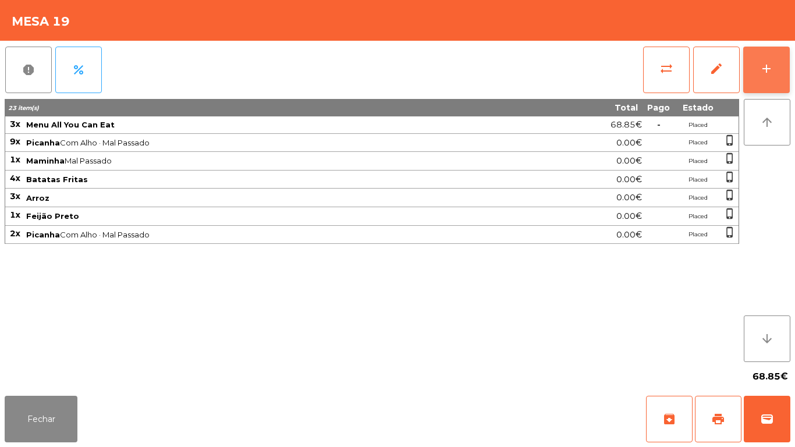
click at [766, 80] on button "add" at bounding box center [766, 70] width 47 height 47
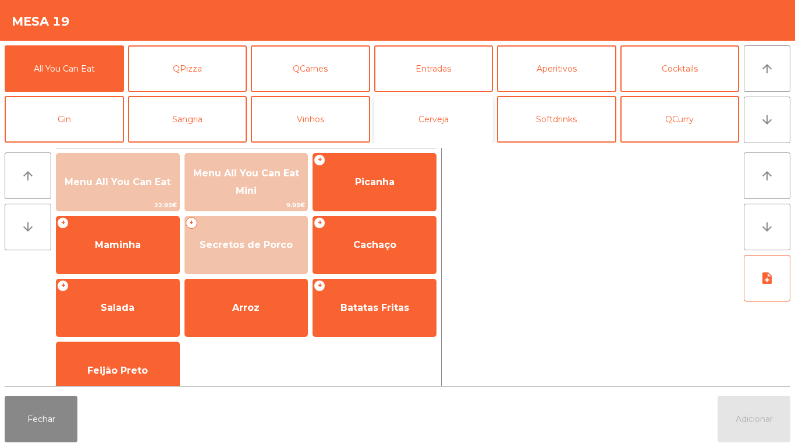
click at [444, 129] on button "Cerveja" at bounding box center [433, 119] width 119 height 47
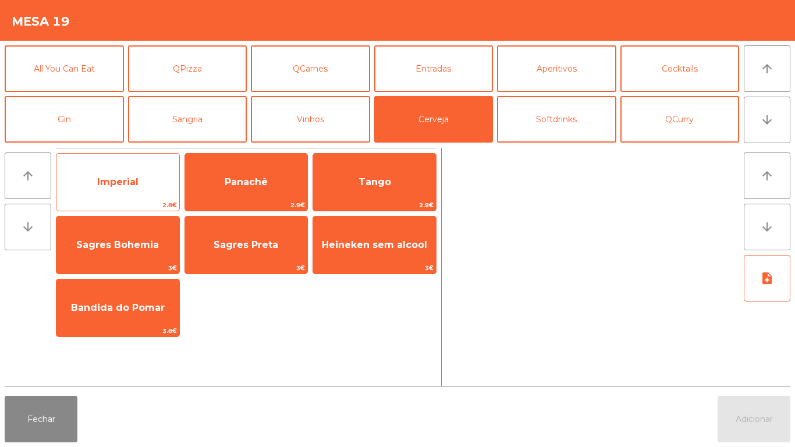
click at [126, 185] on span "Imperial" at bounding box center [117, 181] width 41 height 11
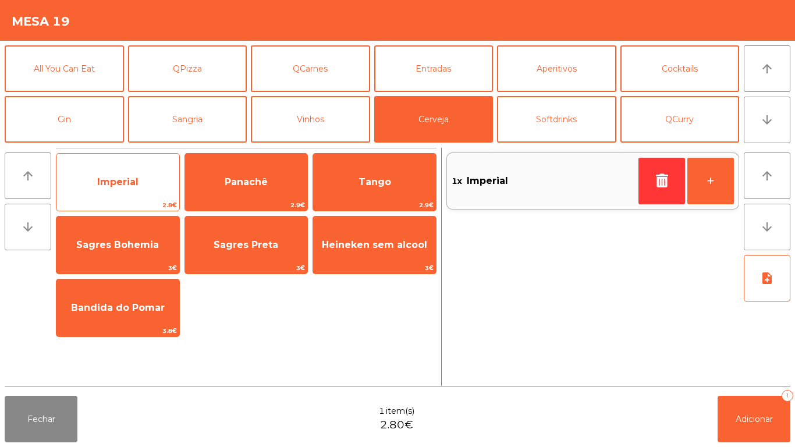
click at [127, 187] on span "Imperial" at bounding box center [117, 181] width 41 height 11
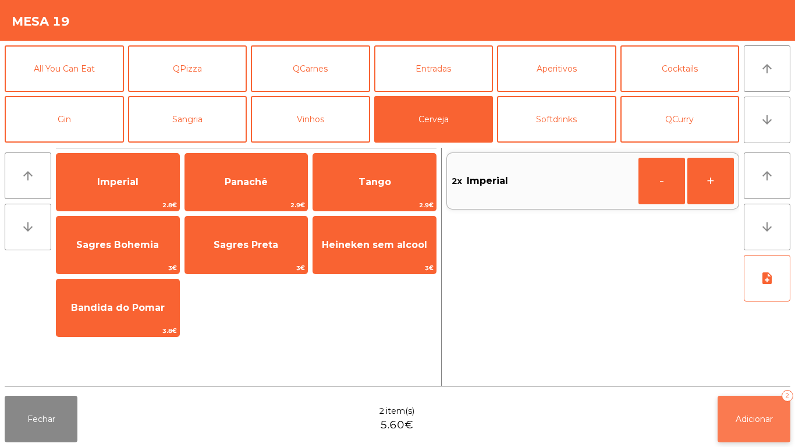
click at [748, 416] on span "Adicionar" at bounding box center [754, 419] width 37 height 10
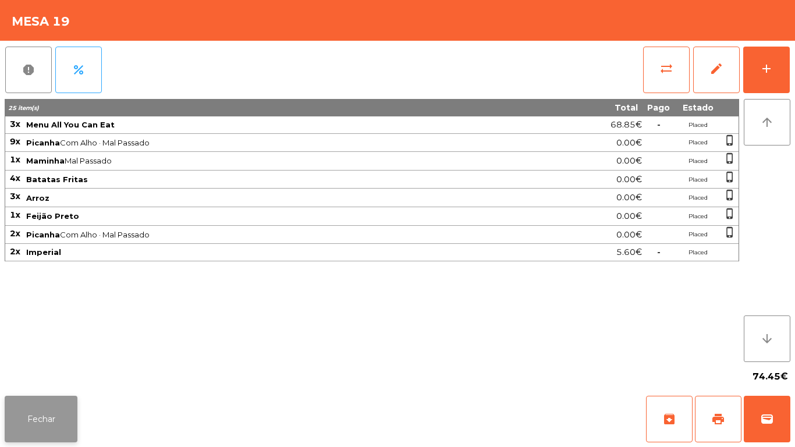
click at [77, 422] on button "Fechar" at bounding box center [41, 419] width 73 height 47
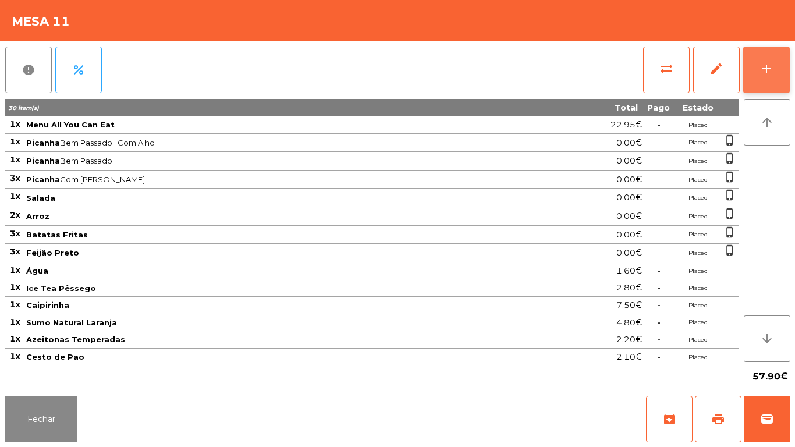
click at [764, 66] on div "add" at bounding box center [766, 69] width 14 height 14
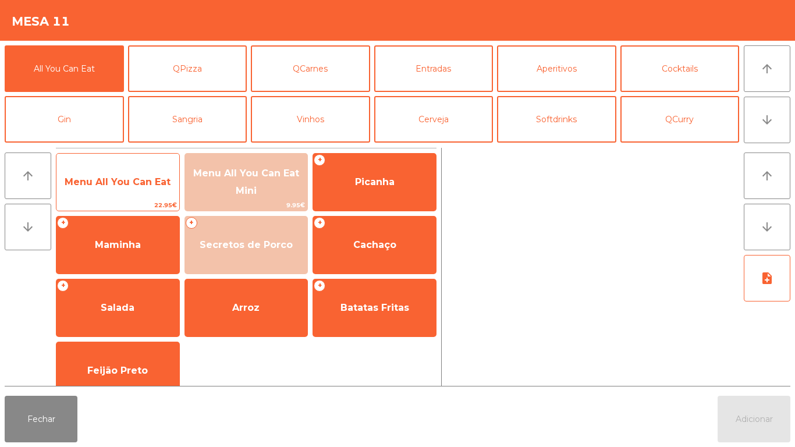
click at [135, 185] on span "Menu All You Can Eat" at bounding box center [118, 181] width 106 height 11
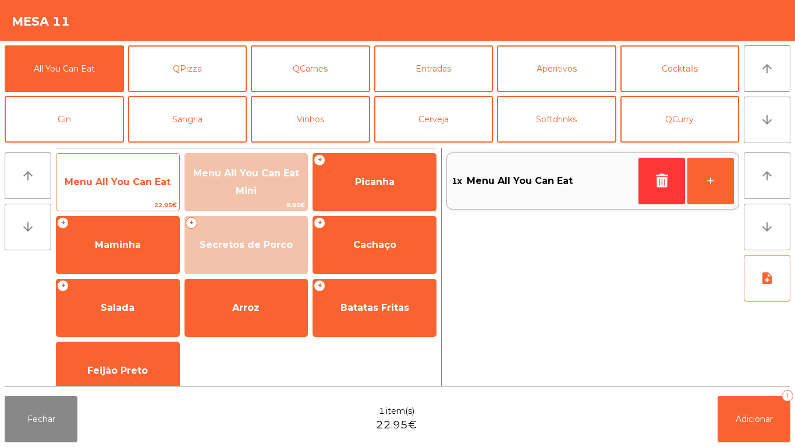
click at [138, 184] on span "Menu All You Can Eat" at bounding box center [118, 181] width 106 height 11
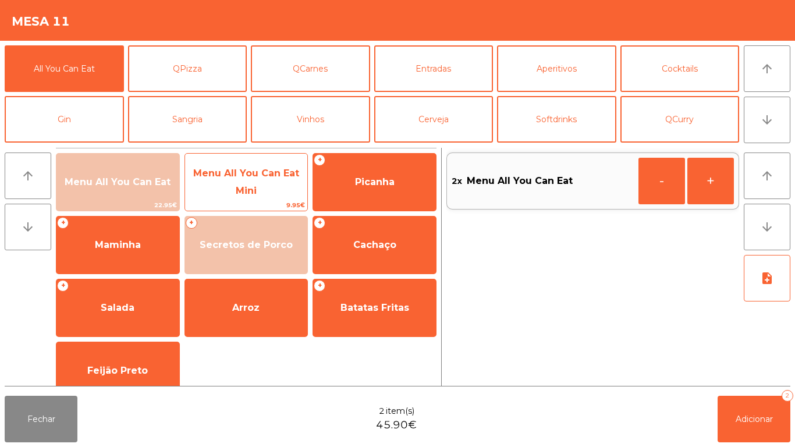
click at [235, 173] on span "Menu All You Can Eat Mini" at bounding box center [246, 182] width 106 height 29
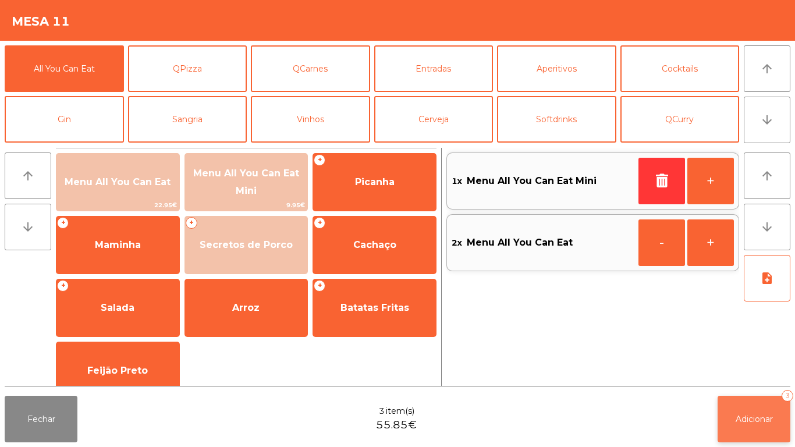
click at [765, 421] on span "Adicionar" at bounding box center [754, 419] width 37 height 10
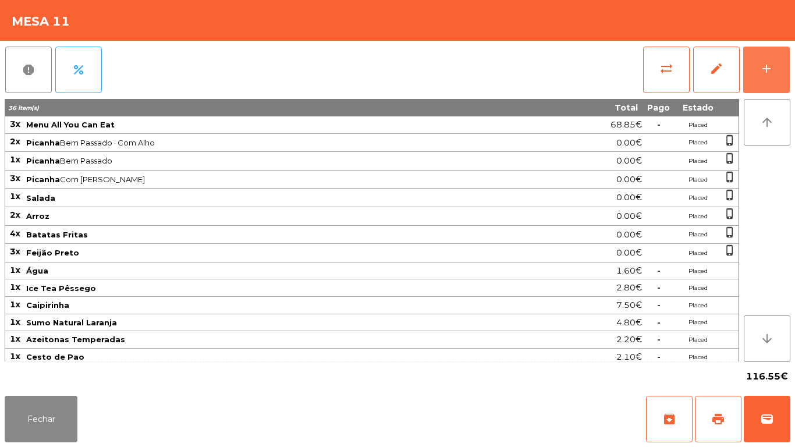
scroll to position [127, 0]
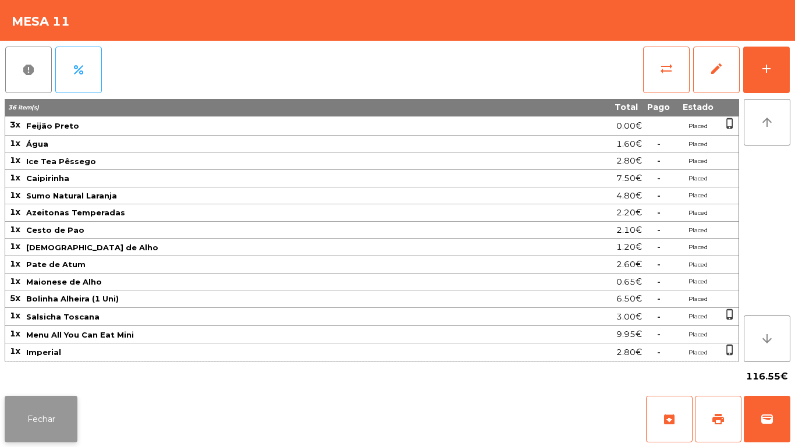
click at [51, 439] on button "Fechar" at bounding box center [41, 419] width 73 height 47
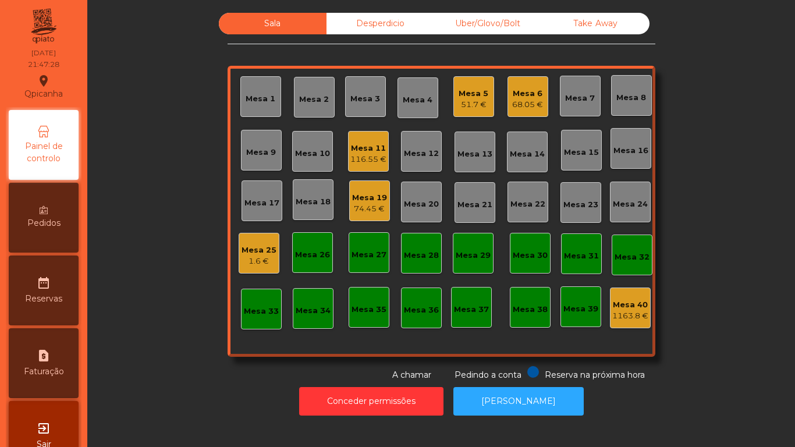
click at [364, 205] on div "74.45 €" at bounding box center [369, 209] width 35 height 12
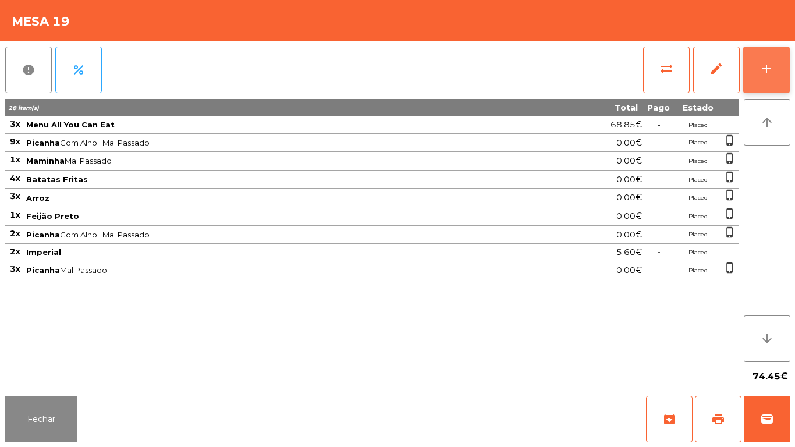
click at [780, 76] on button "add" at bounding box center [766, 70] width 47 height 47
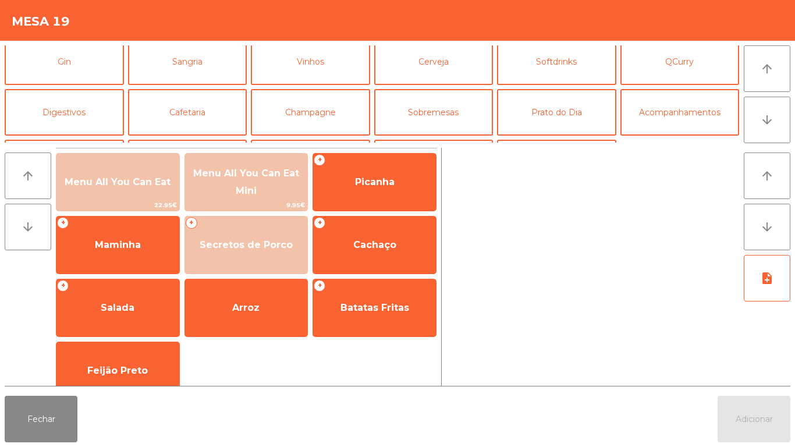
scroll to position [71, 0]
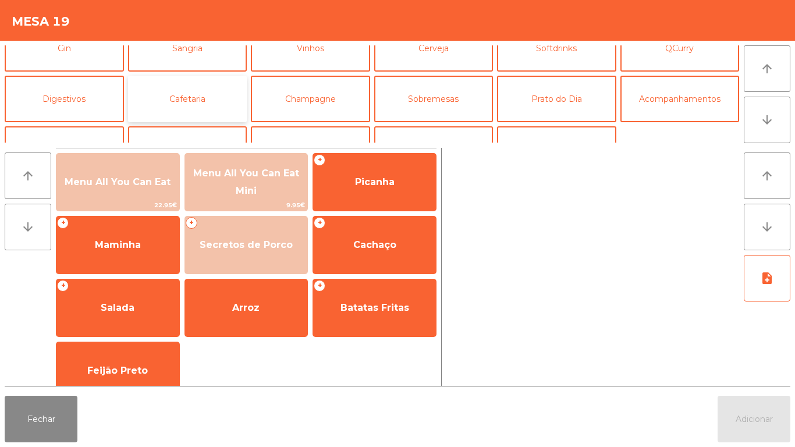
click at [192, 109] on button "Cafetaria" at bounding box center [187, 99] width 119 height 47
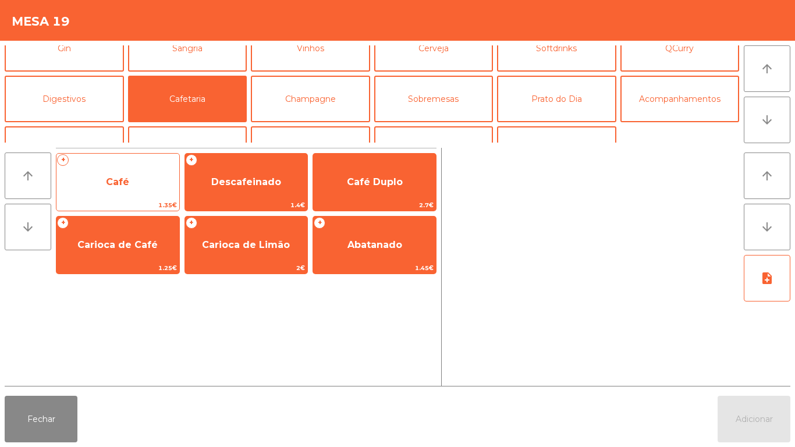
click at [112, 184] on span "Café" at bounding box center [117, 181] width 23 height 11
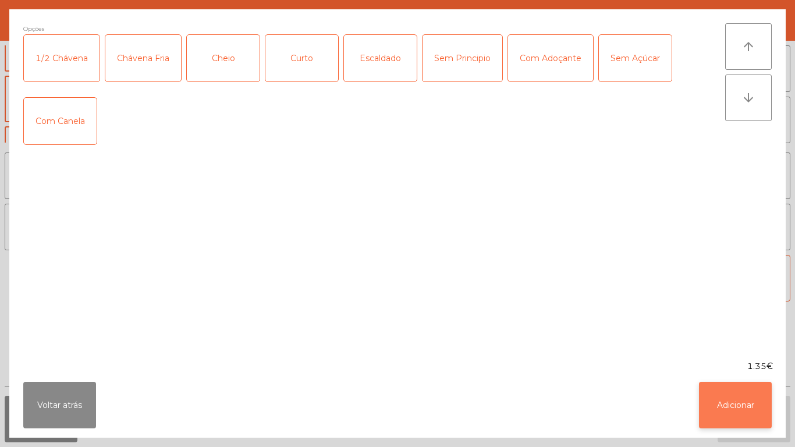
click at [723, 408] on button "Adicionar" at bounding box center [735, 405] width 73 height 47
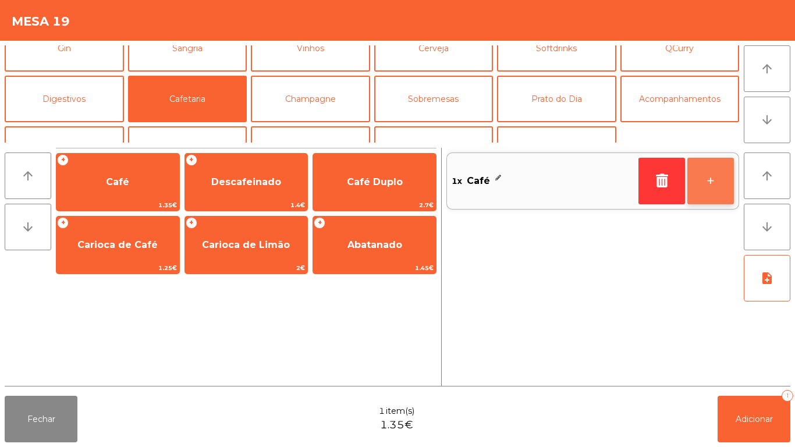
click at [706, 184] on button "+" at bounding box center [710, 181] width 47 height 47
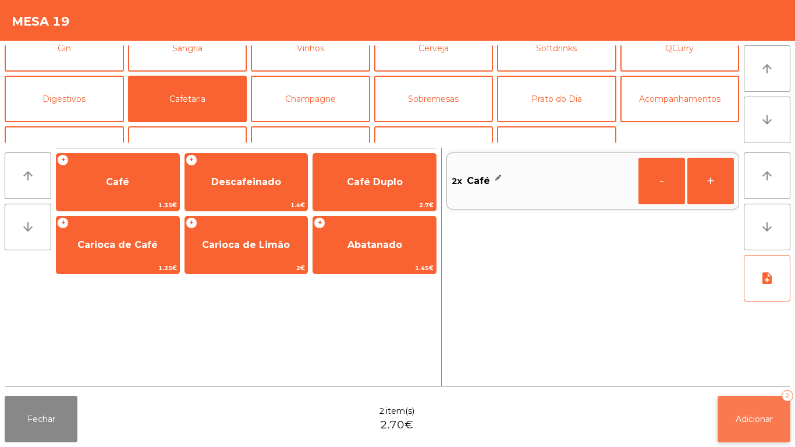
click at [726, 413] on button "Adicionar 2" at bounding box center [753, 419] width 73 height 47
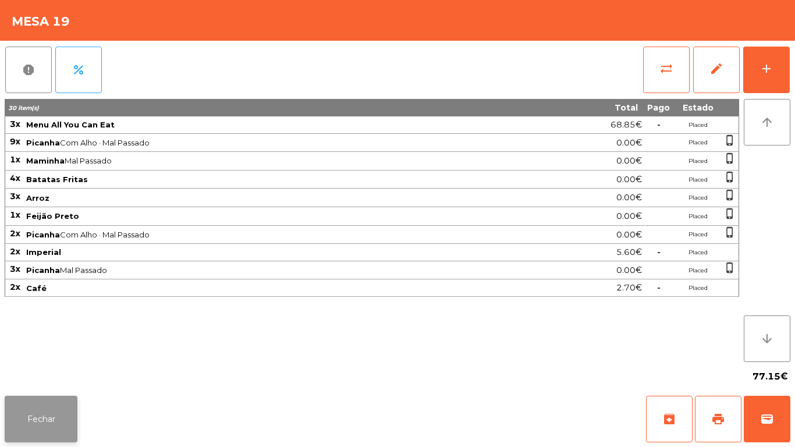
click at [37, 417] on button "Fechar" at bounding box center [41, 419] width 73 height 47
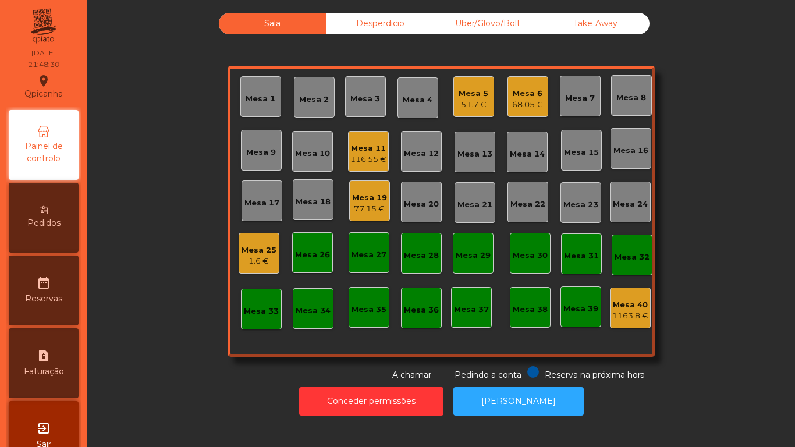
click at [264, 235] on div "Mesa 25 1.6 €" at bounding box center [259, 253] width 41 height 41
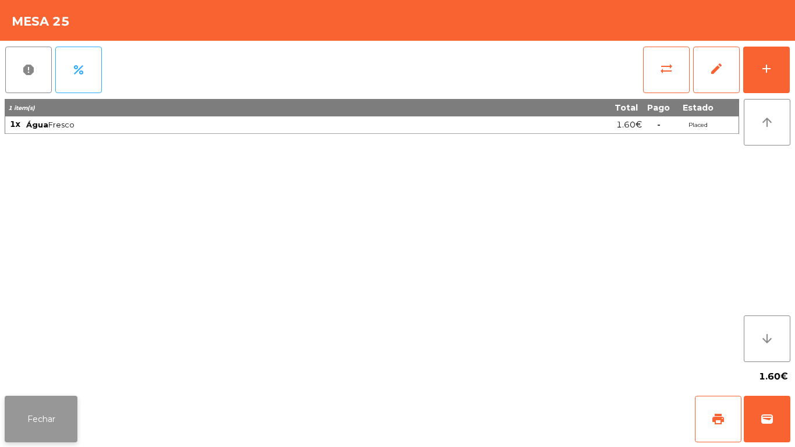
click at [77, 425] on button "Fechar" at bounding box center [41, 419] width 73 height 47
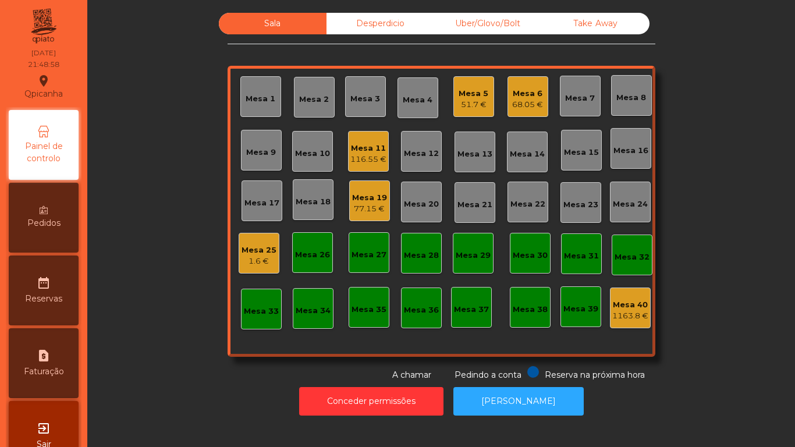
click at [356, 165] on div "116.55 €" at bounding box center [368, 160] width 36 height 12
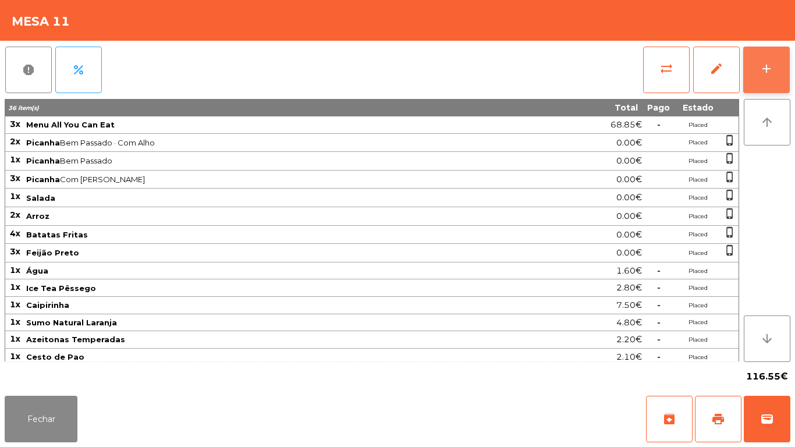
click at [753, 69] on button "add" at bounding box center [766, 70] width 47 height 47
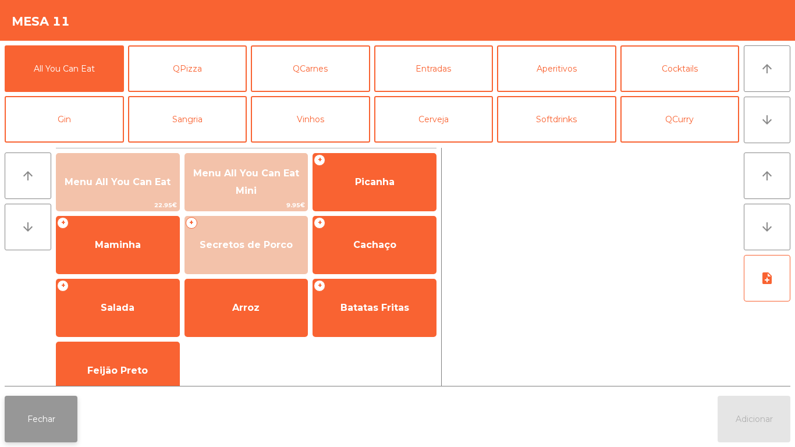
click at [58, 418] on button "Fechar" at bounding box center [41, 419] width 73 height 47
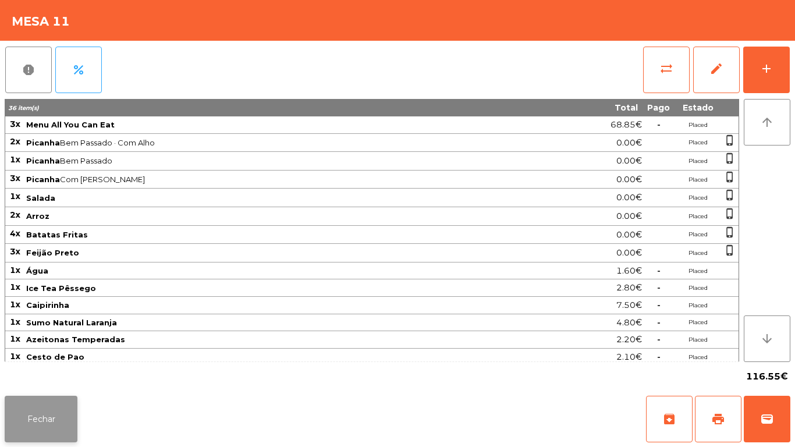
click at [39, 413] on button "Fechar" at bounding box center [41, 419] width 73 height 47
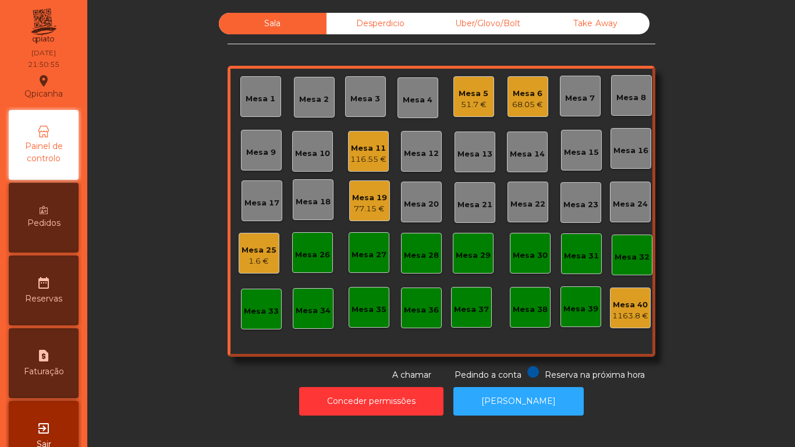
click at [476, 96] on div "Mesa 5" at bounding box center [474, 94] width 30 height 12
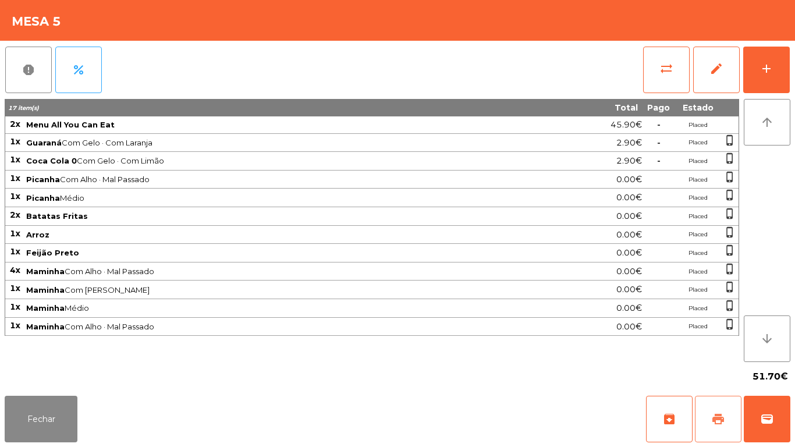
click at [715, 406] on button "print" at bounding box center [718, 419] width 47 height 47
click at [70, 405] on button "Fechar" at bounding box center [41, 419] width 73 height 47
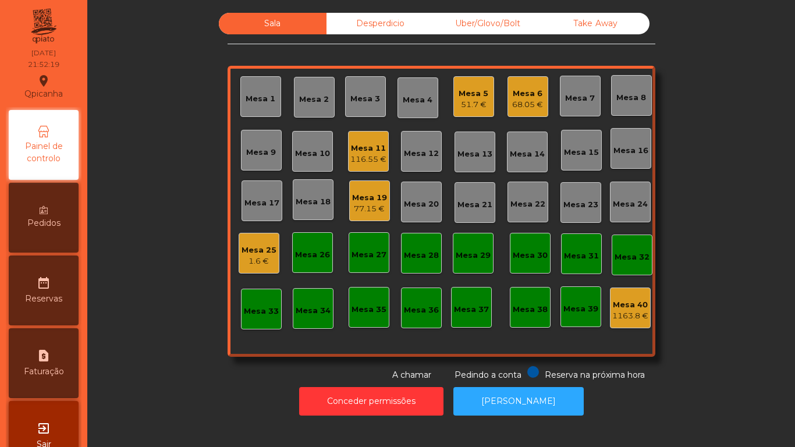
click at [470, 98] on div "Mesa 5" at bounding box center [474, 94] width 30 height 12
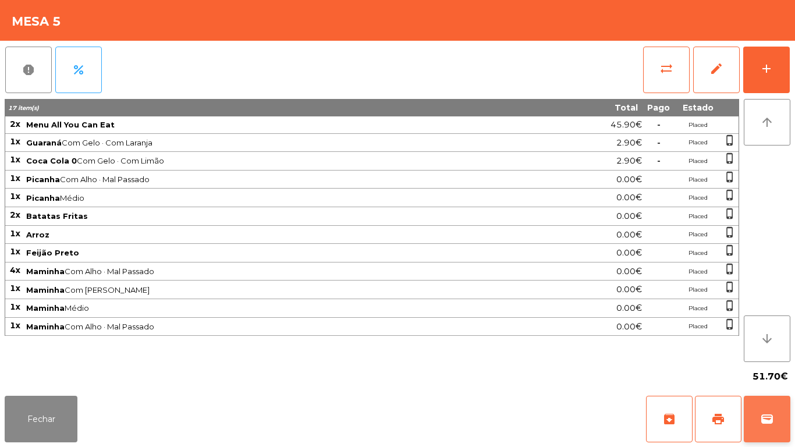
click at [768, 418] on span "wallet" at bounding box center [767, 419] width 14 height 14
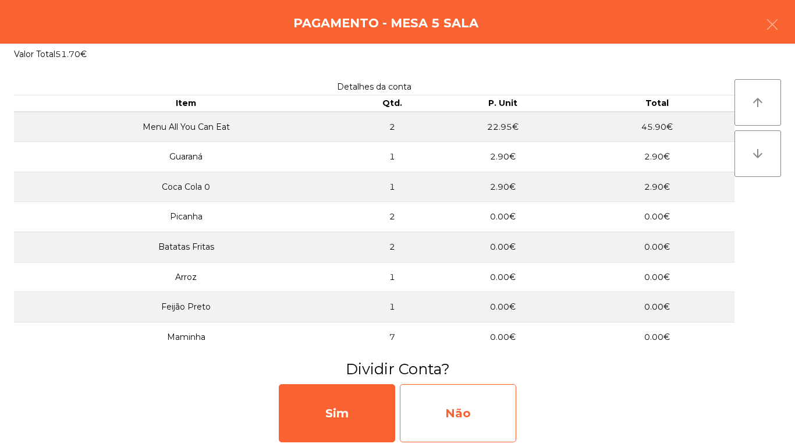
click at [468, 411] on div "Não" at bounding box center [458, 413] width 116 height 58
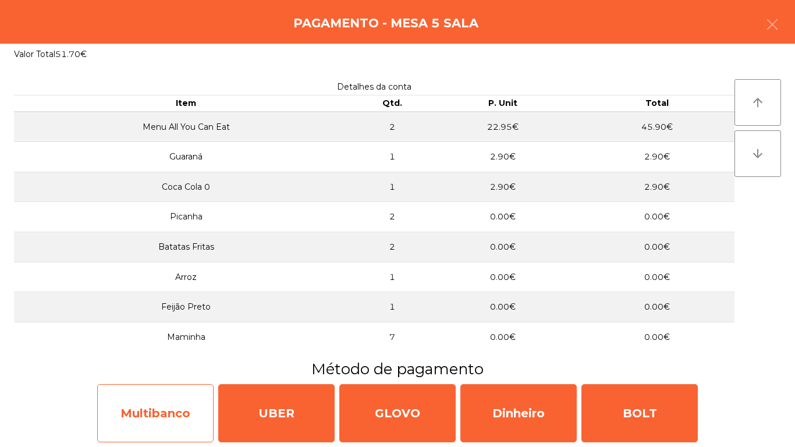
click at [172, 409] on div "Multibanco" at bounding box center [155, 413] width 116 height 58
select select "**"
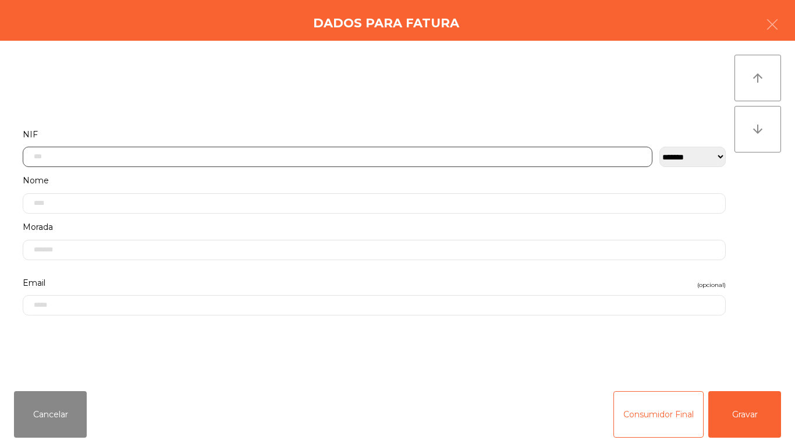
click at [247, 157] on input "text" at bounding box center [338, 157] width 630 height 20
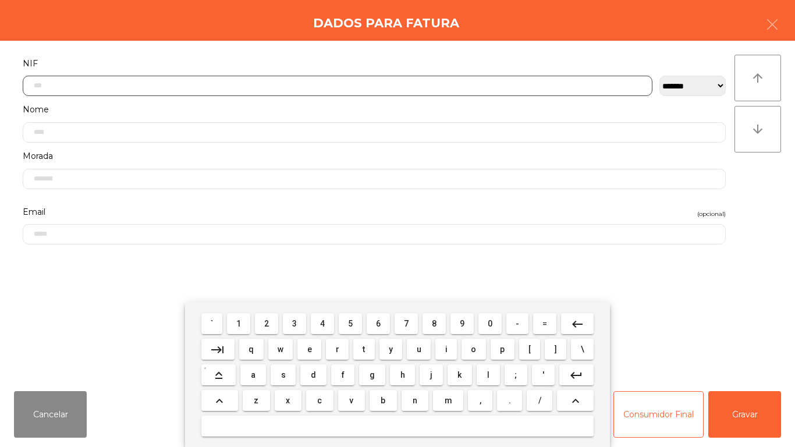
click at [267, 322] on span "2" at bounding box center [266, 323] width 5 height 9
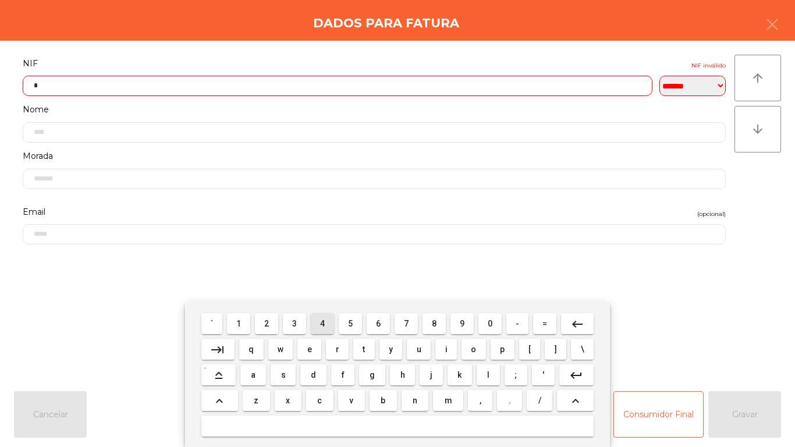
click at [322, 323] on span "4" at bounding box center [322, 323] width 5 height 9
click at [464, 326] on span "9" at bounding box center [462, 323] width 5 height 9
click at [275, 316] on button "2" at bounding box center [266, 323] width 23 height 21
click at [488, 321] on span "0" at bounding box center [490, 323] width 5 height 9
click at [499, 315] on button "0" at bounding box center [489, 323] width 23 height 21
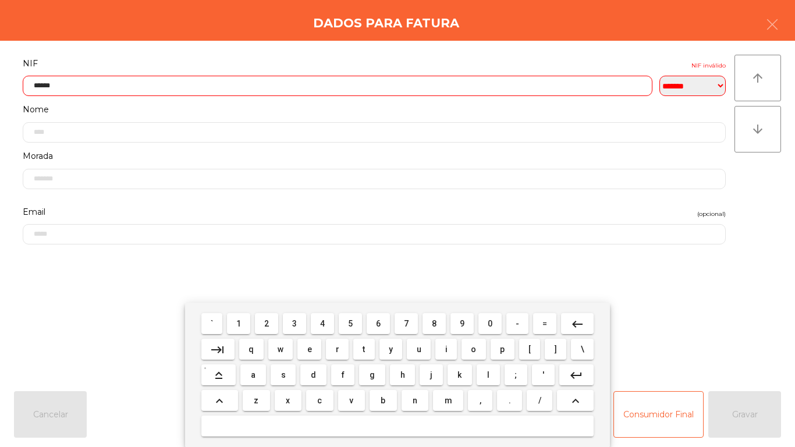
click at [349, 321] on span "5" at bounding box center [350, 323] width 5 height 9
click at [239, 323] on span "1" at bounding box center [238, 323] width 5 height 9
click at [250, 315] on button "1" at bounding box center [238, 323] width 23 height 21
type input "*********"
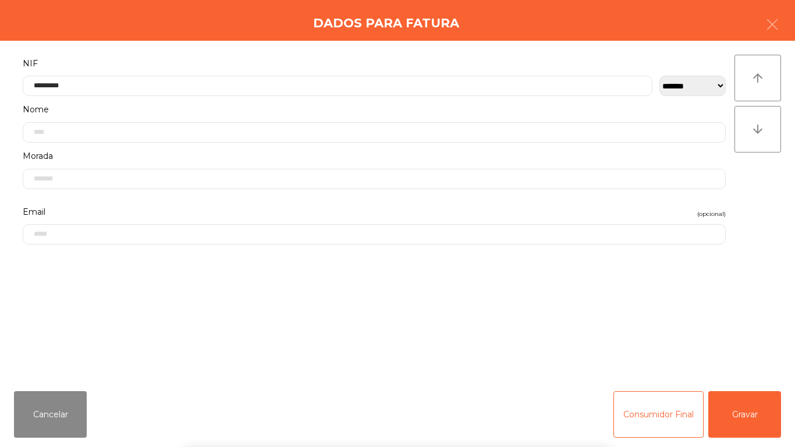
click at [742, 415] on div "` 1 2 3 4 5 6 7 8 9 0 - = keyboard_backspace keyboard_tab q w e r t y u i o p […" at bounding box center [397, 375] width 795 height 144
click at [753, 416] on button "Gravar" at bounding box center [744, 414] width 73 height 47
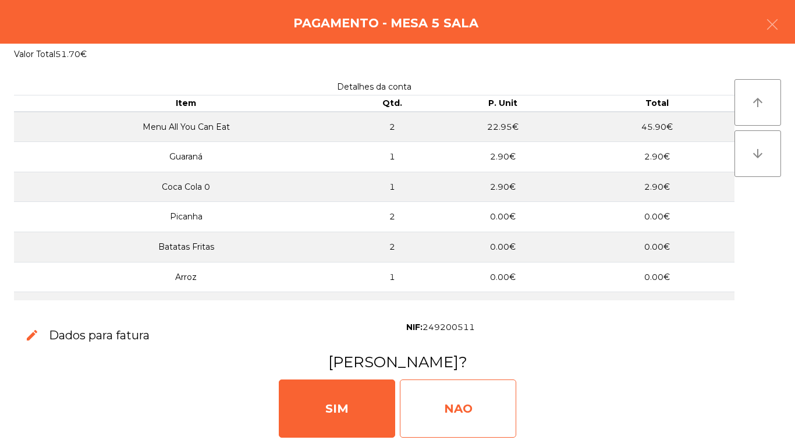
click at [475, 400] on div "NAO" at bounding box center [458, 408] width 116 height 58
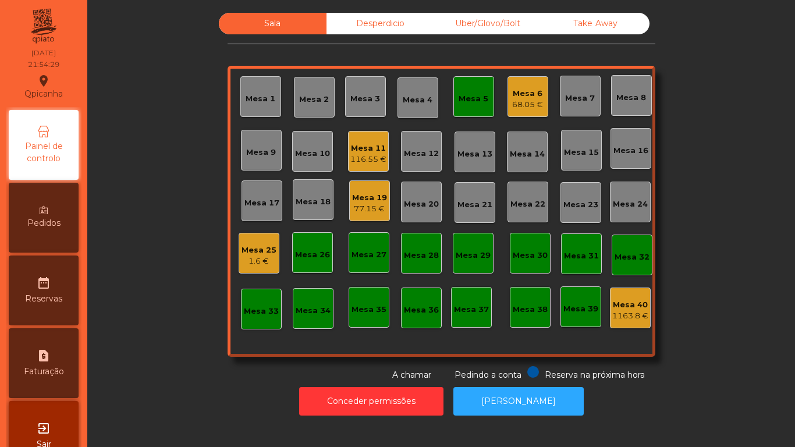
click at [477, 109] on div "Mesa 5" at bounding box center [473, 96] width 41 height 41
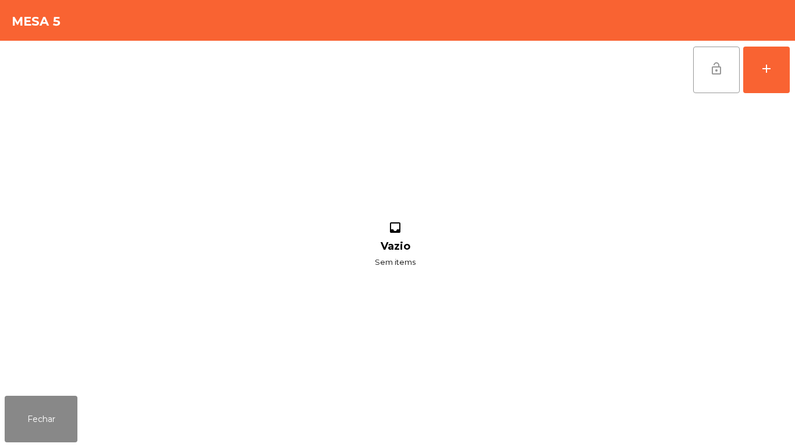
click at [715, 76] on button "lock_open" at bounding box center [716, 70] width 47 height 47
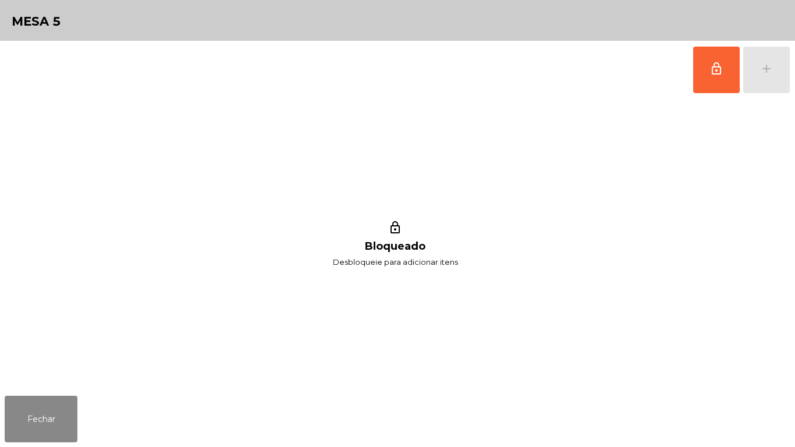
click at [48, 446] on div "Fechar" at bounding box center [397, 419] width 795 height 56
click at [51, 417] on button "Fechar" at bounding box center [41, 419] width 73 height 47
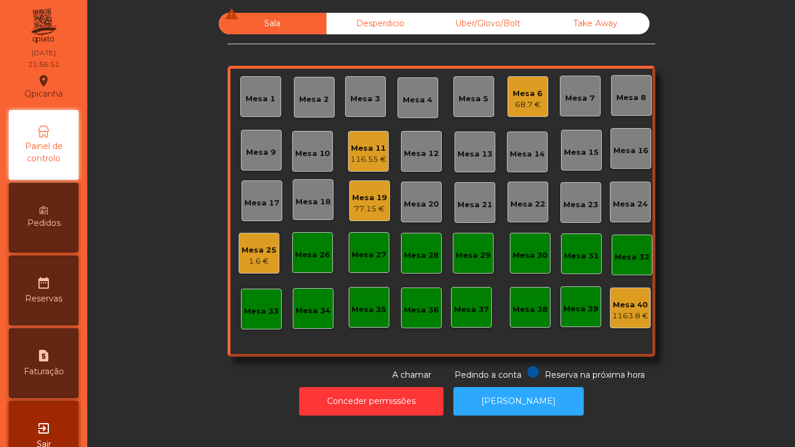
click at [375, 217] on div "Mesa 19 77.15 €" at bounding box center [369, 200] width 41 height 41
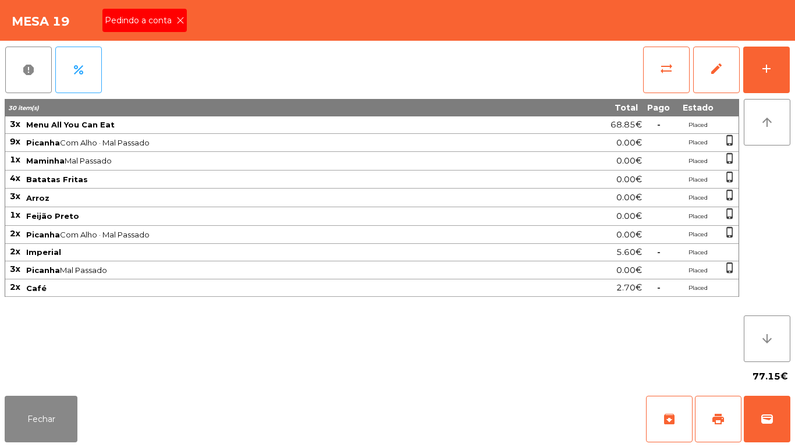
click at [183, 31] on div "Pedindo a conta" at bounding box center [144, 20] width 84 height 23
click at [723, 417] on span "print" at bounding box center [718, 419] width 14 height 14
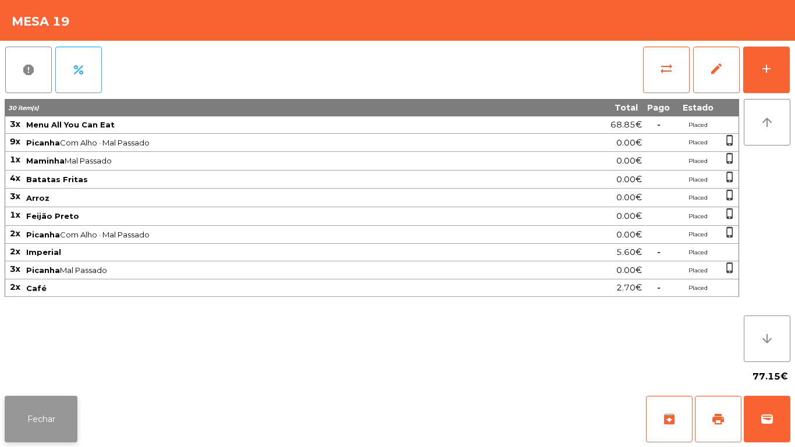
click at [64, 413] on button "Fechar" at bounding box center [41, 419] width 73 height 47
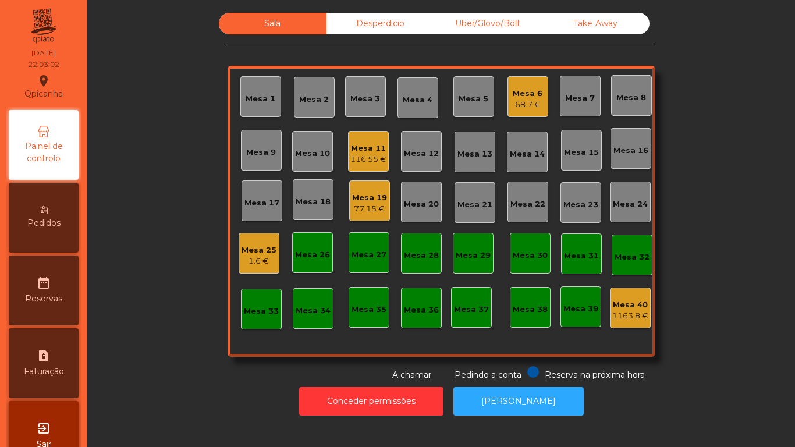
click at [367, 211] on div "77.15 €" at bounding box center [369, 209] width 35 height 12
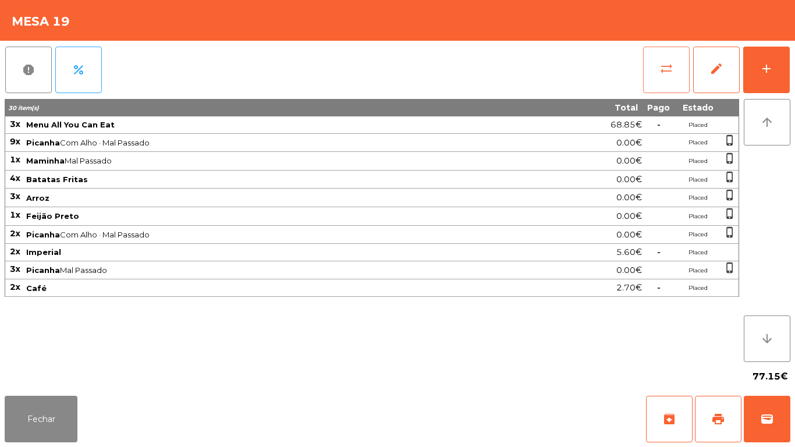
click at [653, 70] on button "sync_alt" at bounding box center [666, 70] width 47 height 47
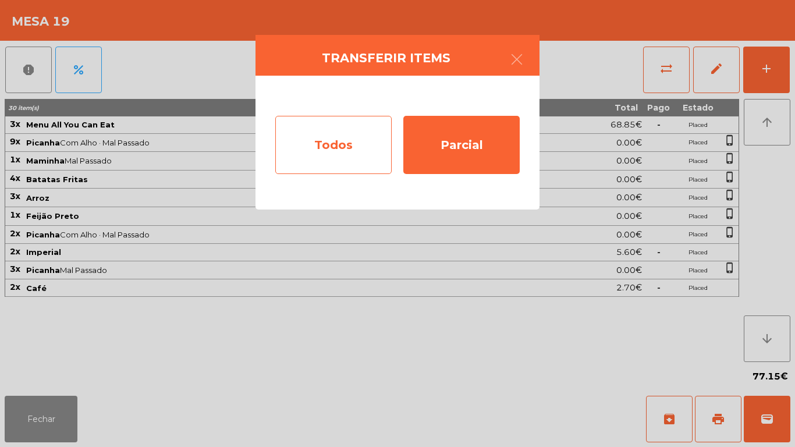
click at [337, 147] on div "Todos" at bounding box center [333, 145] width 116 height 58
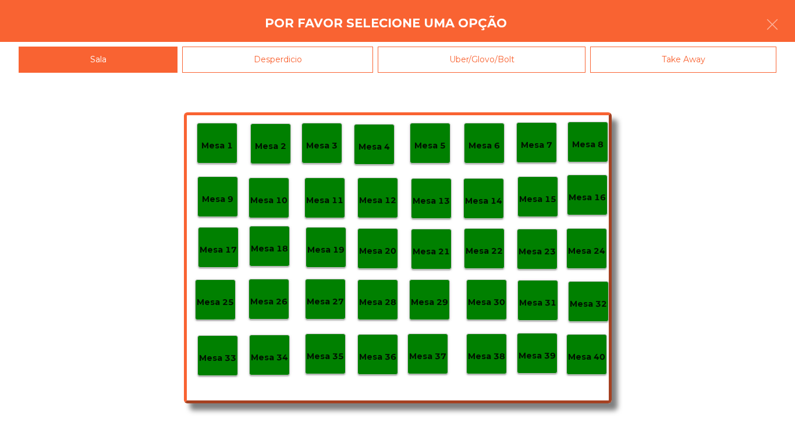
click at [584, 358] on p "Mesa 40" at bounding box center [586, 356] width 37 height 13
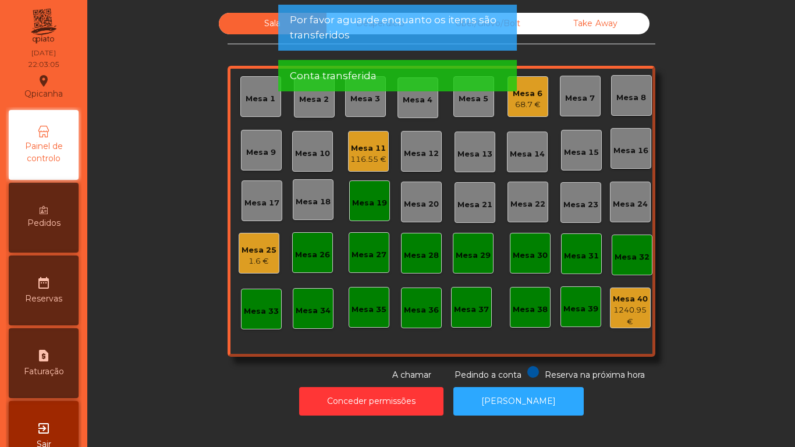
click at [244, 259] on div "1.6 €" at bounding box center [258, 261] width 35 height 12
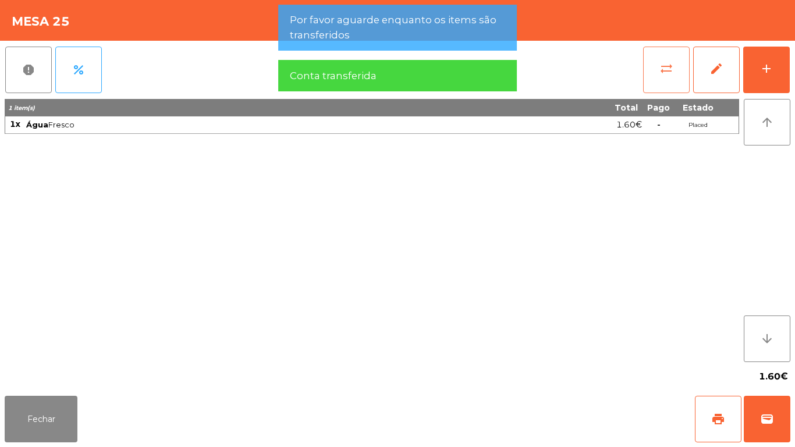
click at [665, 76] on button "sync_alt" at bounding box center [666, 70] width 47 height 47
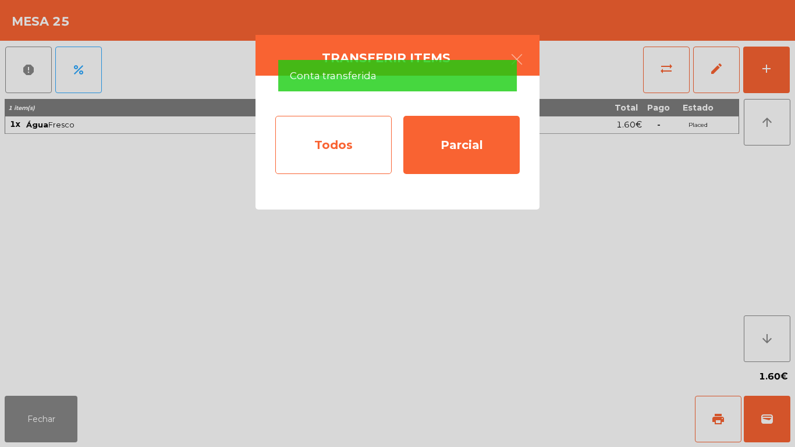
click at [350, 159] on div "Todos" at bounding box center [333, 145] width 116 height 58
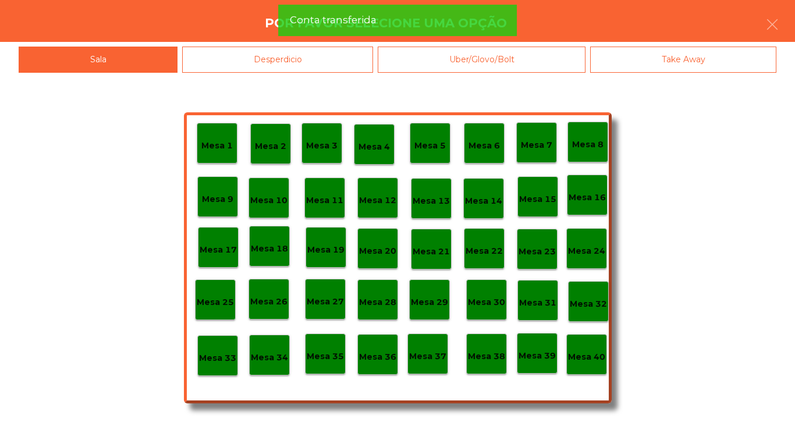
click at [309, 58] on div "Desperdicio" at bounding box center [277, 60] width 191 height 26
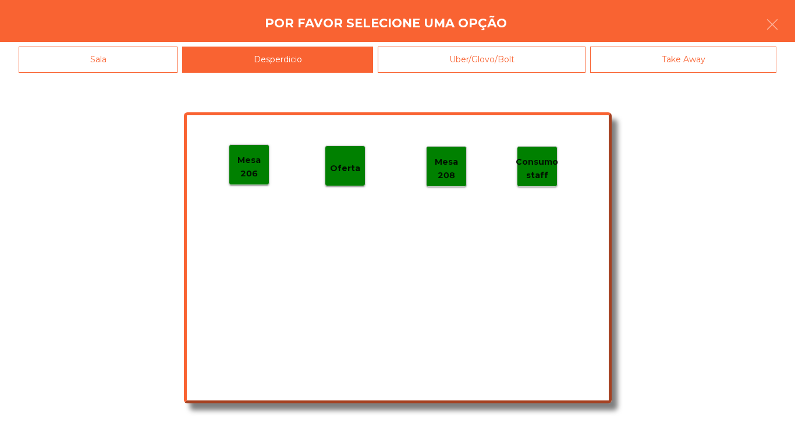
click at [252, 164] on p "Mesa 206" at bounding box center [249, 167] width 40 height 26
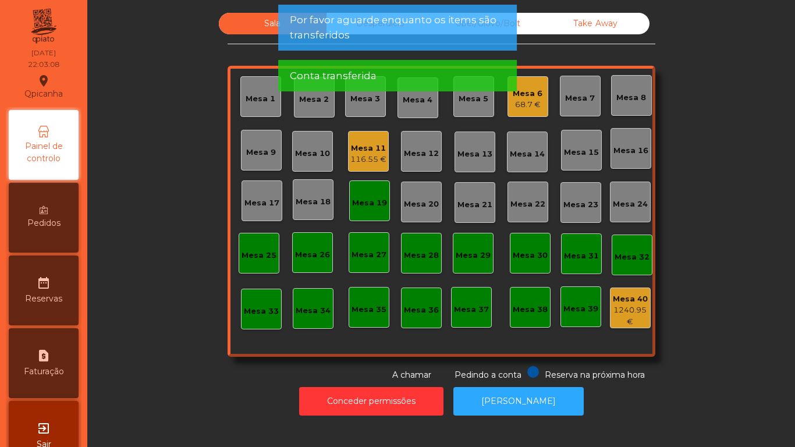
click at [370, 200] on div "Mesa 19" at bounding box center [369, 203] width 35 height 12
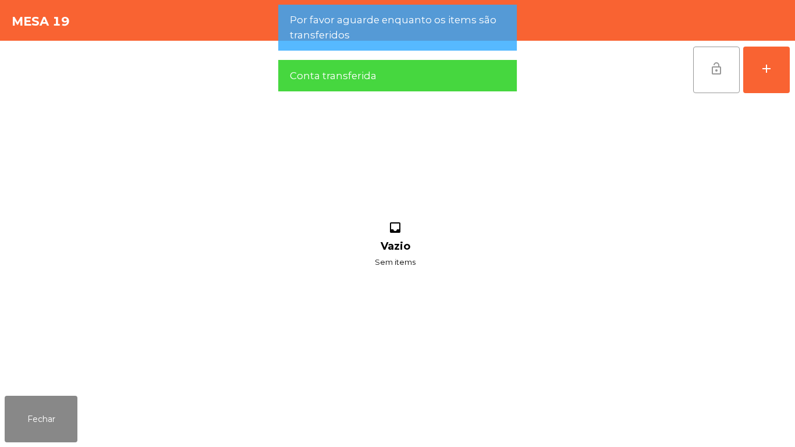
click at [708, 69] on button "lock_open" at bounding box center [716, 70] width 47 height 47
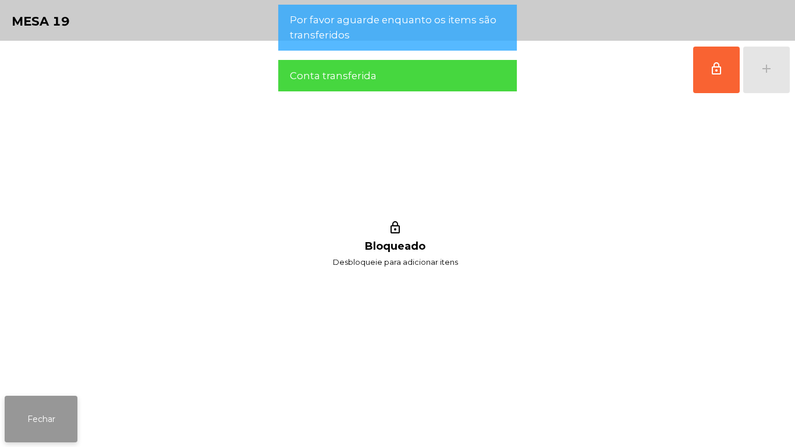
click at [67, 420] on button "Fechar" at bounding box center [41, 419] width 73 height 47
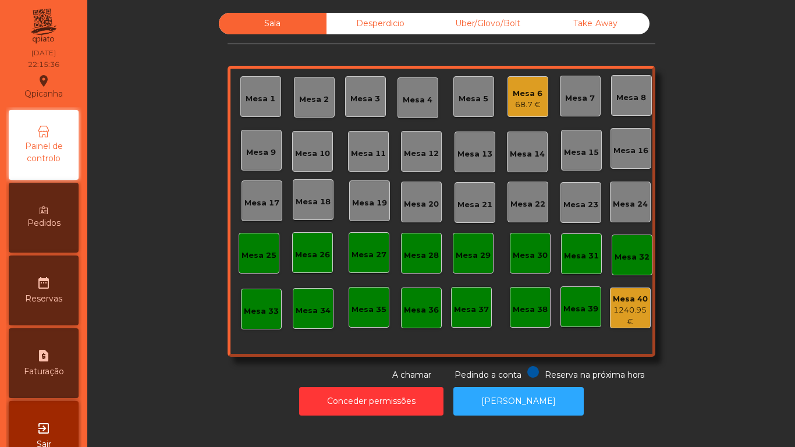
click at [515, 99] on div "68.7 €" at bounding box center [528, 105] width 30 height 12
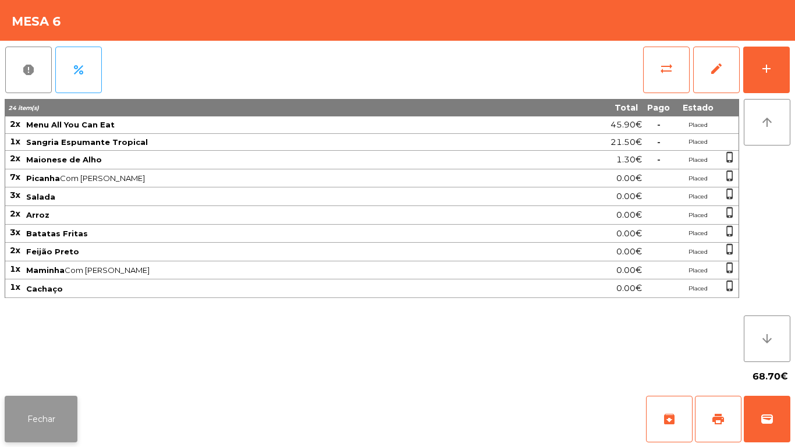
click at [53, 418] on button "Fechar" at bounding box center [41, 419] width 73 height 47
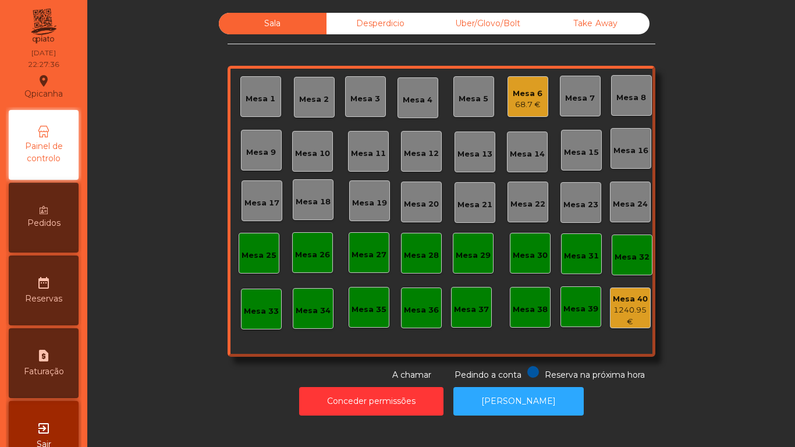
click at [518, 94] on div "Mesa 6" at bounding box center [528, 94] width 30 height 12
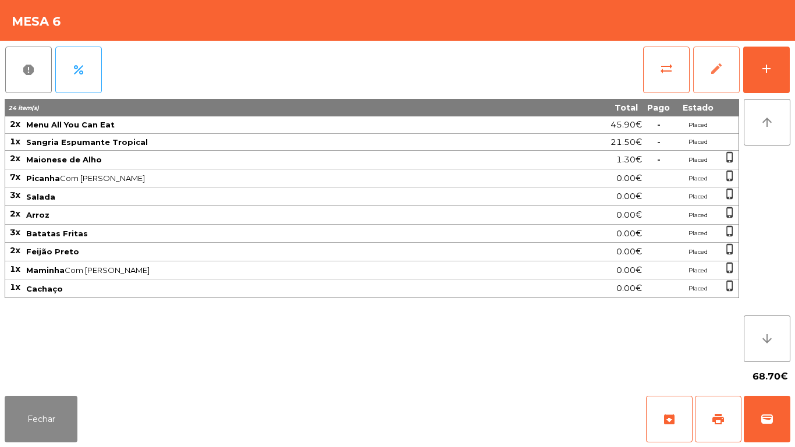
click at [693, 69] on button "edit" at bounding box center [716, 70] width 47 height 47
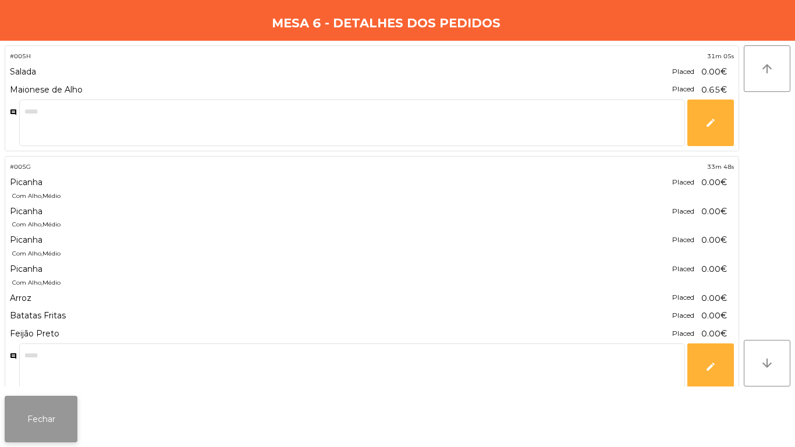
click at [56, 400] on button "Fechar" at bounding box center [41, 419] width 73 height 47
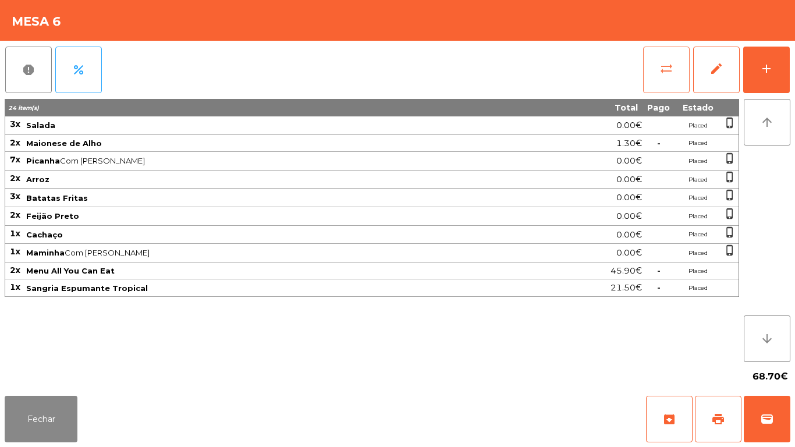
click at [662, 80] on button "sync_alt" at bounding box center [666, 70] width 47 height 47
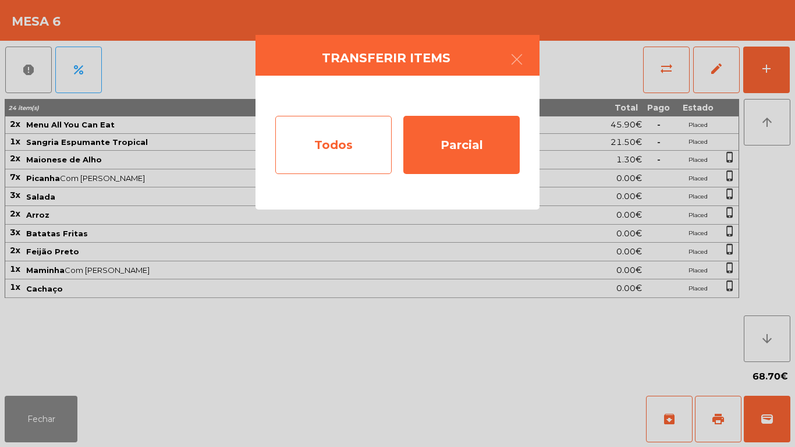
click at [346, 145] on div "Todos" at bounding box center [333, 145] width 116 height 58
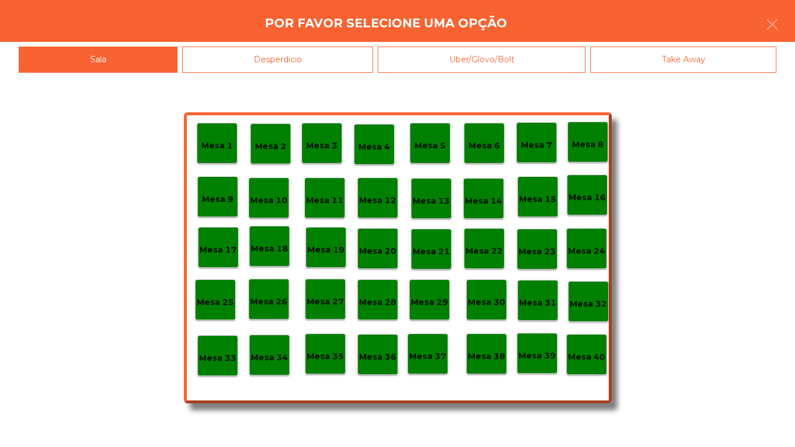
click at [587, 353] on p "Mesa 40" at bounding box center [586, 356] width 37 height 13
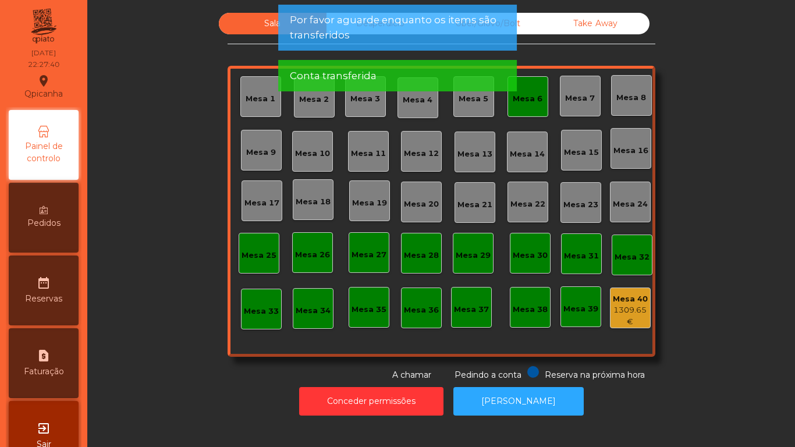
click at [524, 102] on div "Mesa 6" at bounding box center [528, 99] width 30 height 12
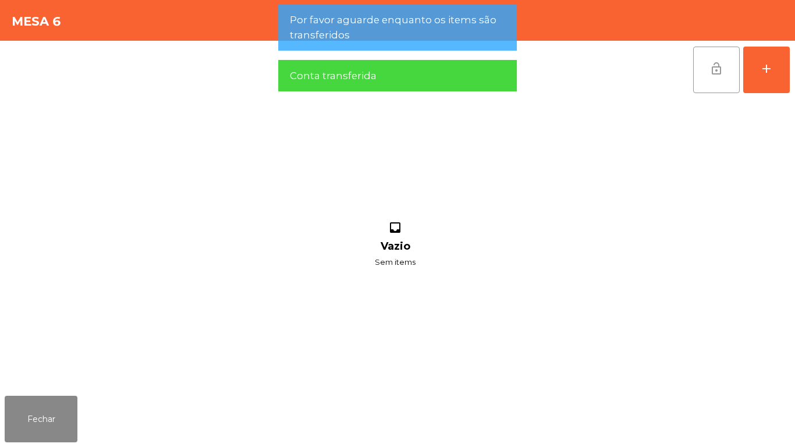
click at [723, 78] on button "lock_open" at bounding box center [716, 70] width 47 height 47
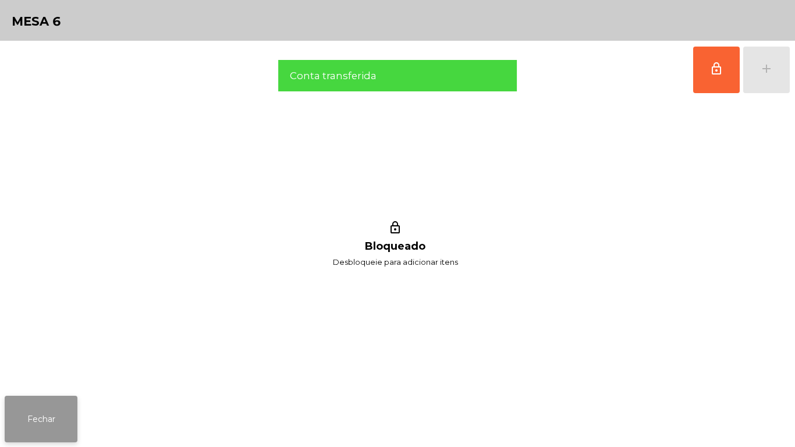
click at [54, 403] on button "Fechar" at bounding box center [41, 419] width 73 height 47
